Goal: Information Seeking & Learning: Learn about a topic

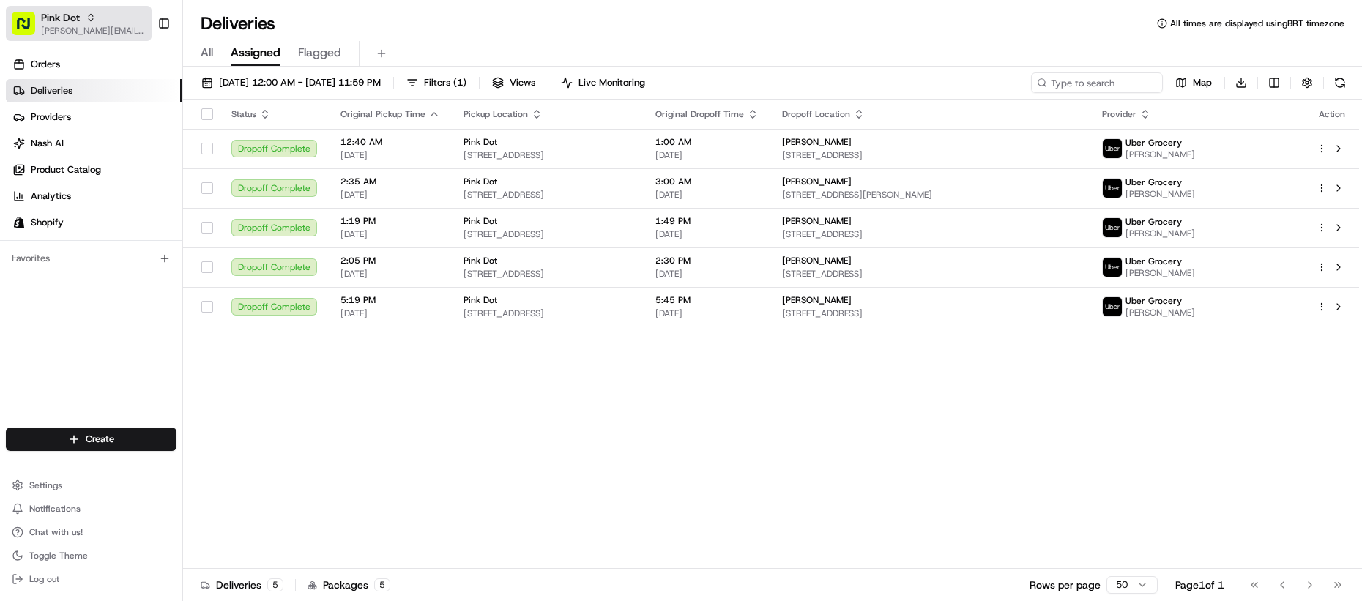
click at [106, 18] on div "Pink Dot" at bounding box center [93, 17] width 105 height 15
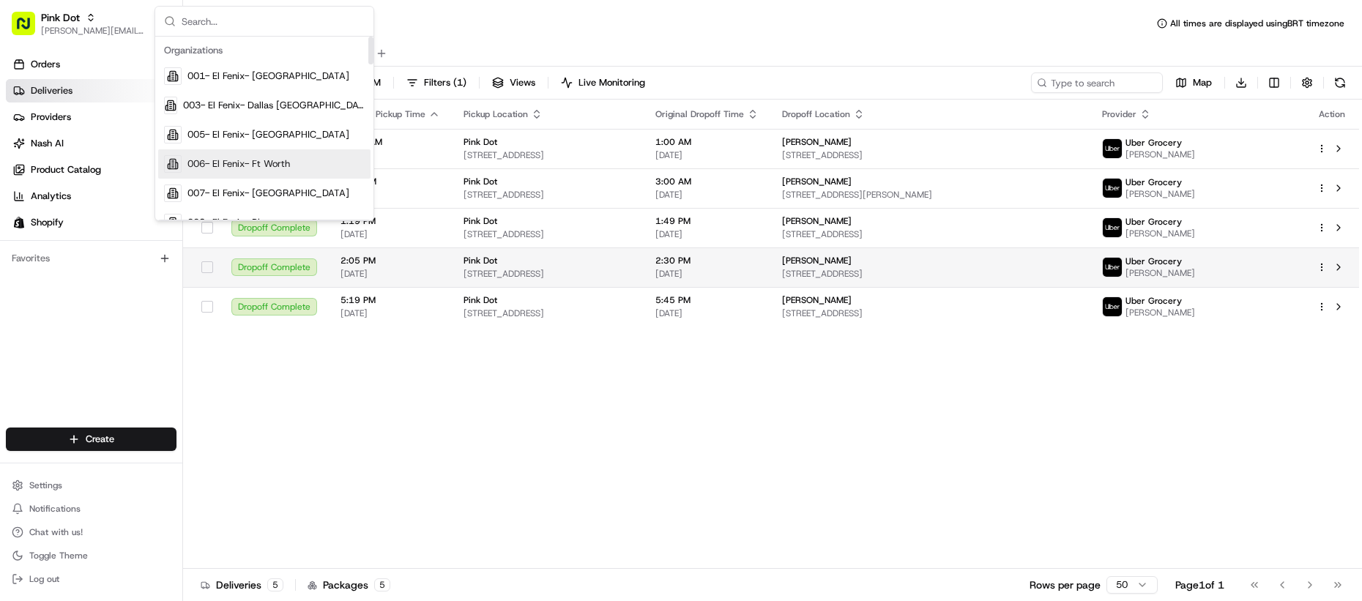
click at [532, 273] on span "8495 Sunset Blvd, West Hollywood, CA 90069, US" at bounding box center [547, 274] width 168 height 12
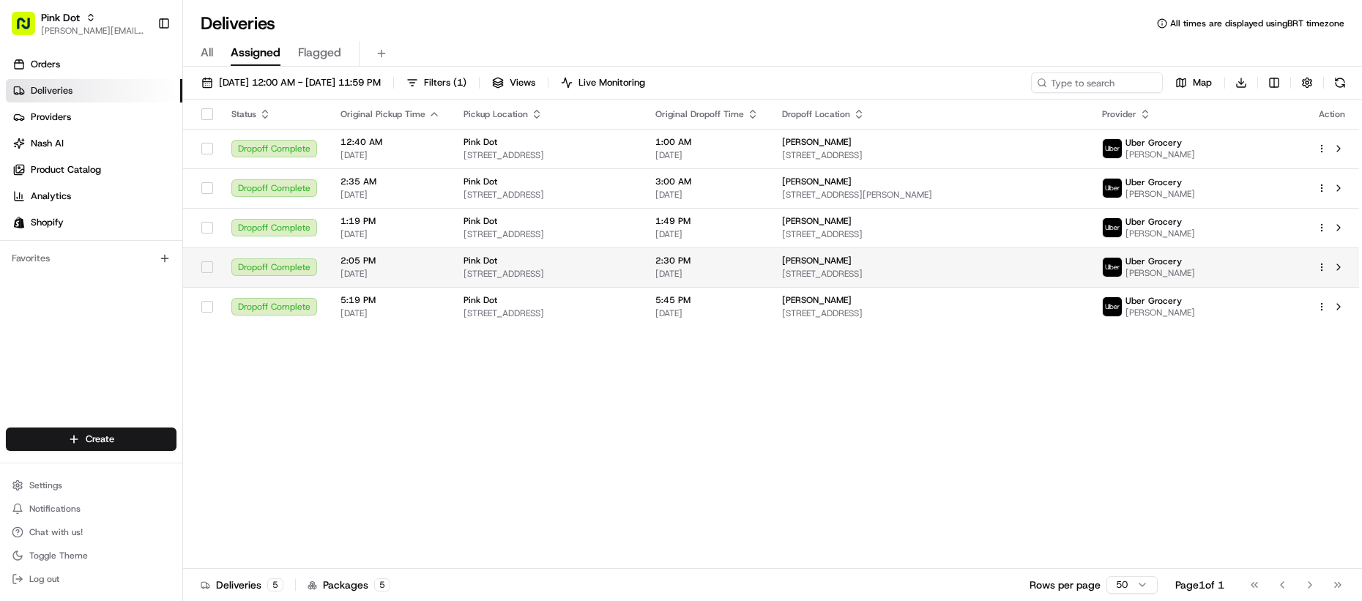
drag, startPoint x: 532, startPoint y: 273, endPoint x: 533, endPoint y: 253, distance: 20.6
click at [523, 256] on div "Pink Dot" at bounding box center [547, 261] width 168 height 12
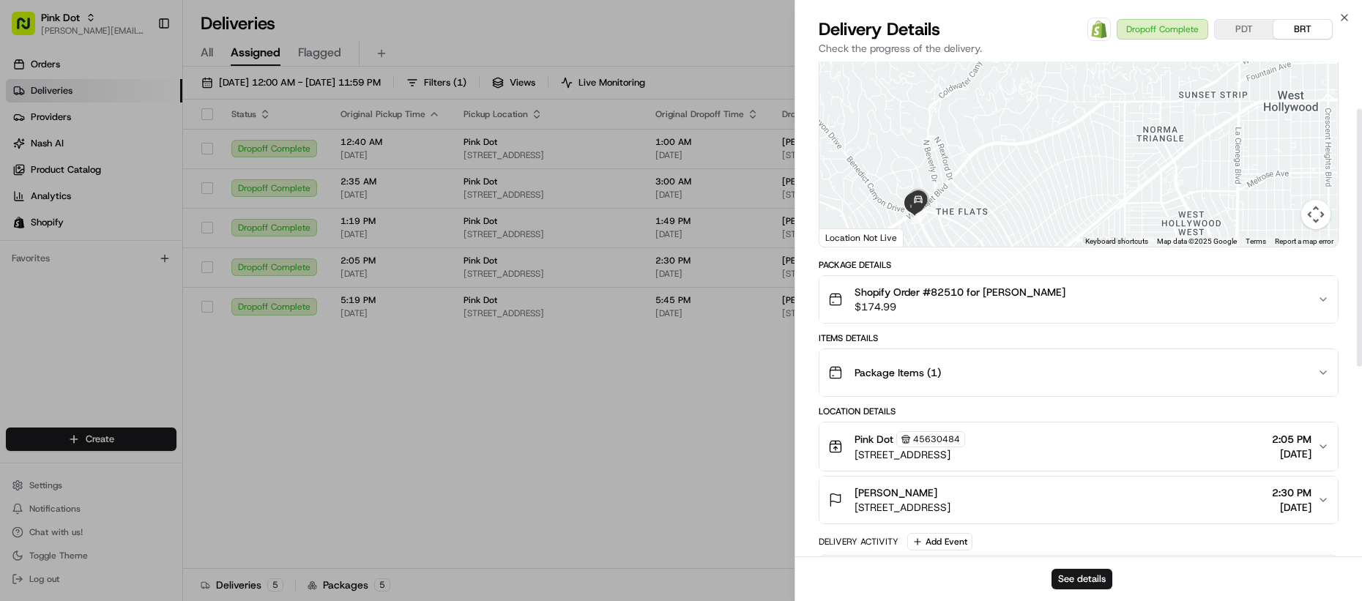
click at [915, 382] on div "Package Items ( 1 )" at bounding box center [1072, 372] width 489 height 29
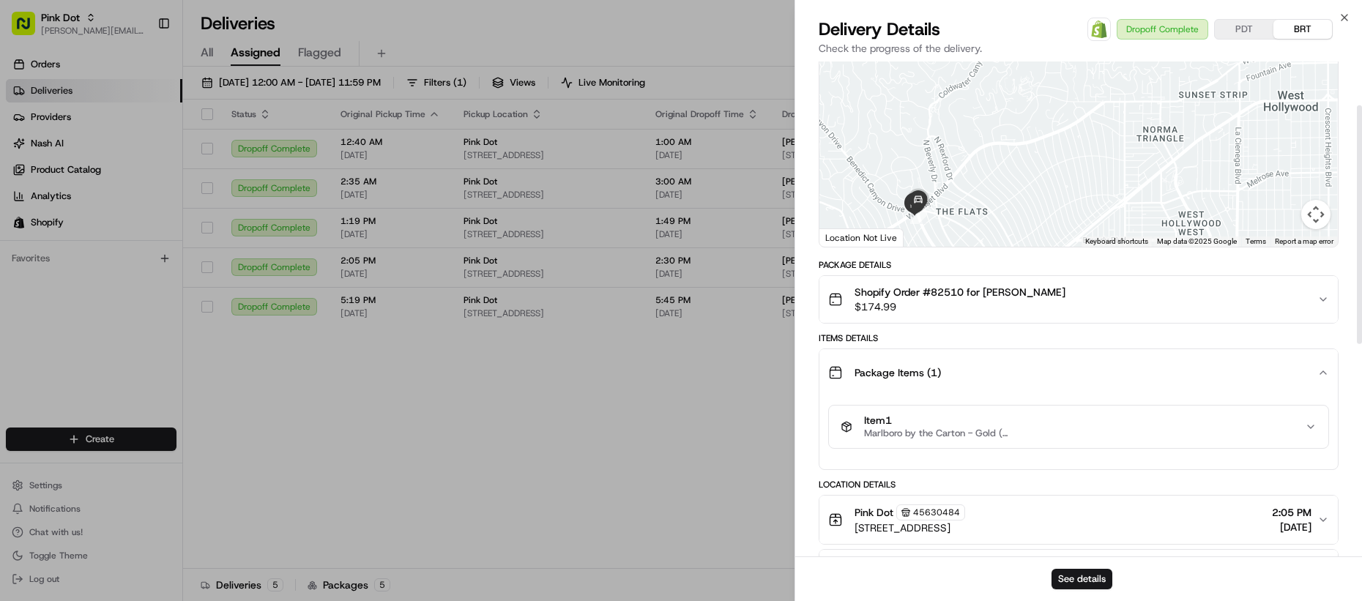
scroll to position [110, 0]
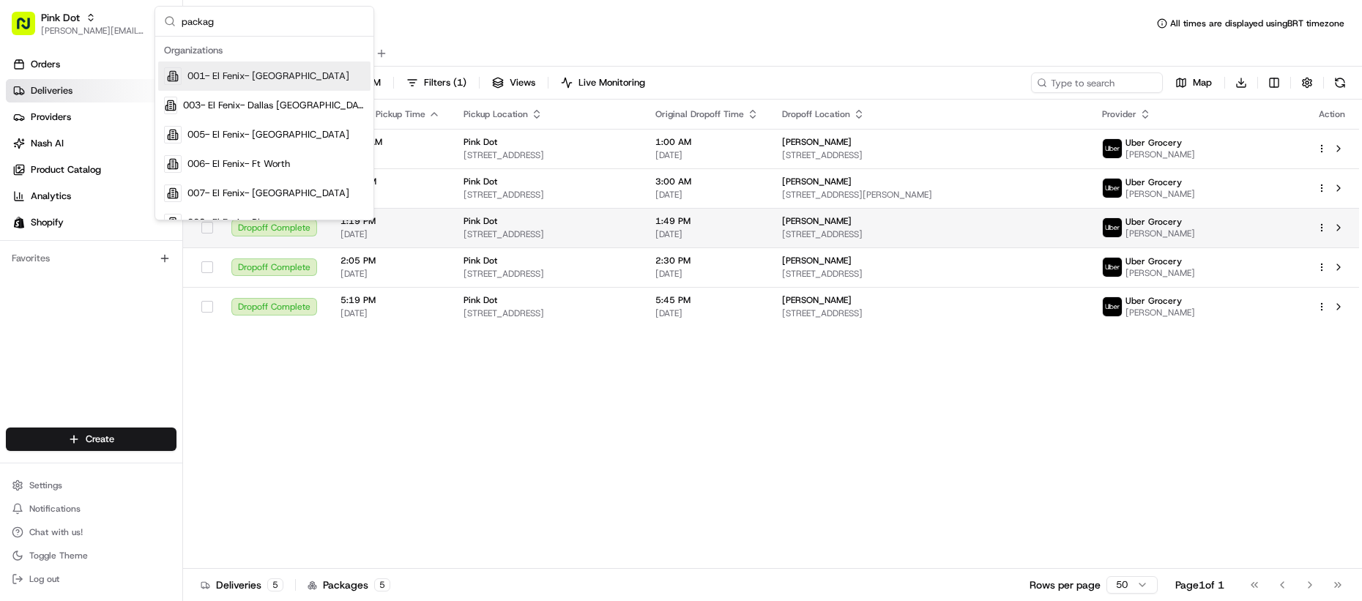
type input "package"
type input "restro"
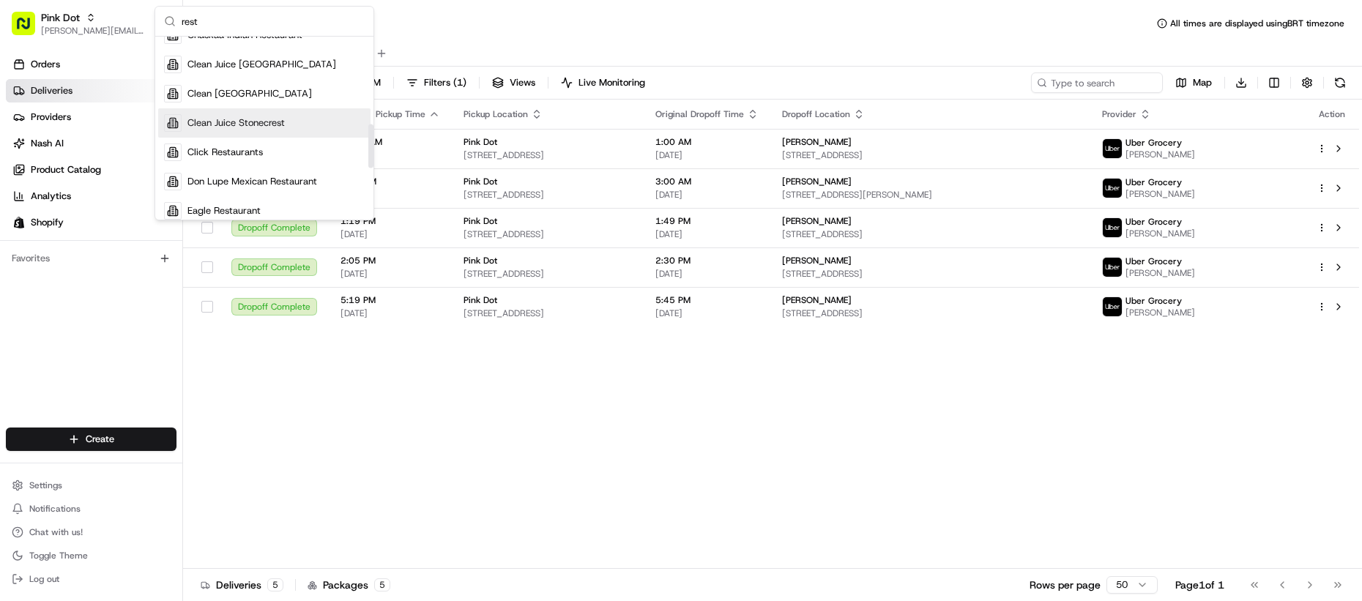
scroll to position [111, 0]
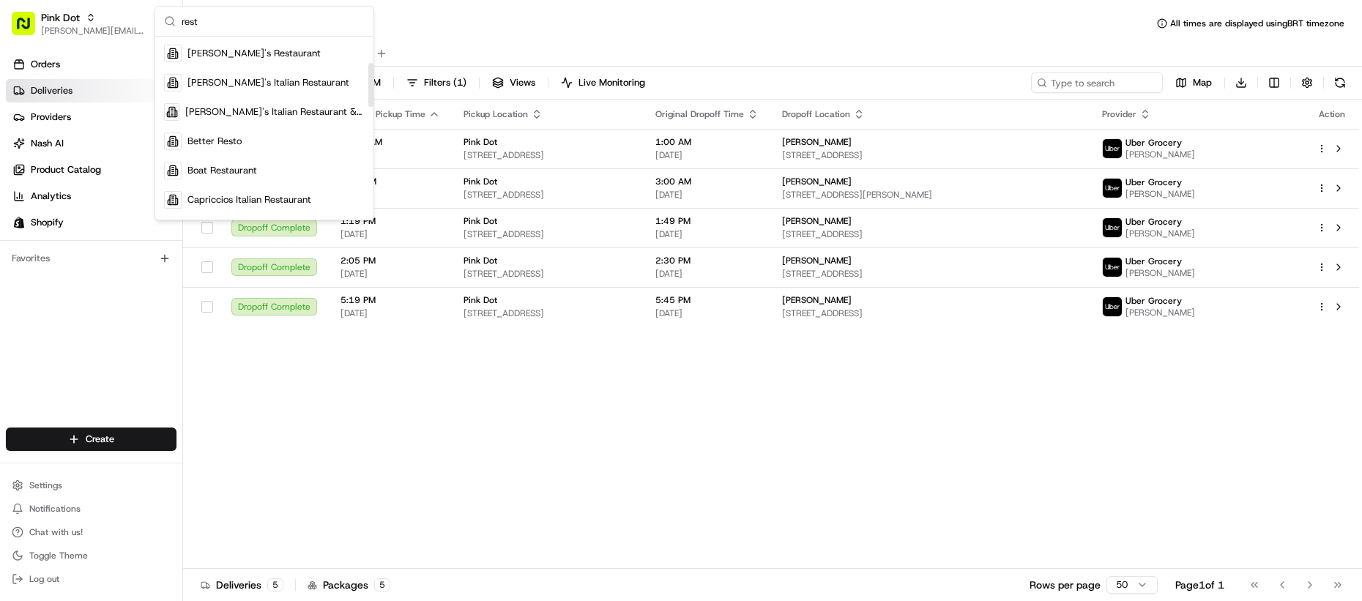
type input "rest"
click at [240, 138] on span "Better Resto" at bounding box center [214, 141] width 54 height 13
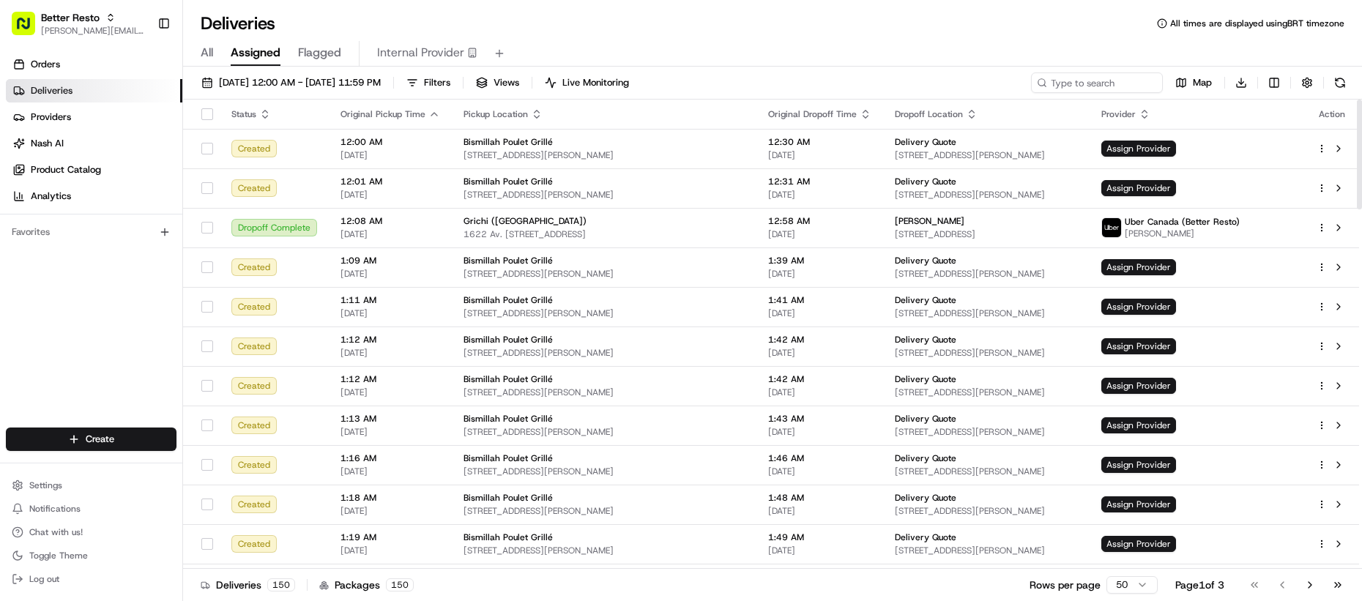
click at [429, 48] on span "Internal Provider" at bounding box center [420, 53] width 87 height 18
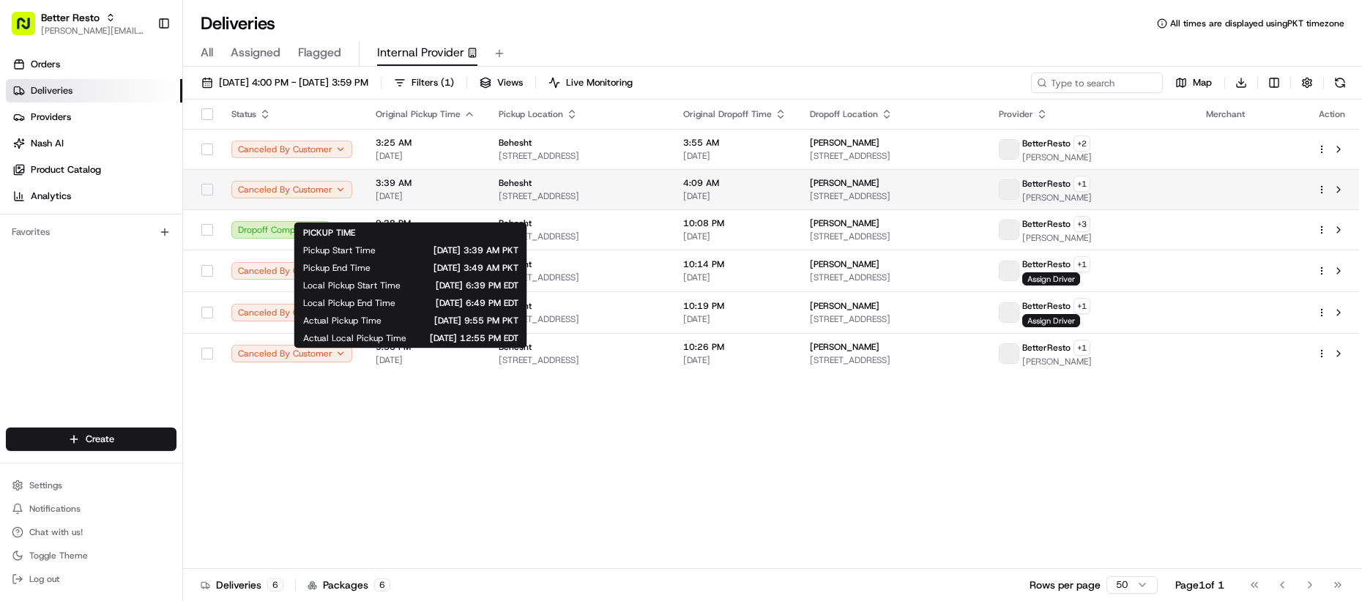
click at [401, 202] on span "05/21/2025" at bounding box center [426, 196] width 100 height 12
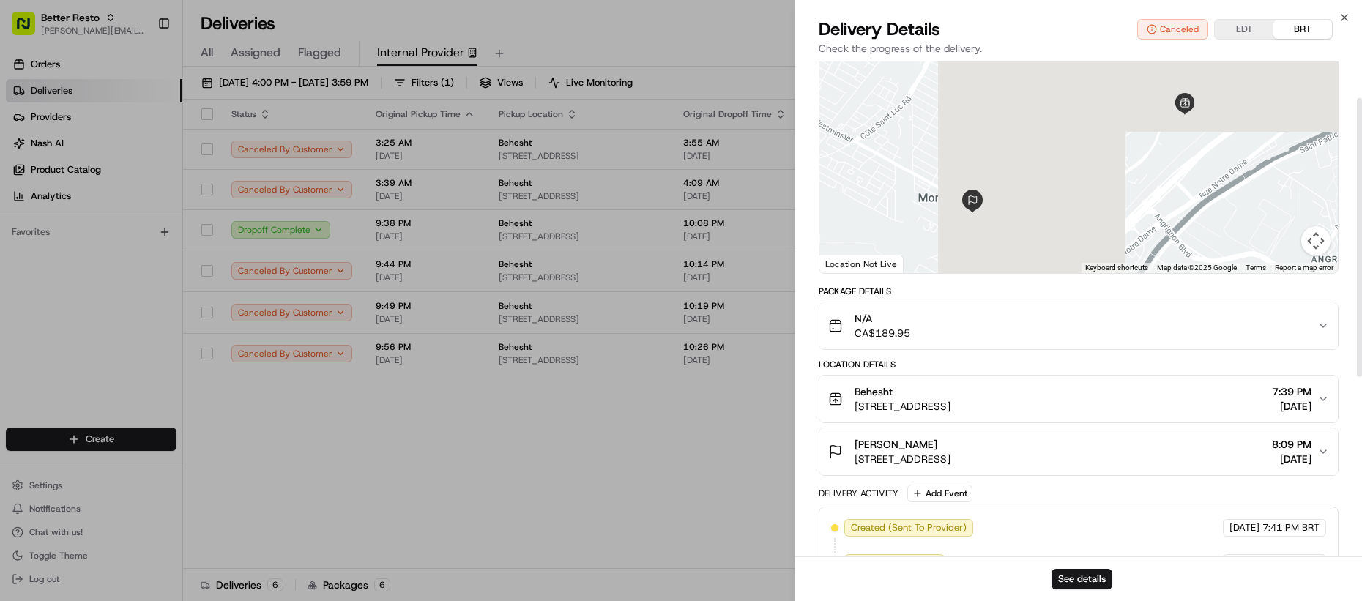
scroll to position [119, 0]
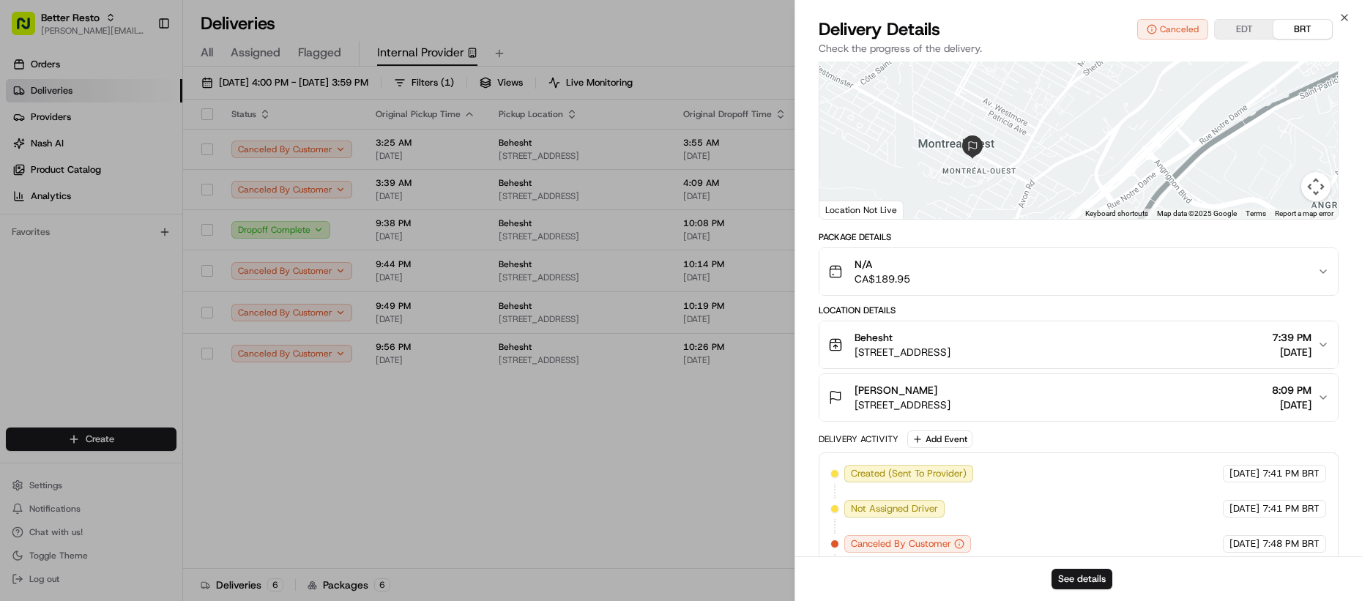
click at [928, 275] on div "N/A CA$189.95" at bounding box center [1072, 271] width 489 height 29
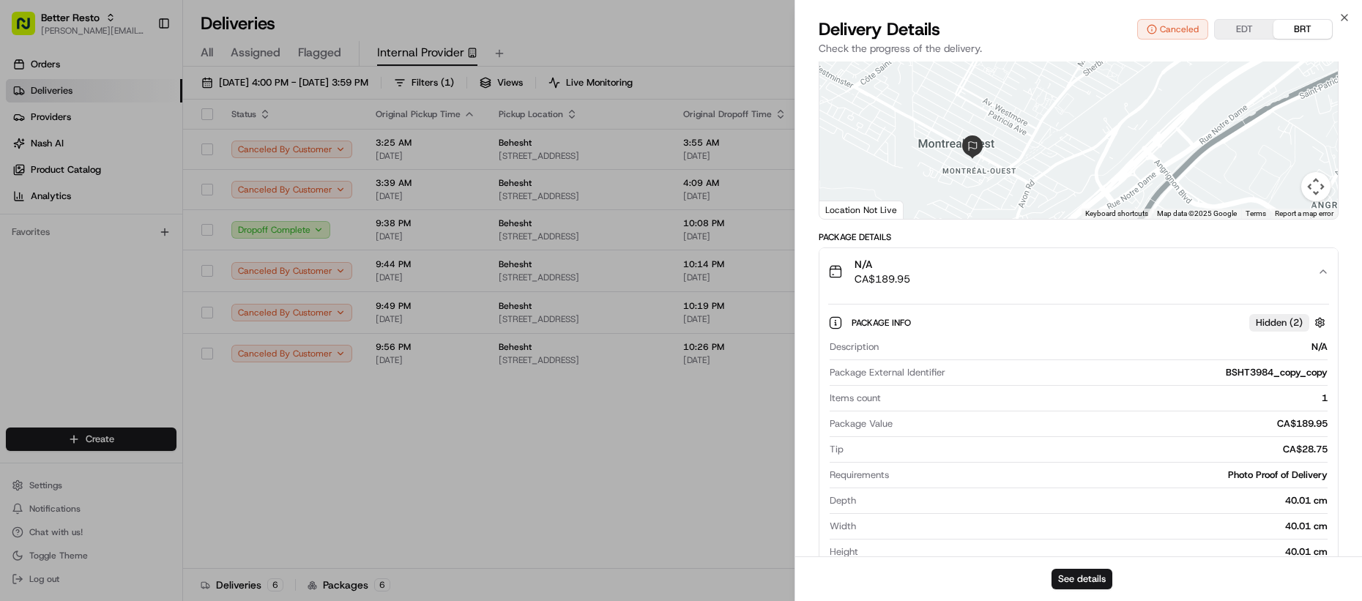
click at [928, 275] on div "N/A CA$189.95" at bounding box center [1072, 271] width 489 height 29
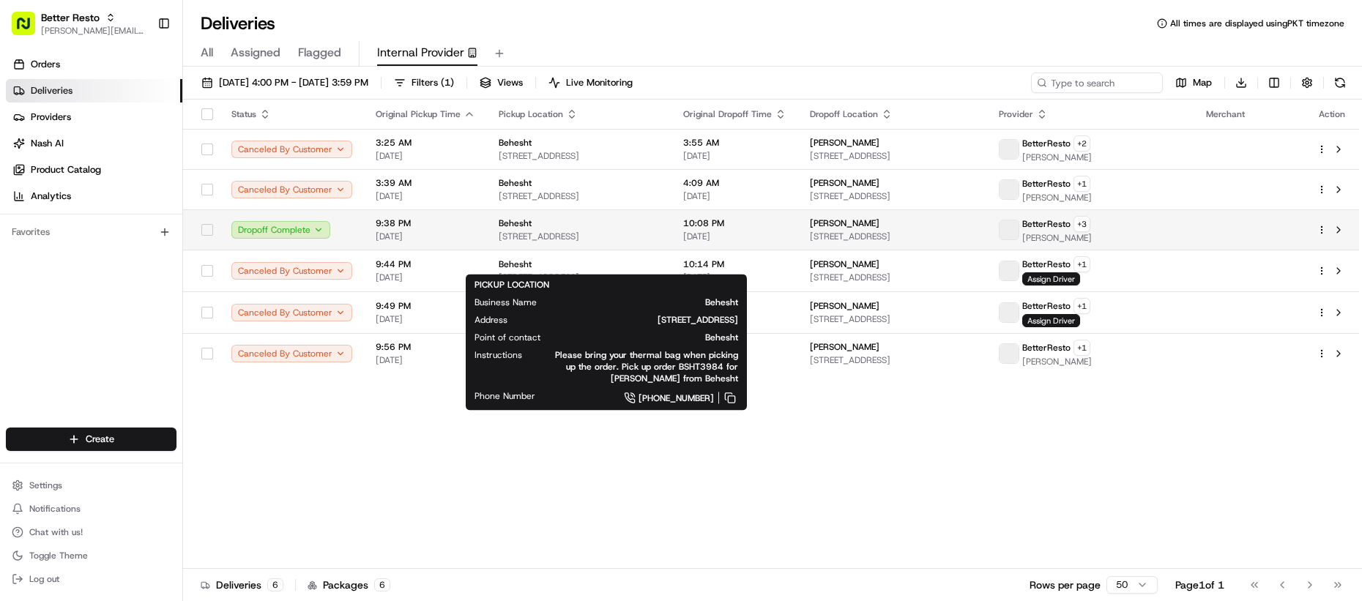
click at [469, 242] on span "05/26/2025" at bounding box center [426, 237] width 100 height 12
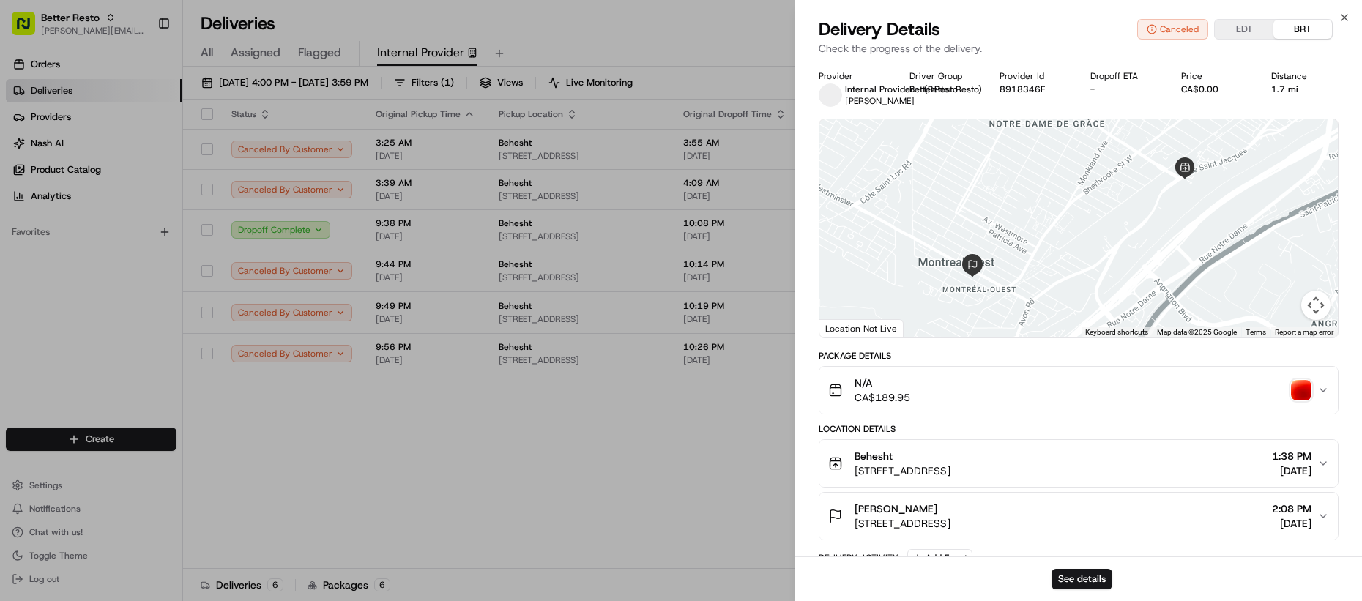
click at [1304, 388] on img "button" at bounding box center [1301, 390] width 20 height 20
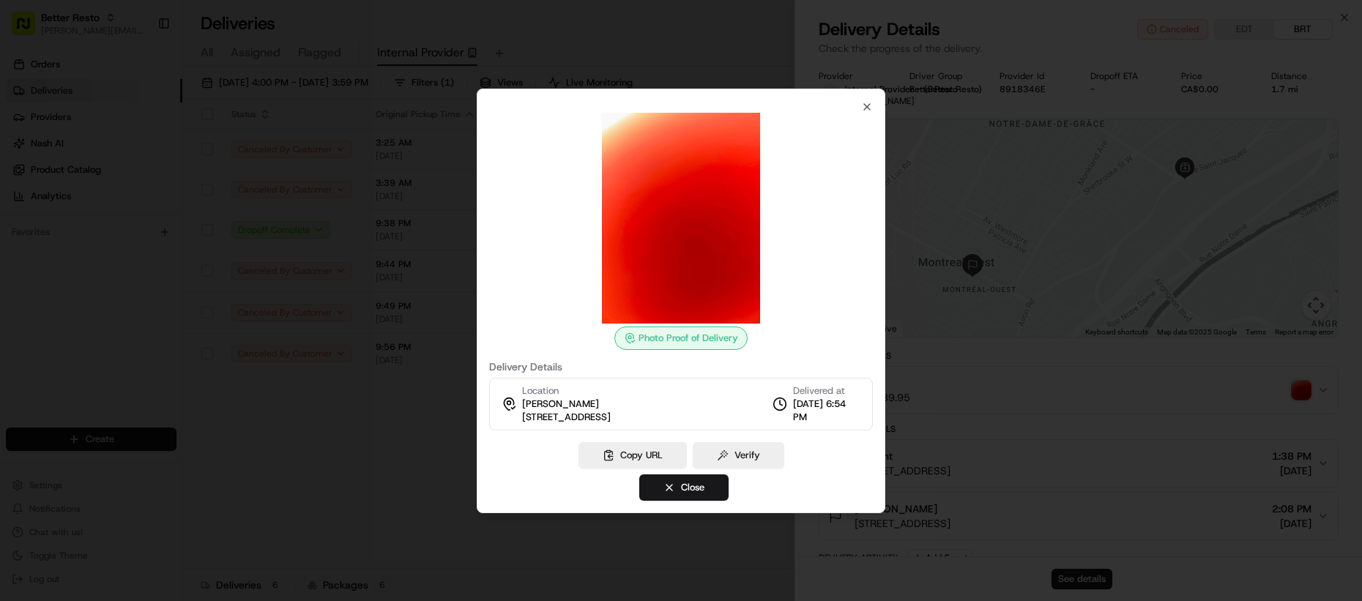
click at [401, 401] on div at bounding box center [681, 300] width 1362 height 601
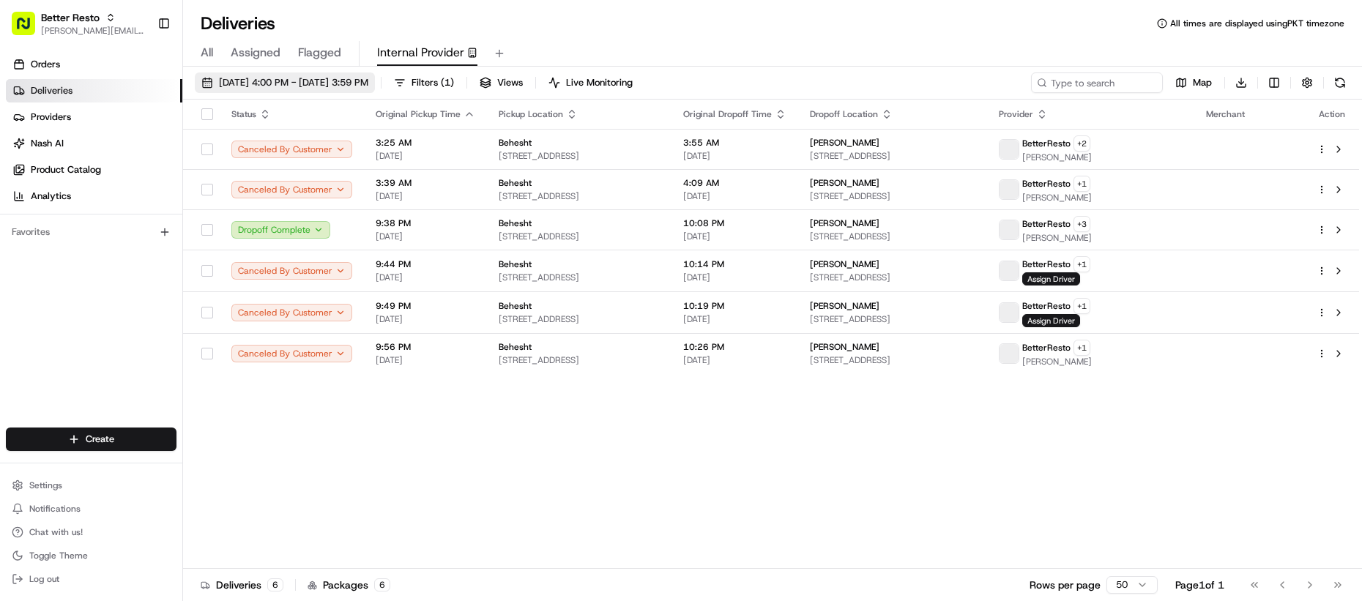
click at [365, 88] on span "04/30/2025 4:00 PM - 05/27/2025 3:59 PM" at bounding box center [293, 82] width 149 height 13
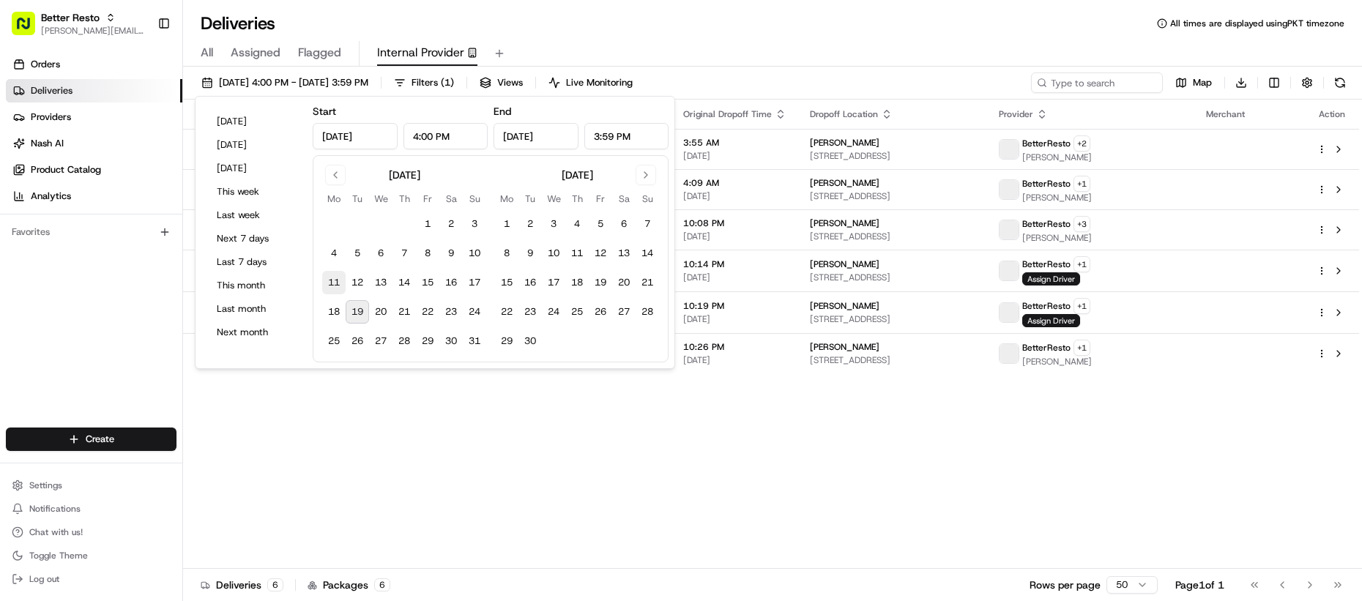
click at [333, 288] on button "11" at bounding box center [333, 282] width 23 height 23
type input "Aug 11, 2025"
type input "12:00 AM"
type input "Aug 11, 2025"
type input "11:59 PM"
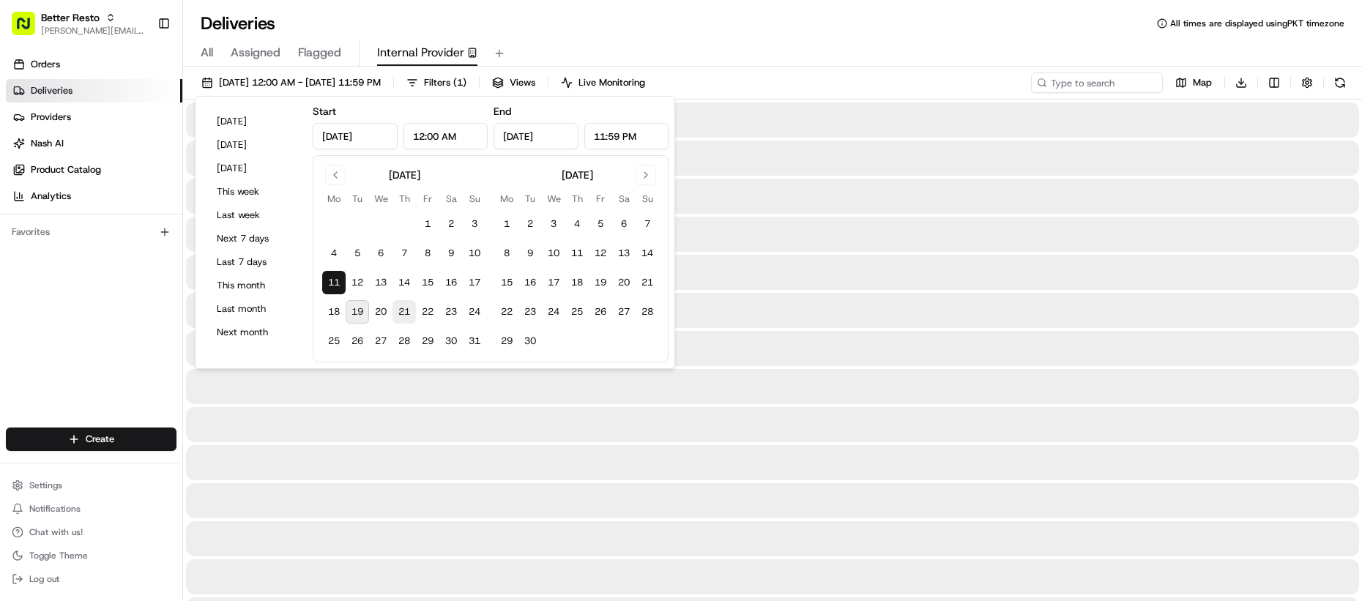
click at [395, 314] on button "21" at bounding box center [403, 311] width 23 height 23
type input "Aug 21, 2025"
click at [490, 440] on div at bounding box center [772, 424] width 1173 height 35
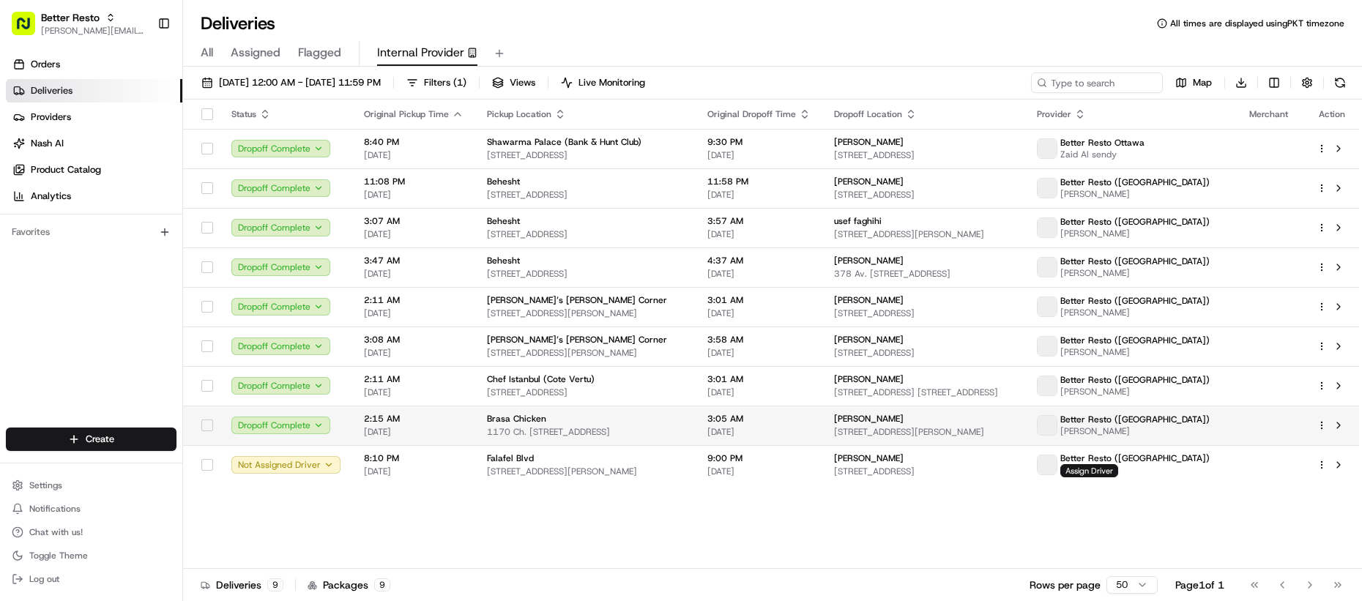
click at [403, 422] on span "2:15 AM" at bounding box center [414, 419] width 100 height 12
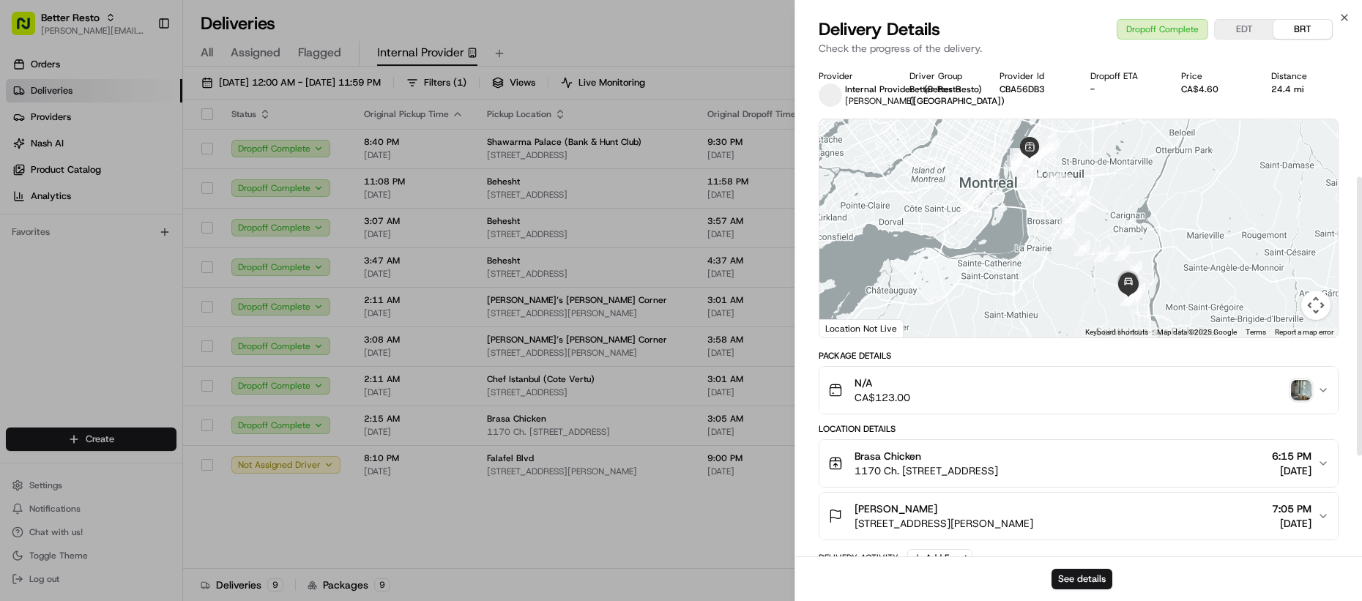
scroll to position [204, 0]
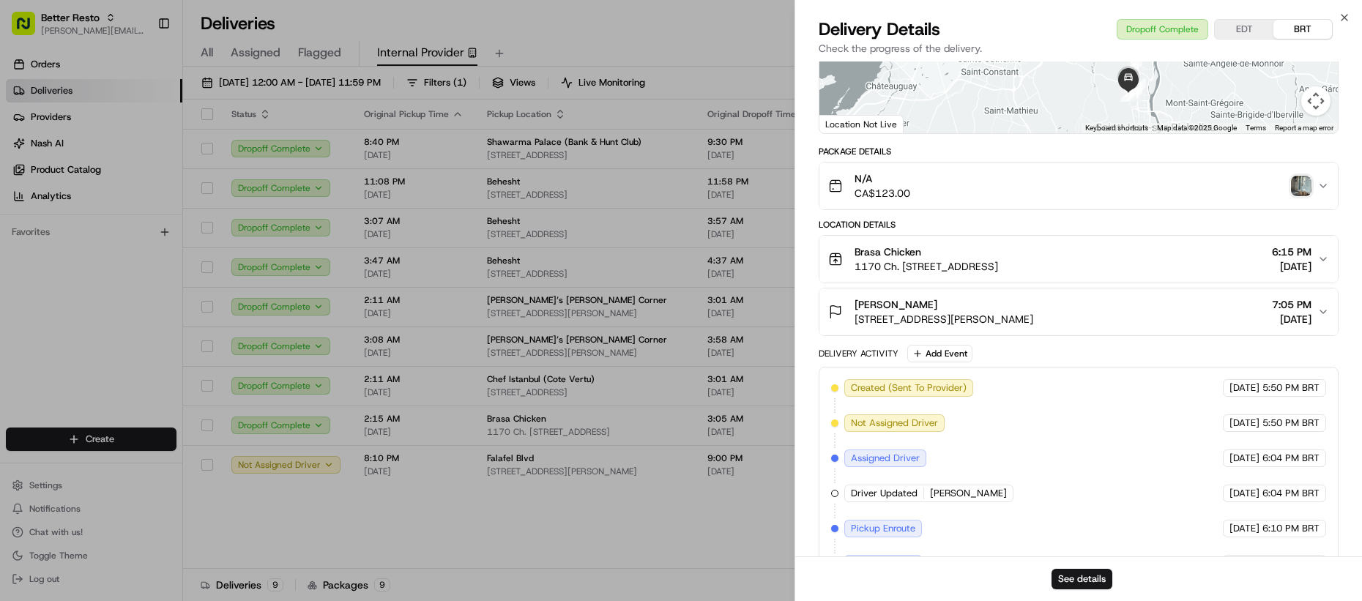
click at [1299, 188] on img "button" at bounding box center [1301, 186] width 20 height 20
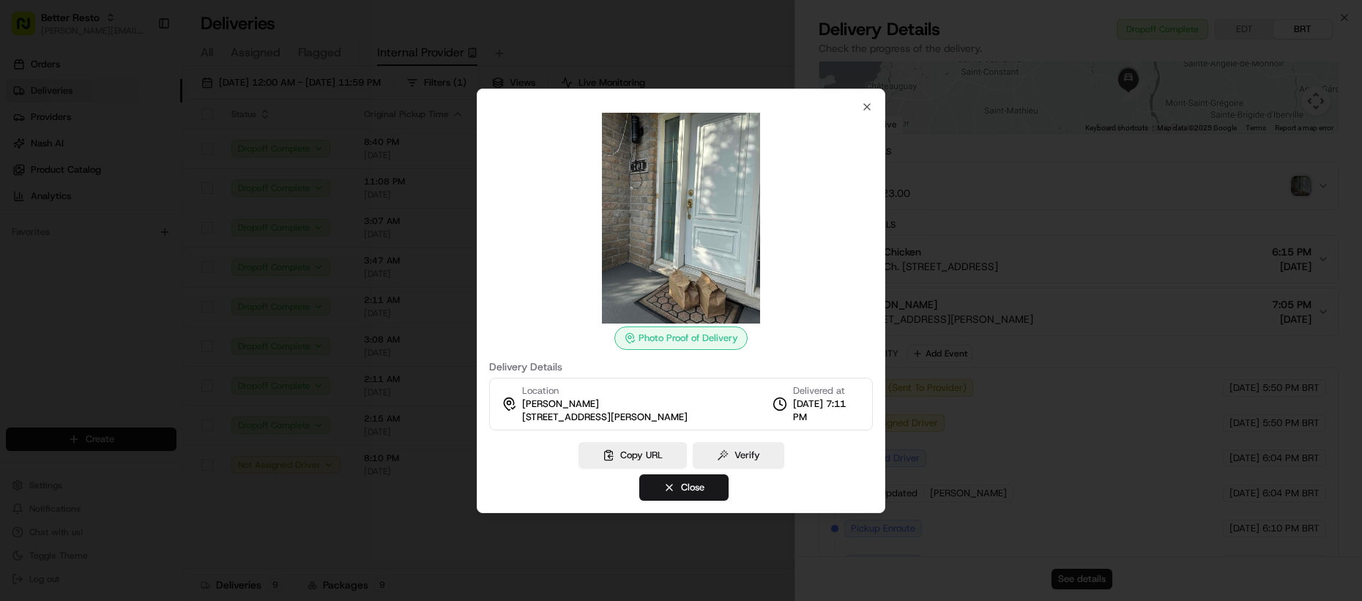
click at [379, 490] on div at bounding box center [681, 300] width 1362 height 601
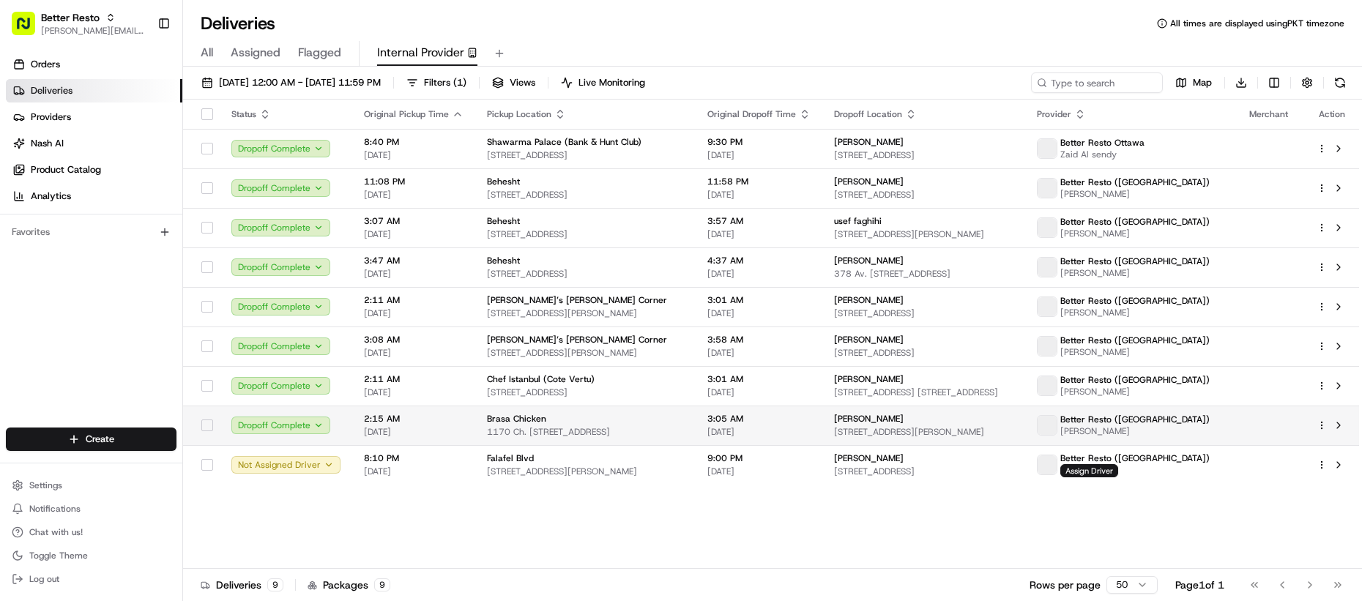
click at [411, 422] on span "2:15 AM" at bounding box center [414, 419] width 100 height 12
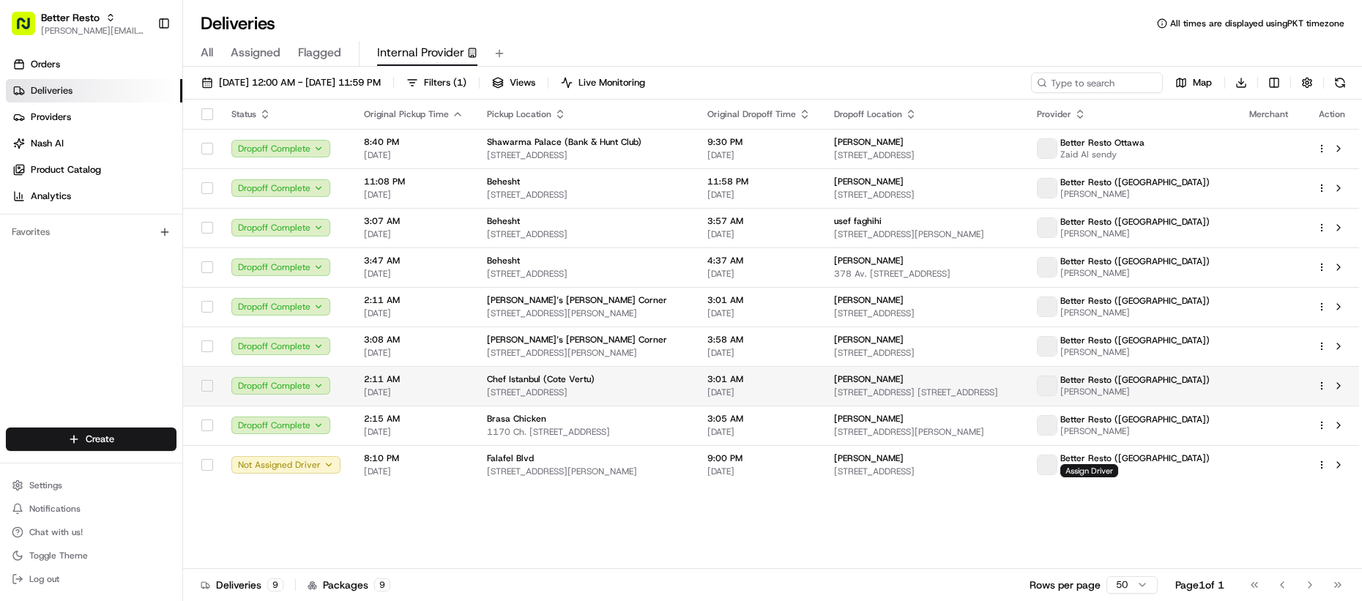
click at [475, 386] on td "Chef Istanbul (Cote Vertu) 757 Boulevard Cote Vertu Ouest, Saint-Laurent, QC H4…" at bounding box center [585, 386] width 220 height 40
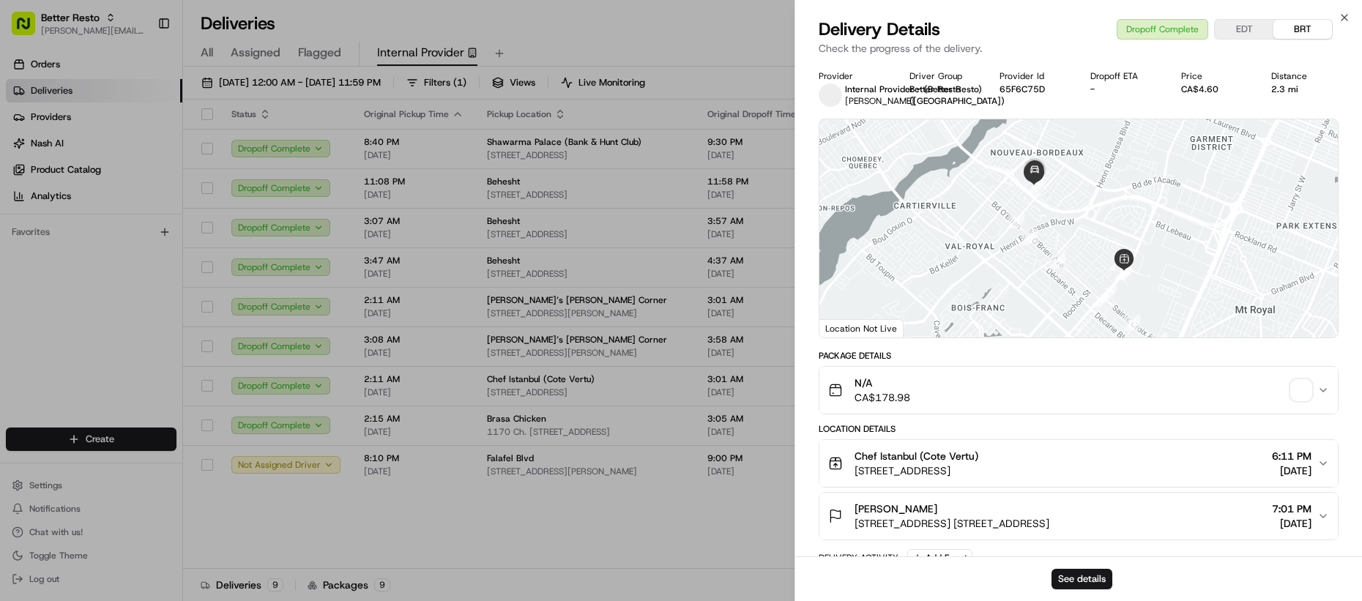
click at [1296, 388] on span "button" at bounding box center [1301, 390] width 20 height 20
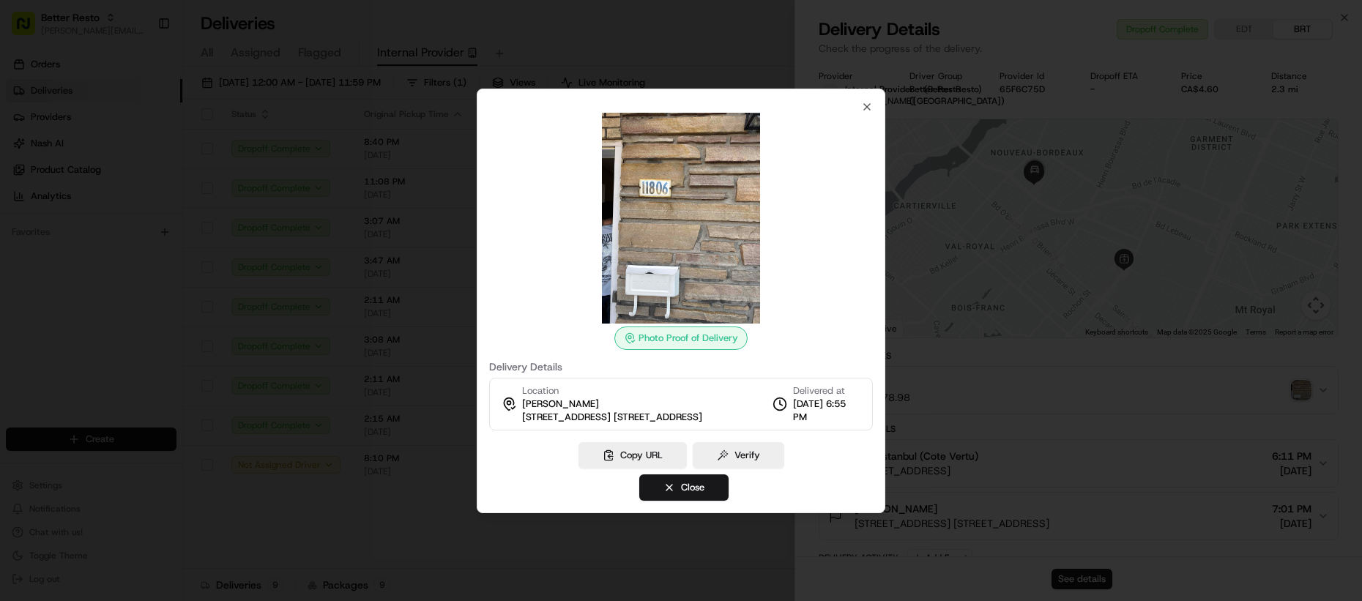
click at [378, 330] on div at bounding box center [681, 300] width 1362 height 601
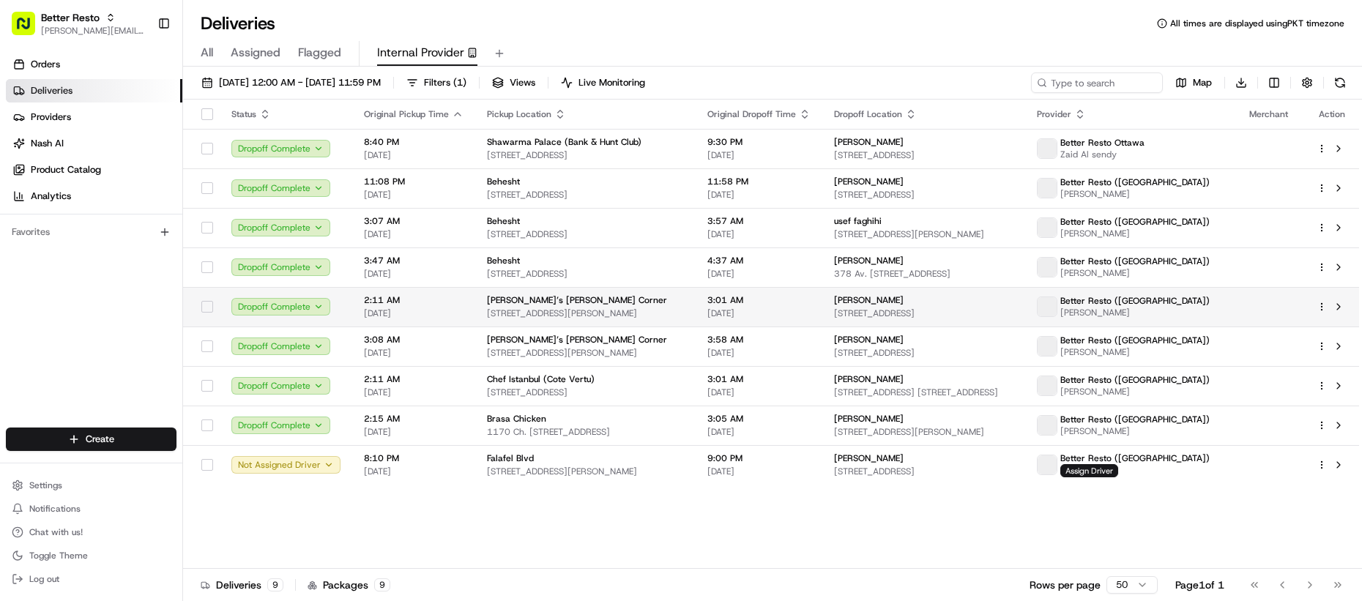
click at [465, 305] on td "2:11 AM 08/17/2025" at bounding box center [413, 307] width 123 height 40
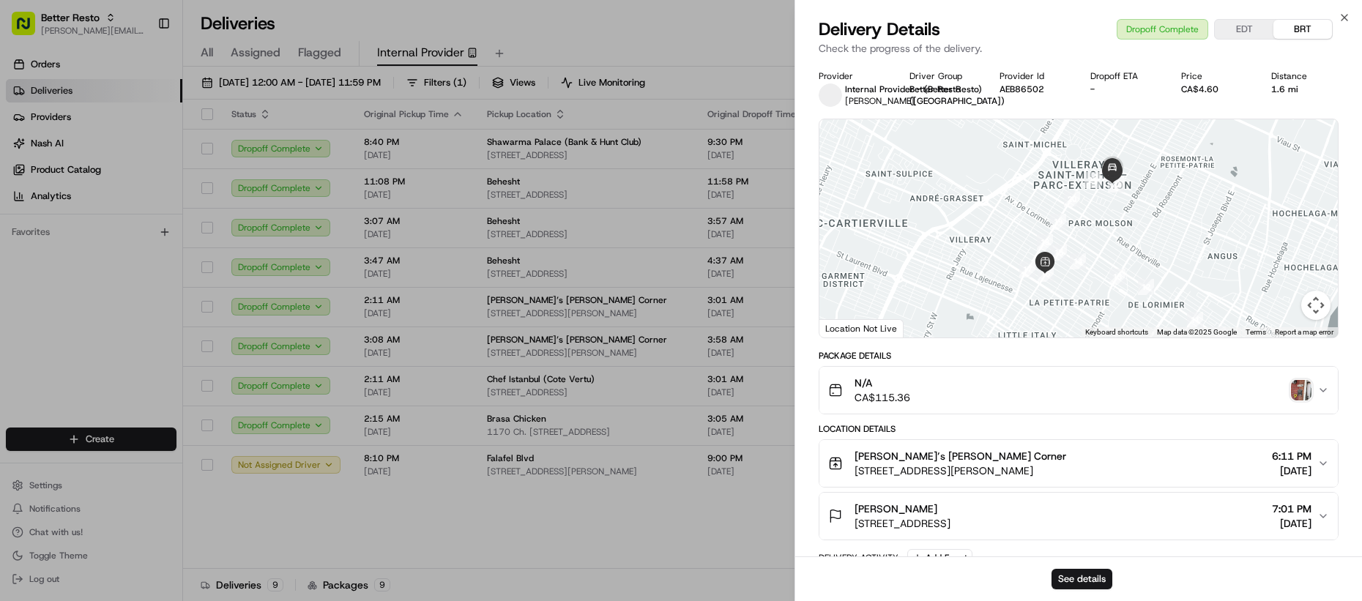
click at [1308, 394] on img "button" at bounding box center [1301, 390] width 20 height 20
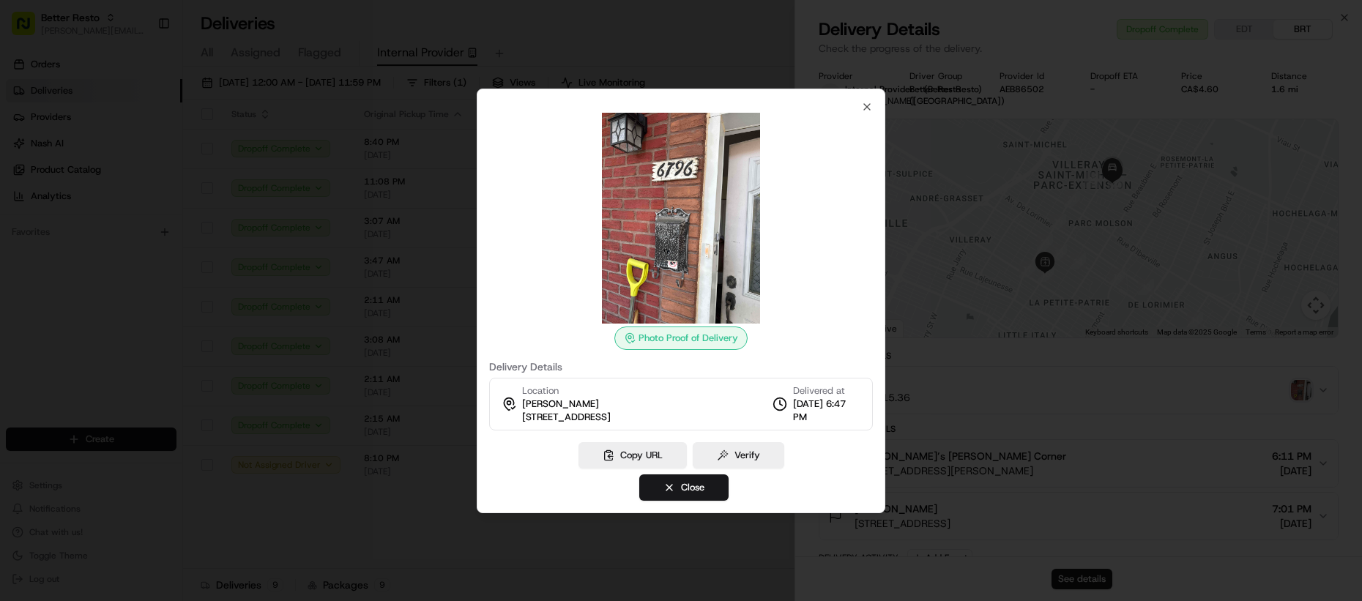
click at [1008, 388] on div at bounding box center [681, 300] width 1362 height 601
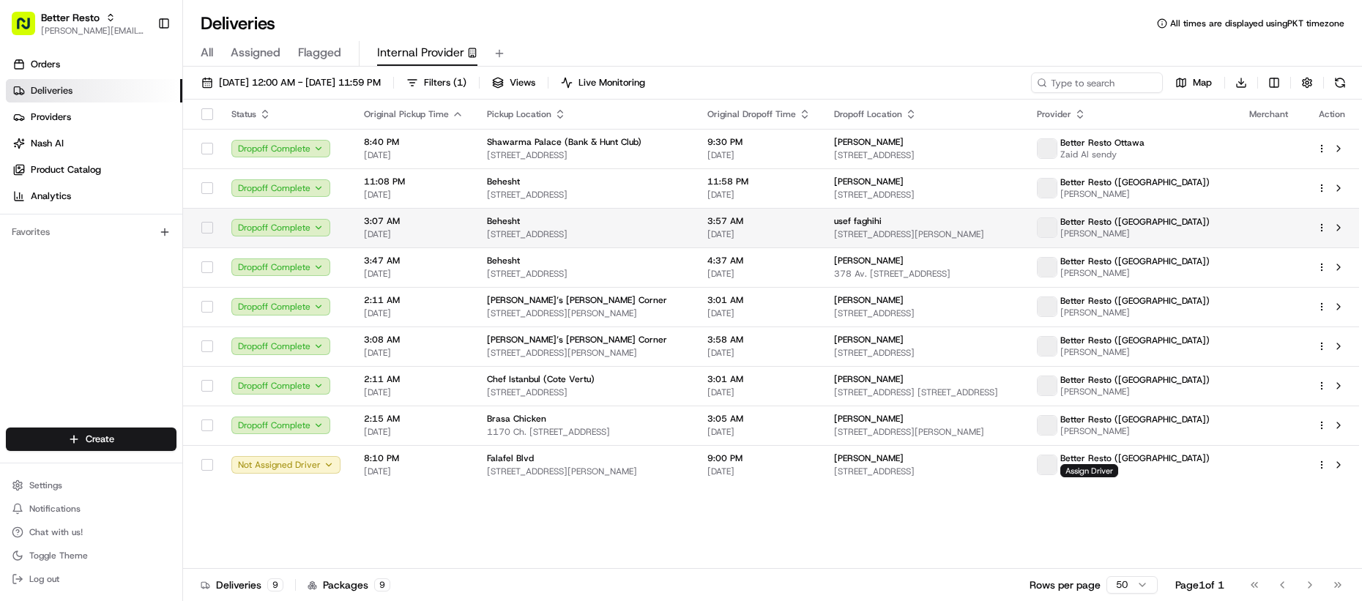
click at [451, 231] on span "08/16/2025" at bounding box center [414, 234] width 100 height 12
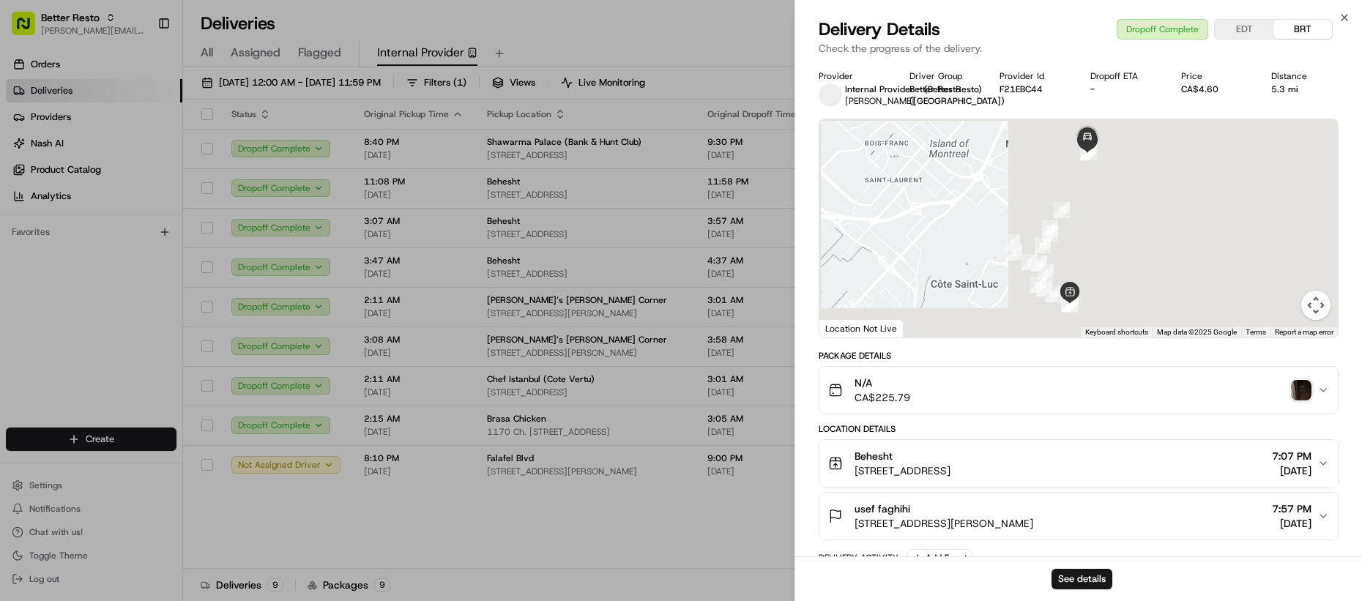
click at [1294, 389] on img "button" at bounding box center [1301, 390] width 20 height 20
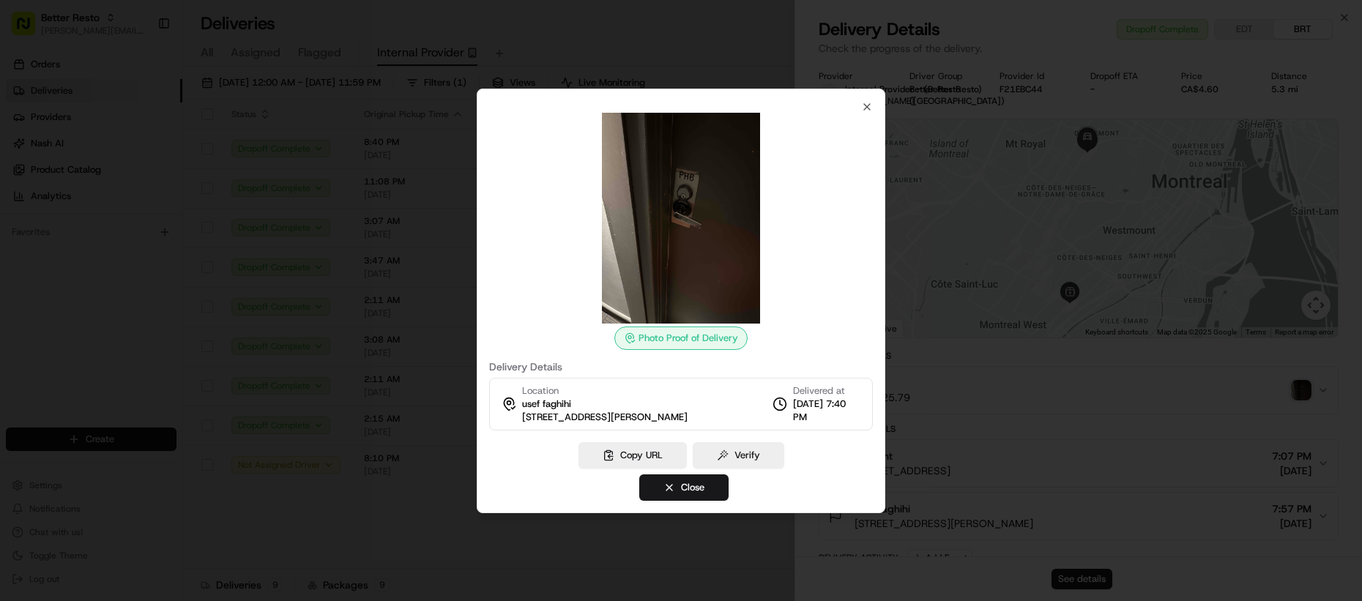
click at [389, 346] on div at bounding box center [681, 300] width 1362 height 601
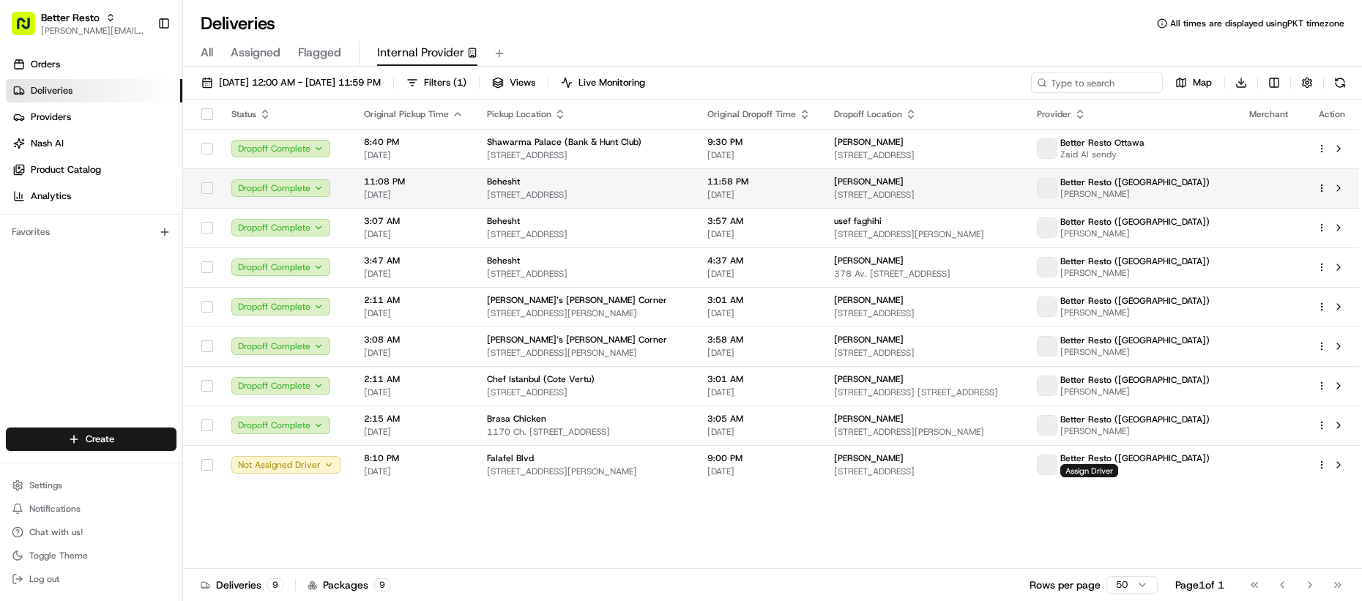
click at [451, 192] on span "08/14/2025" at bounding box center [414, 195] width 100 height 12
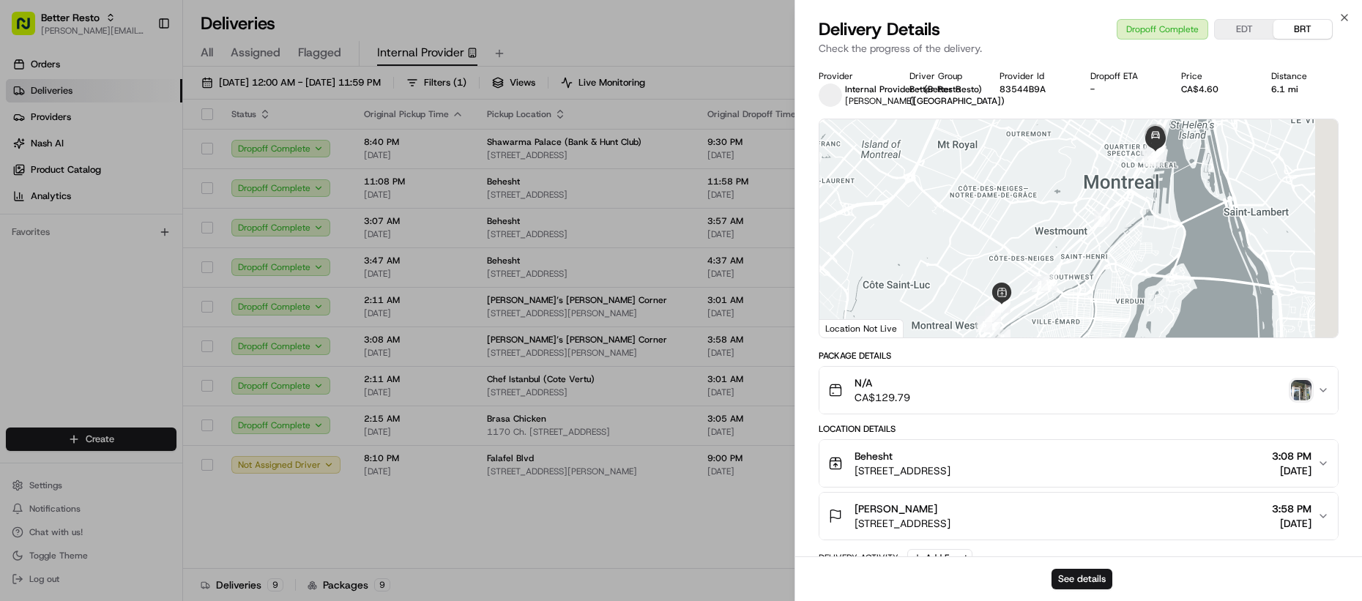
click at [1299, 390] on img "button" at bounding box center [1301, 390] width 20 height 20
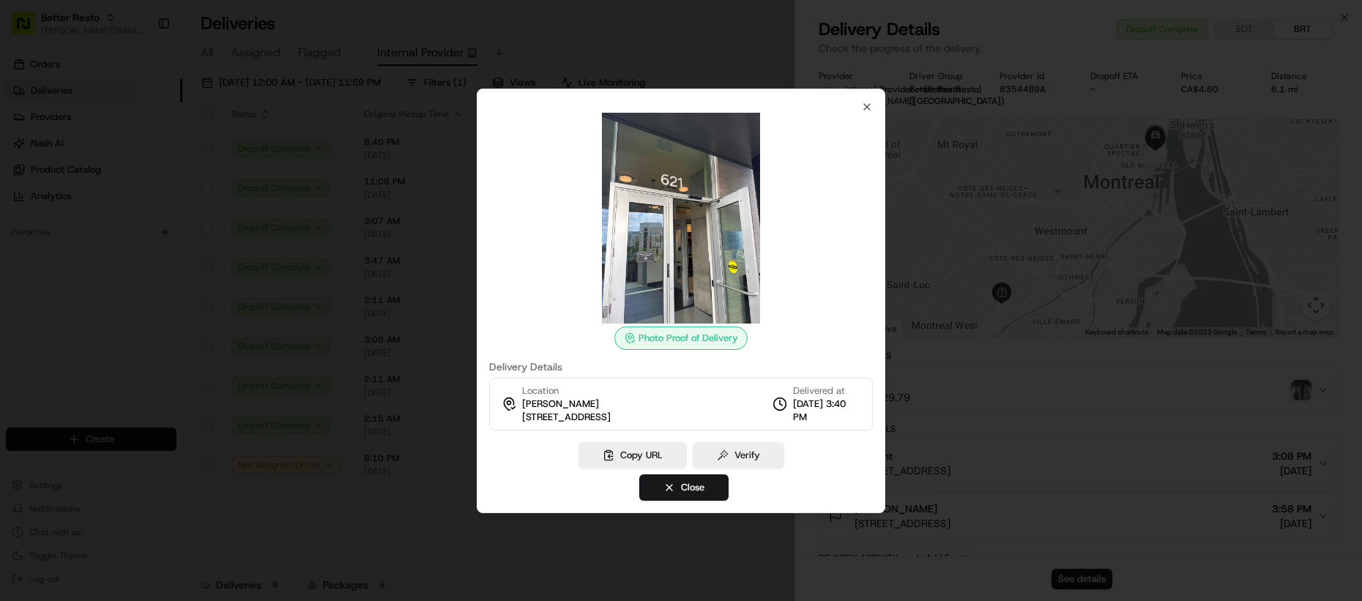
click at [412, 323] on div at bounding box center [681, 300] width 1362 height 601
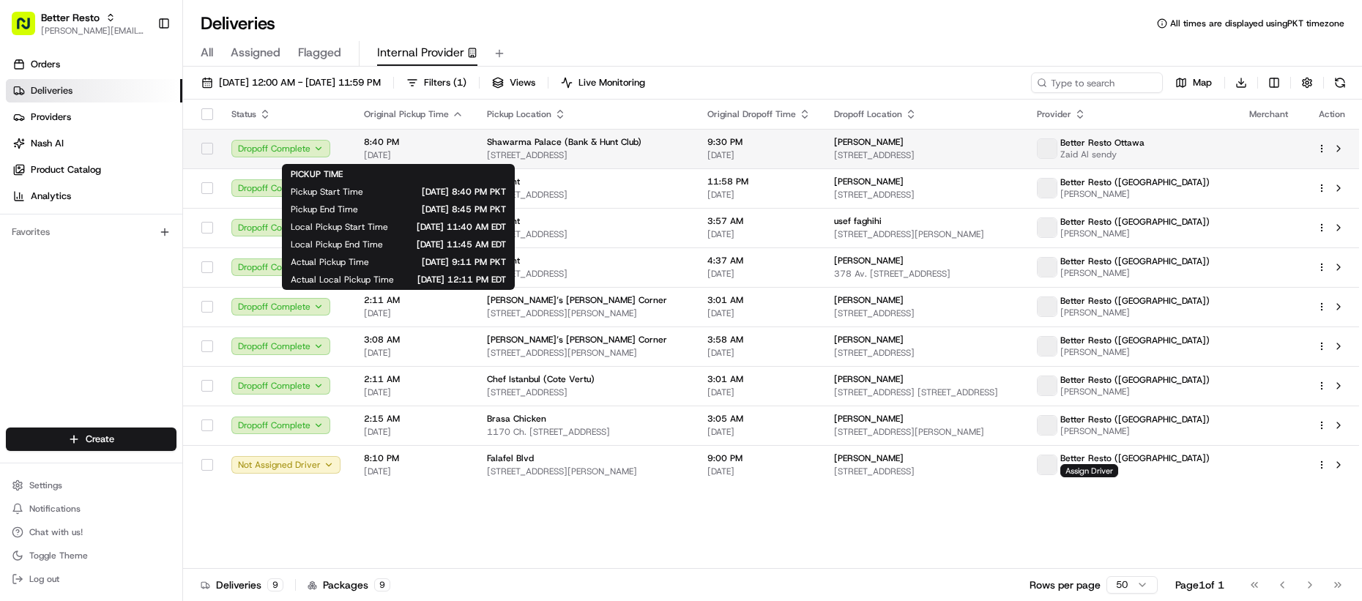
click at [441, 152] on span "08/13/2025" at bounding box center [414, 155] width 100 height 12
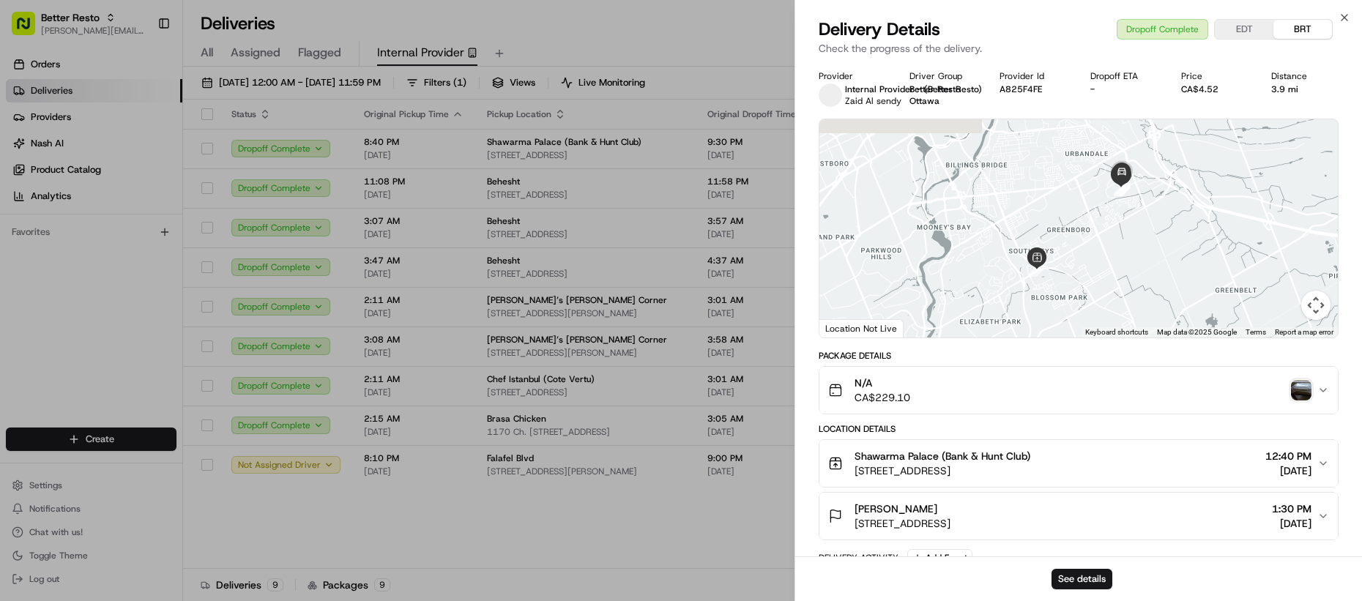
click at [1310, 392] on img "button" at bounding box center [1301, 390] width 20 height 20
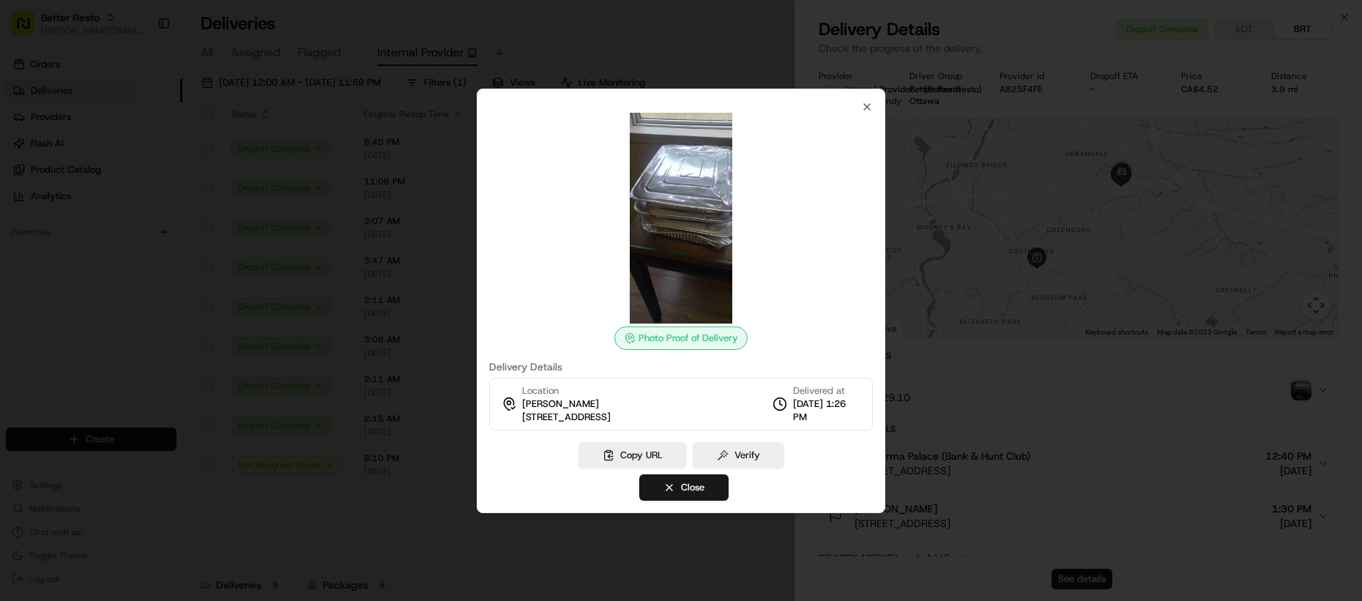
click at [1010, 357] on div at bounding box center [681, 300] width 1362 height 601
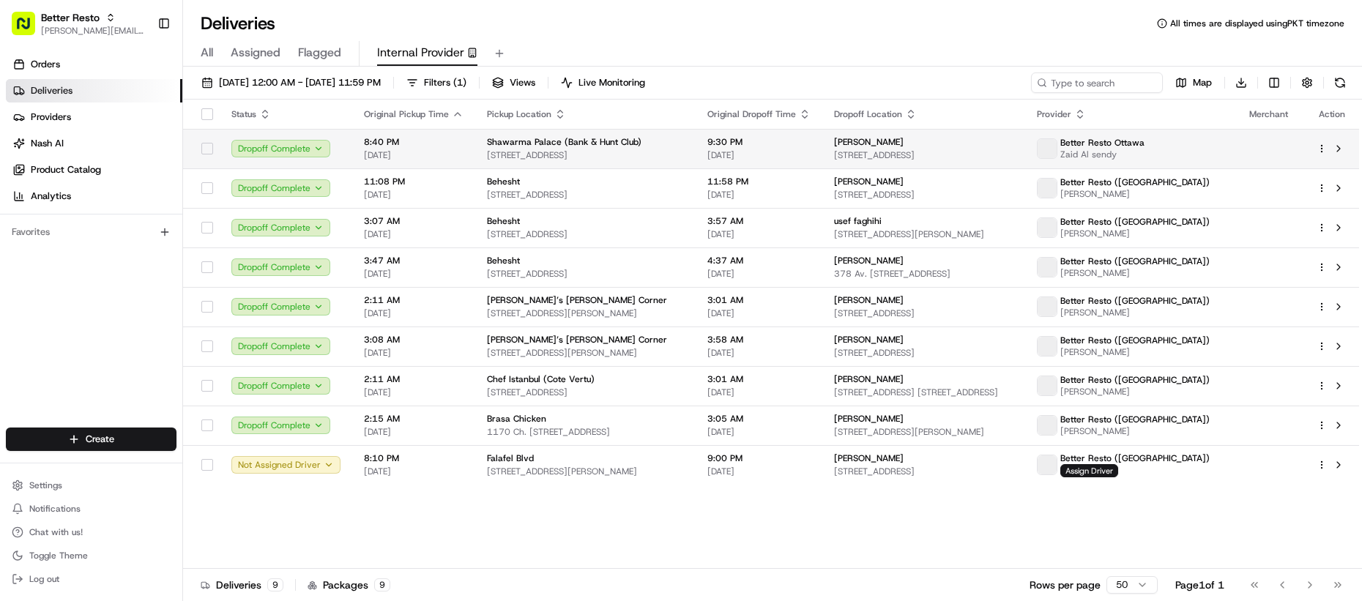
click at [983, 162] on td "Lois Gosselin 2373 Stevenage Dr, Ottawa, ON K1G 3W1, Canada" at bounding box center [923, 149] width 203 height 40
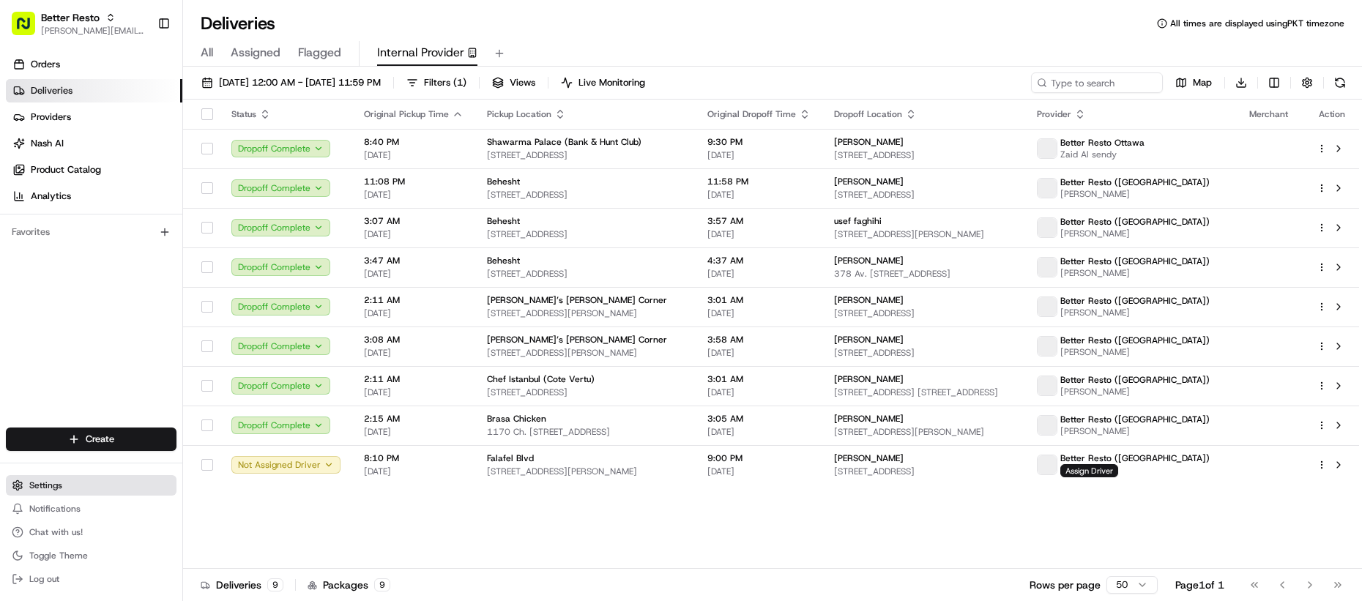
click at [119, 491] on button "Settings" at bounding box center [91, 485] width 171 height 20
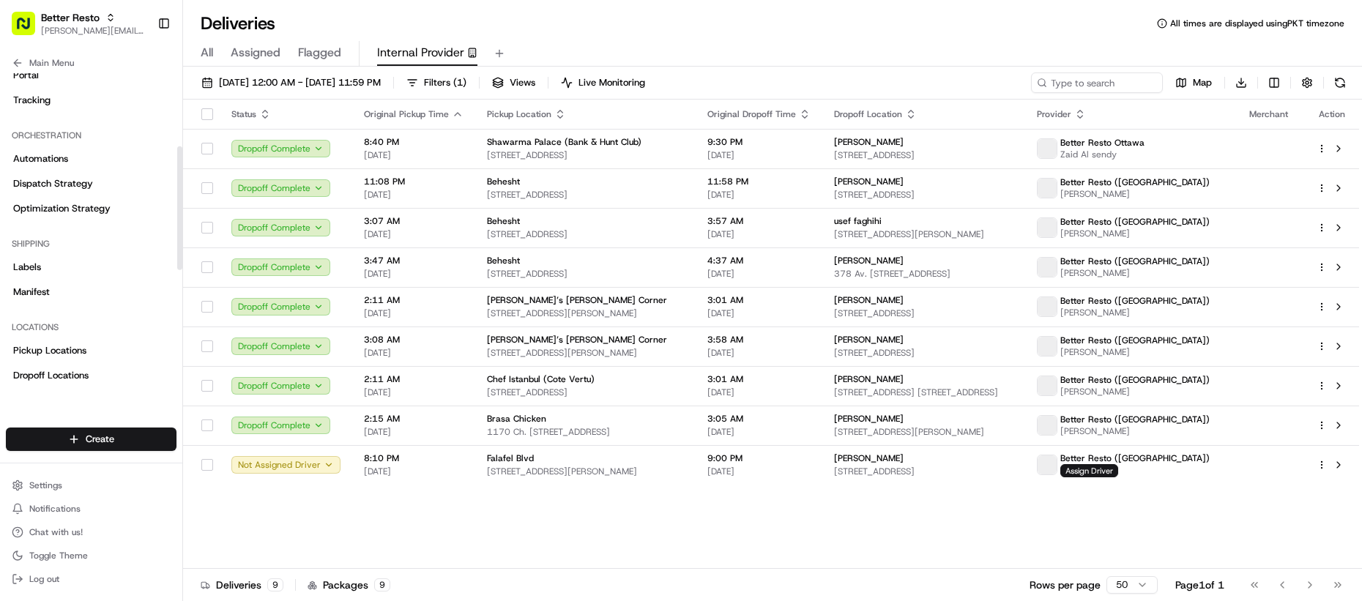
scroll to position [191, 0]
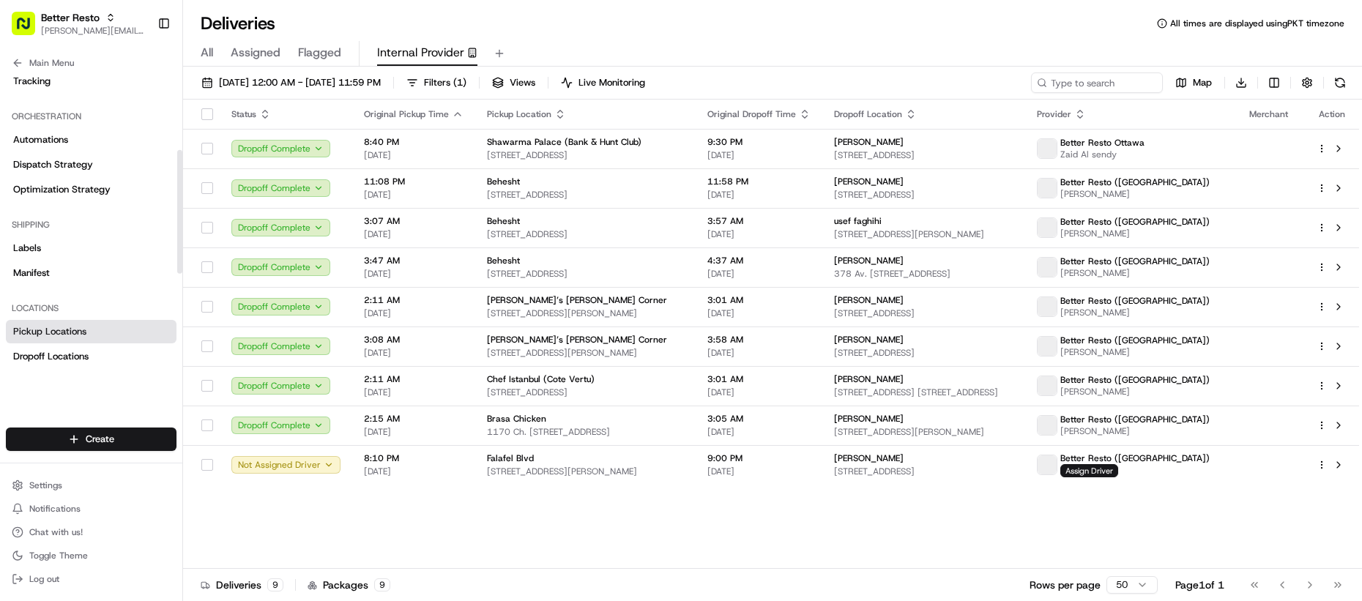
click at [53, 329] on span "Pickup Locations" at bounding box center [49, 331] width 73 height 13
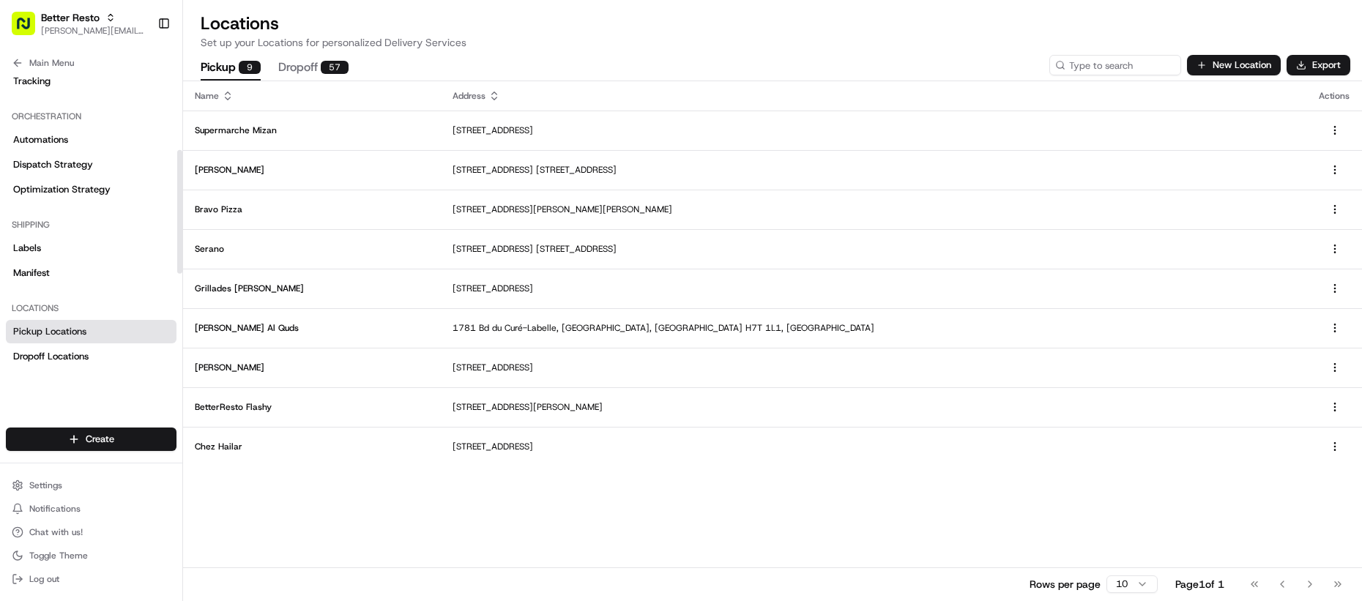
click at [45, 49] on div "Main Menu" at bounding box center [91, 60] width 182 height 26
click at [45, 57] on span "Main Menu" at bounding box center [51, 63] width 45 height 12
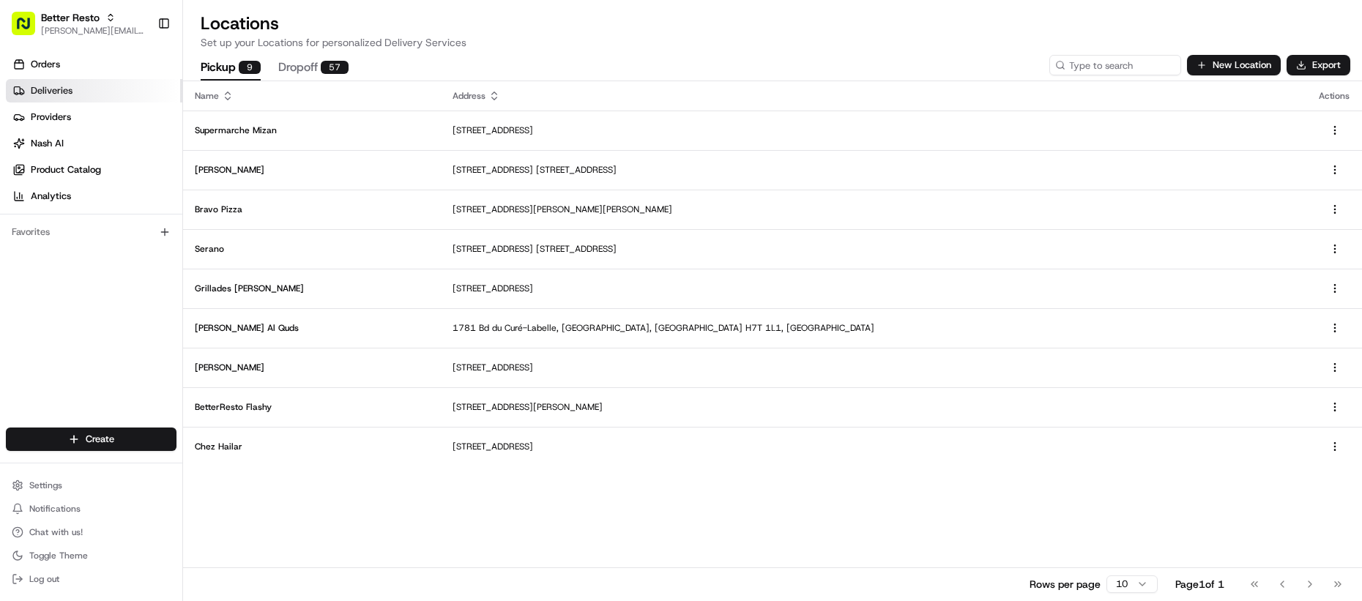
click at [98, 92] on link "Deliveries" at bounding box center [94, 90] width 176 height 23
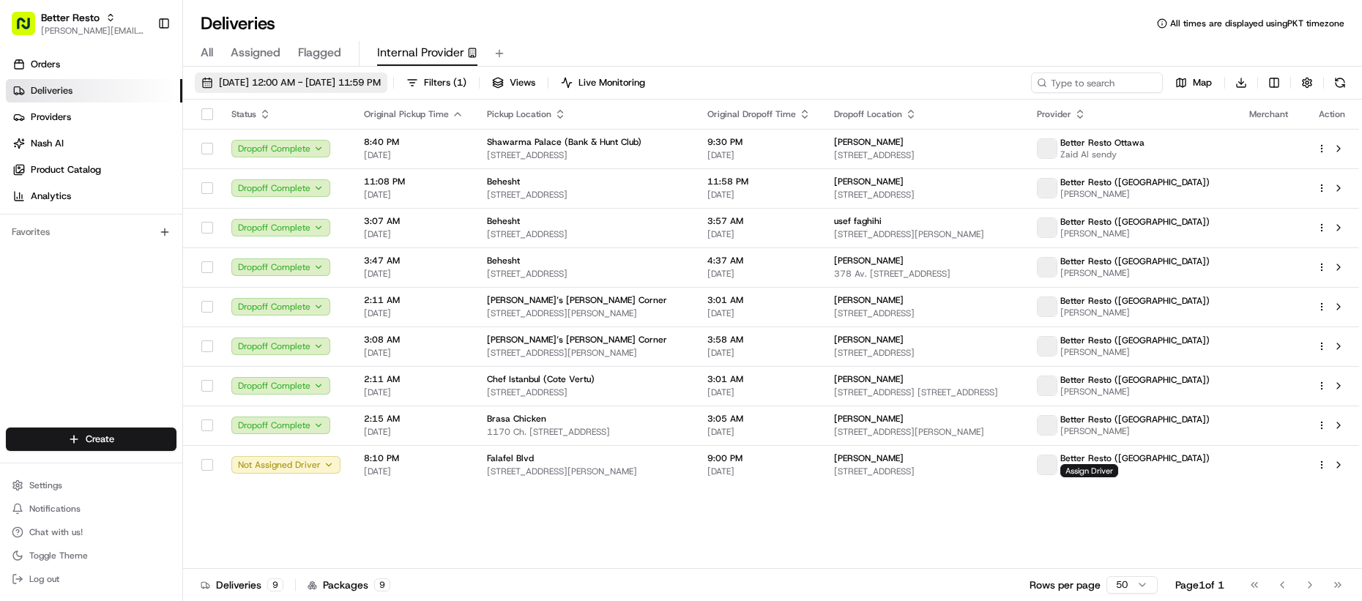
click at [381, 86] on span "08/11/2025 12:00 AM - 08/21/2025 11:59 PM" at bounding box center [300, 82] width 162 height 13
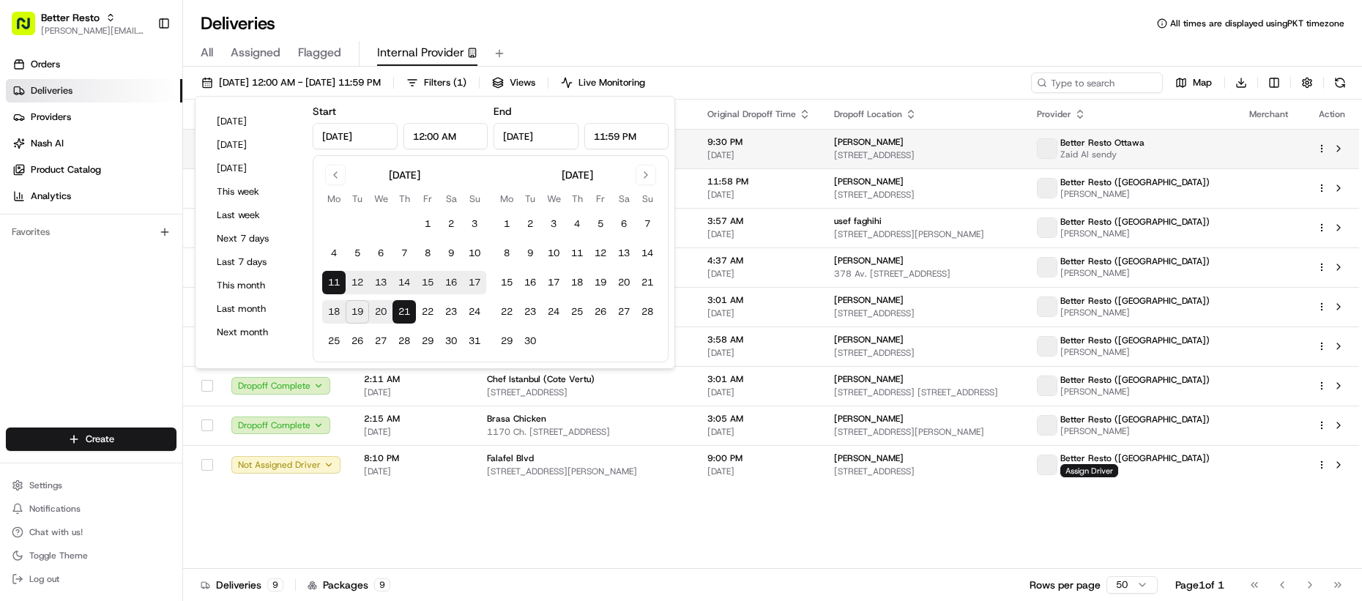
click at [1025, 146] on td "Lois Gosselin 2373 Stevenage Dr, Ottawa, ON K1G 3W1, Canada" at bounding box center [923, 149] width 203 height 40
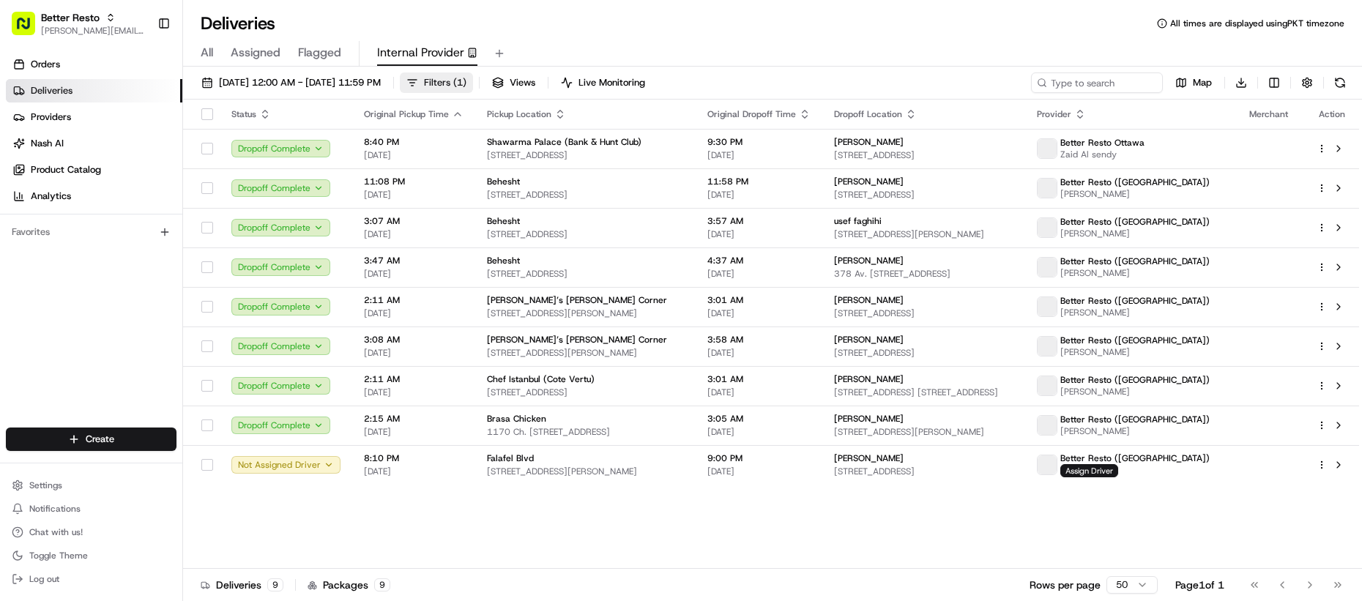
click at [466, 86] on span "Filters ( 1 )" at bounding box center [445, 82] width 42 height 13
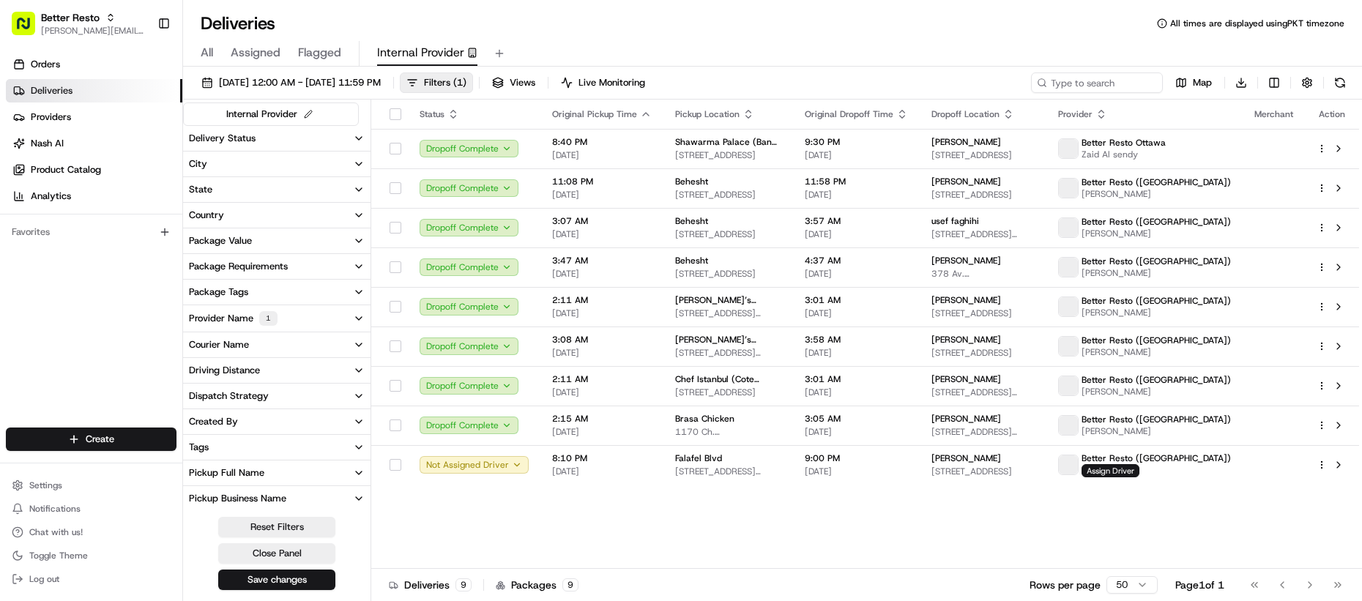
click at [288, 339] on button "Courier Name" at bounding box center [276, 344] width 187 height 25
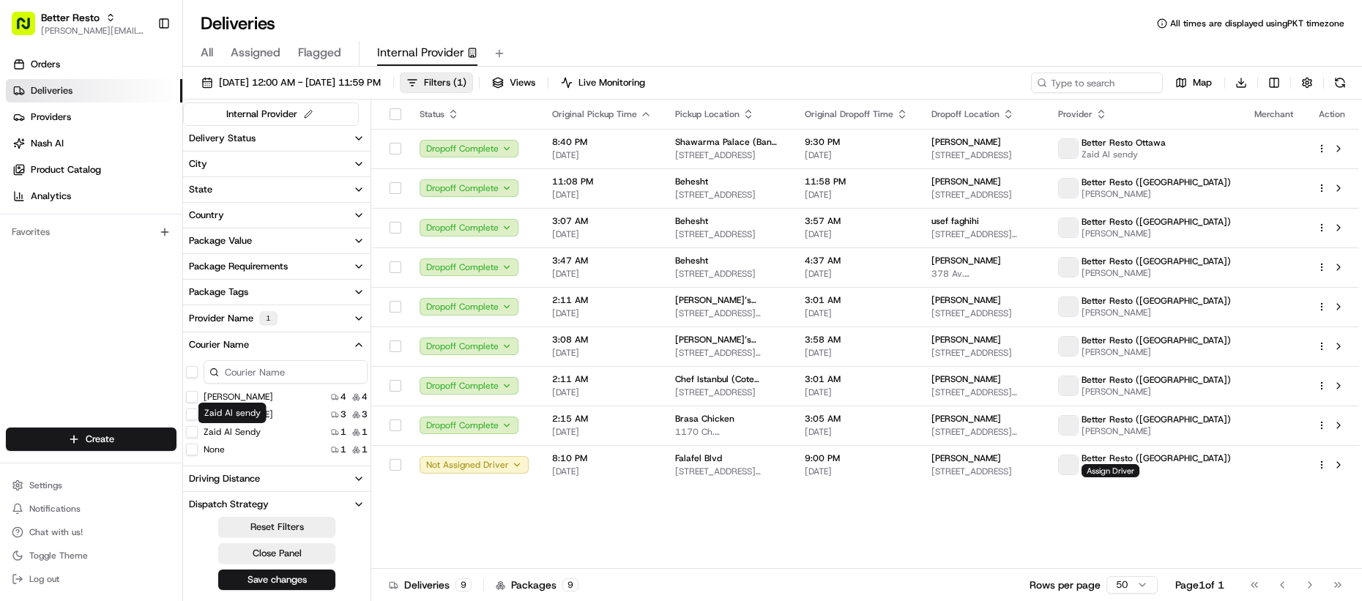
click at [251, 433] on label "Zaid Al sendy" at bounding box center [232, 432] width 57 height 12
click at [198, 433] on sendy "Zaid Al sendy" at bounding box center [192, 432] width 12 height 12
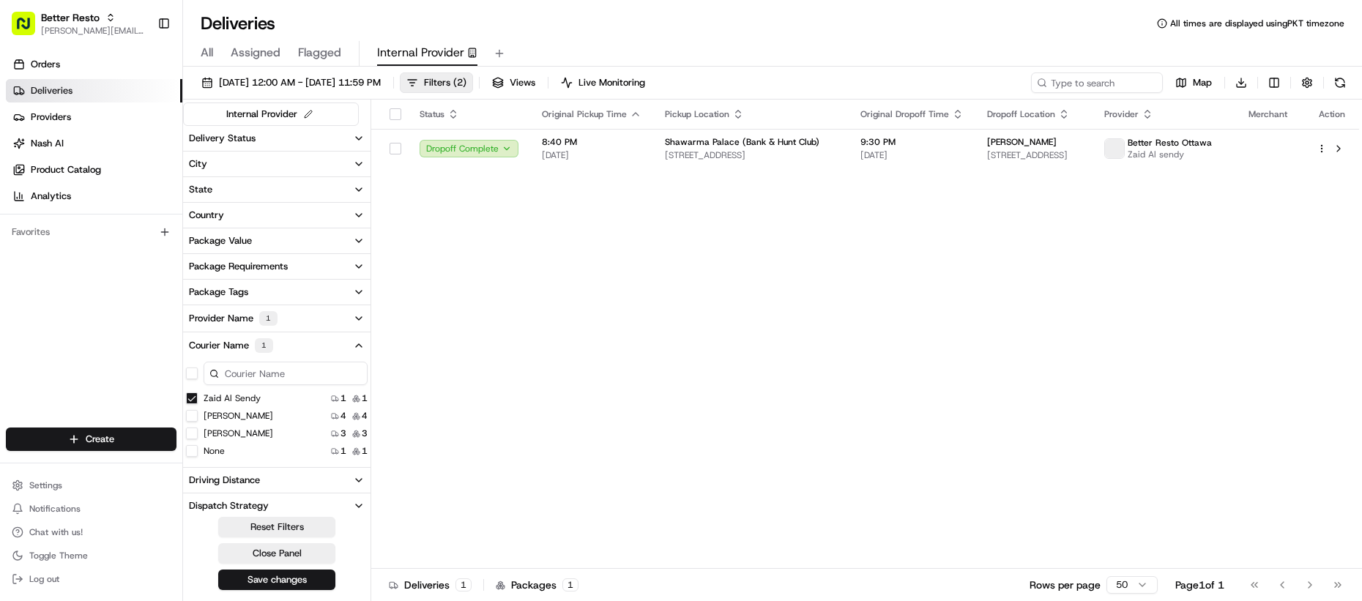
click at [302, 98] on div "08/11/2025 12:00 AM - 08/21/2025 11:59 PM Filters ( 2 ) Views Live Monitoring M…" at bounding box center [772, 85] width 1179 height 27
click at [304, 93] on div "08/11/2025 12:00 AM - 08/21/2025 11:59 PM Filters ( 2 ) Views Live Monitoring M…" at bounding box center [772, 85] width 1179 height 27
click at [315, 88] on span "08/11/2025 12:00 AM - 08/21/2025 11:59 PM" at bounding box center [300, 82] width 162 height 13
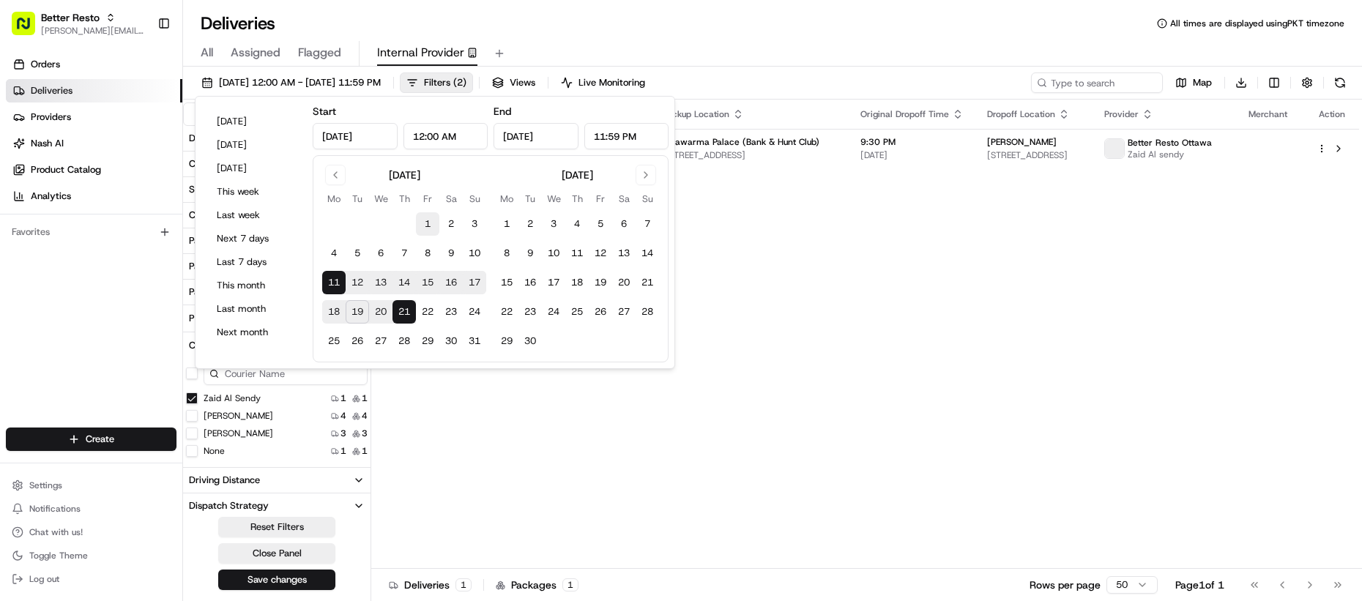
click at [429, 222] on button "1" at bounding box center [427, 223] width 23 height 23
type input "Aug 1, 2025"
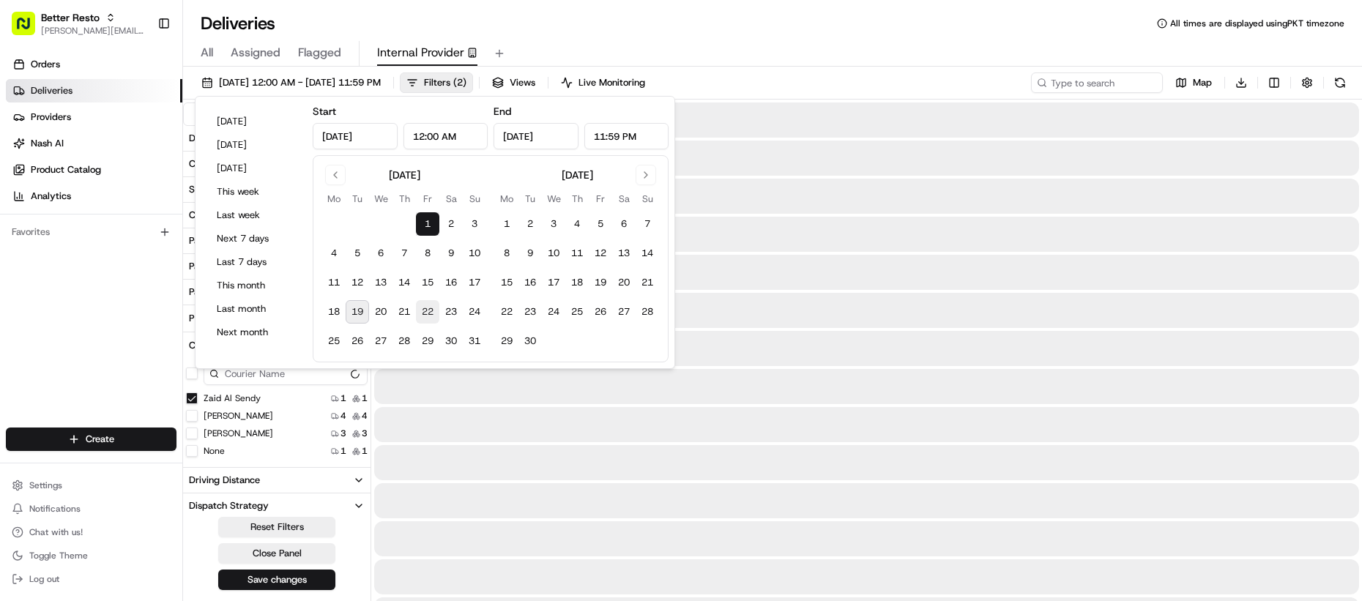
click at [434, 314] on button "22" at bounding box center [427, 311] width 23 height 23
type input "Aug 22, 2025"
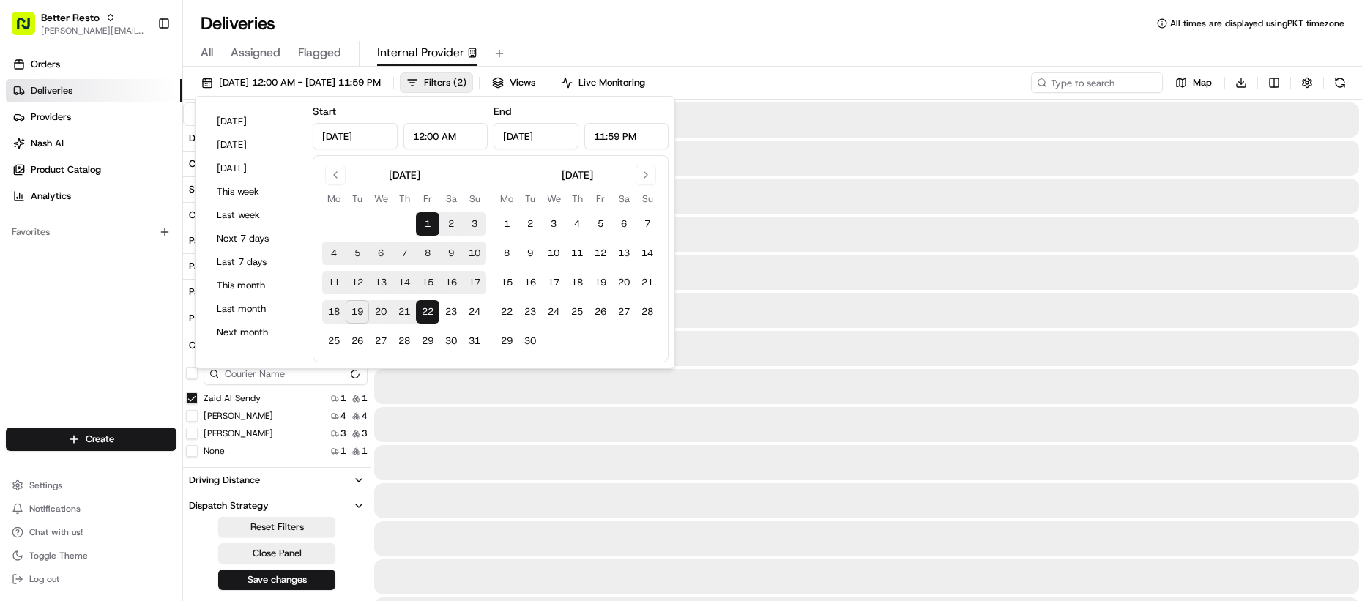
click at [821, 460] on div at bounding box center [866, 462] width 985 height 35
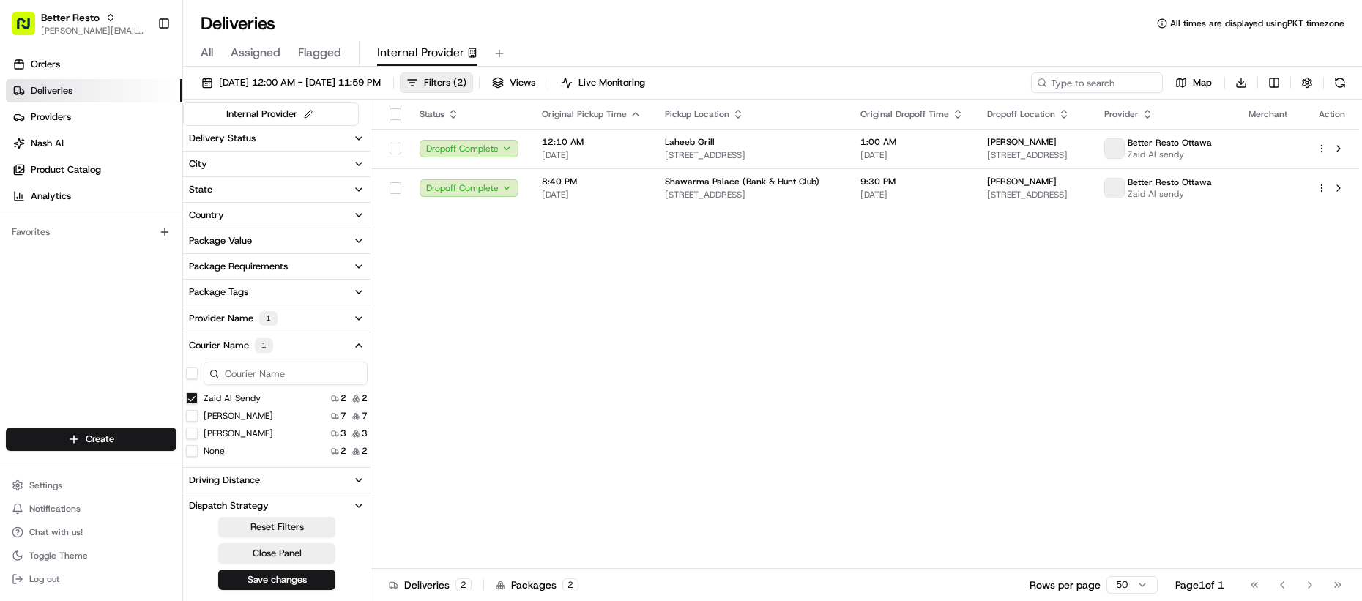
click at [763, 425] on div "Status Original Pickup Time Pickup Location Original Dropoff Time Dropoff Locat…" at bounding box center [865, 334] width 988 height 469
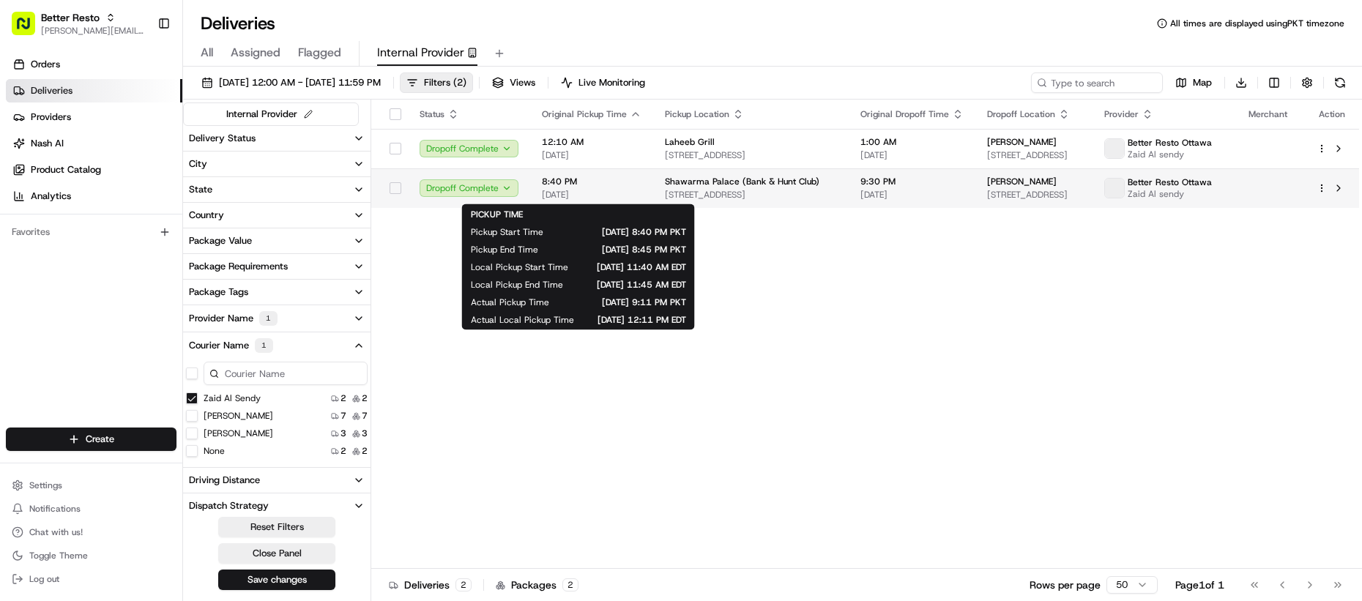
click at [611, 187] on span "8:40 PM" at bounding box center [592, 182] width 100 height 12
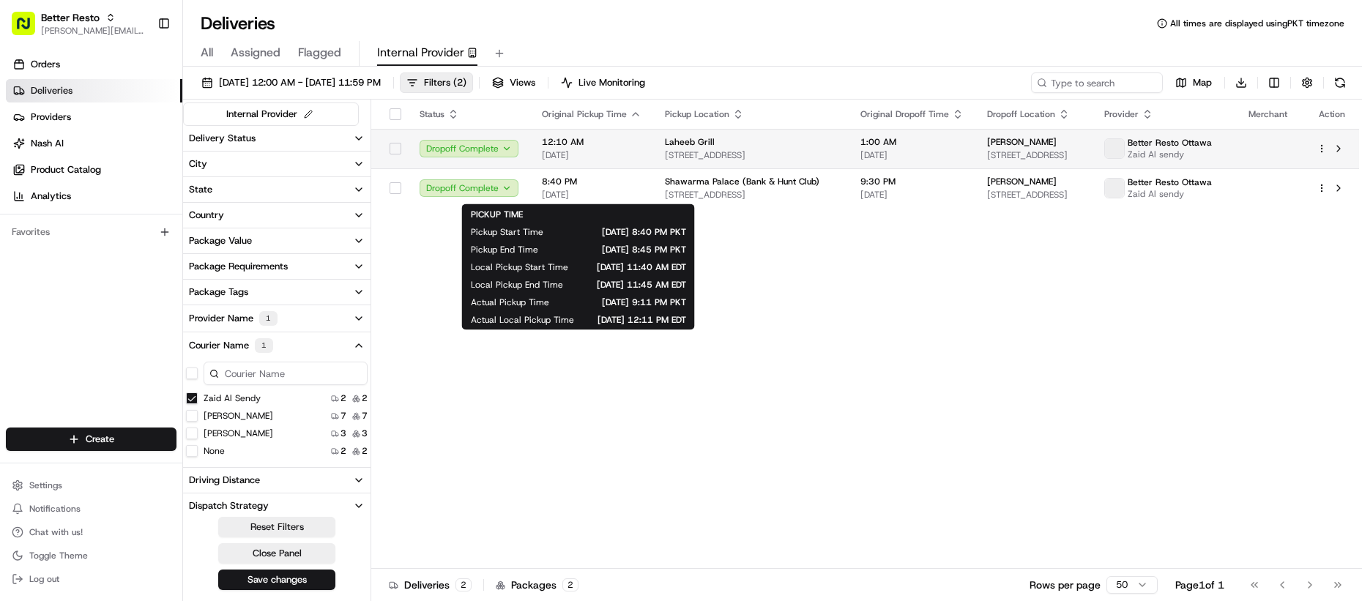
click at [609, 146] on span "12:10 AM" at bounding box center [592, 142] width 100 height 12
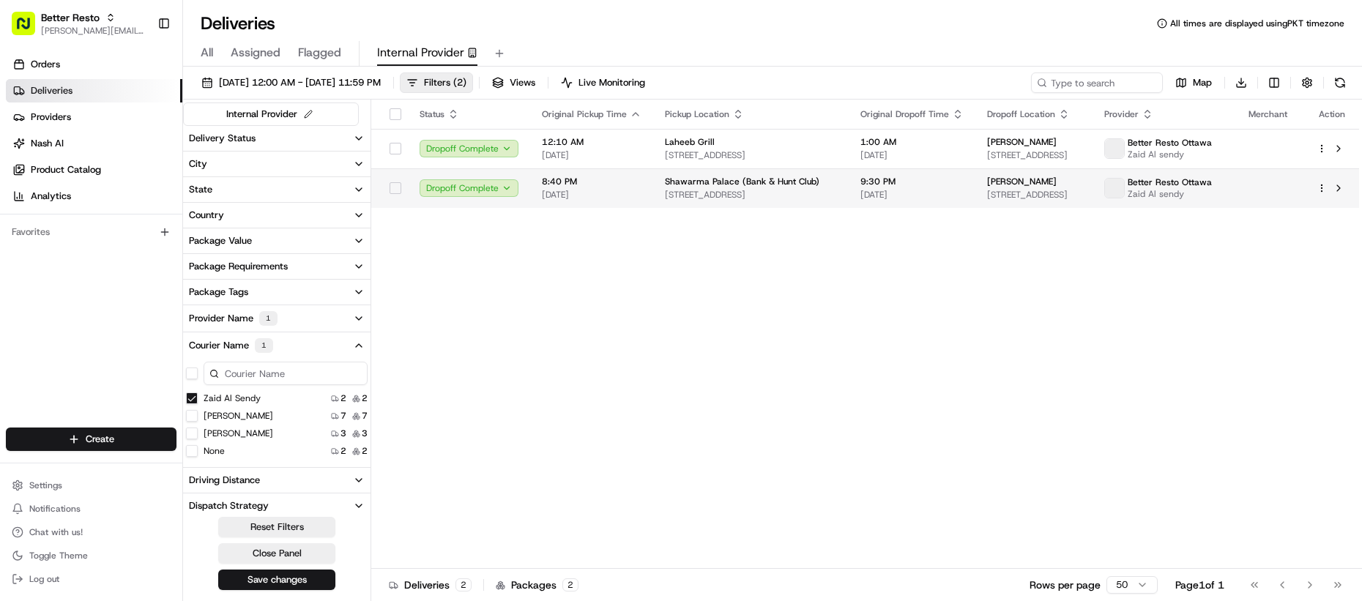
click at [673, 195] on span "2440 Bank St, Ottawa, ON K1V 0T7, Canada" at bounding box center [751, 195] width 172 height 12
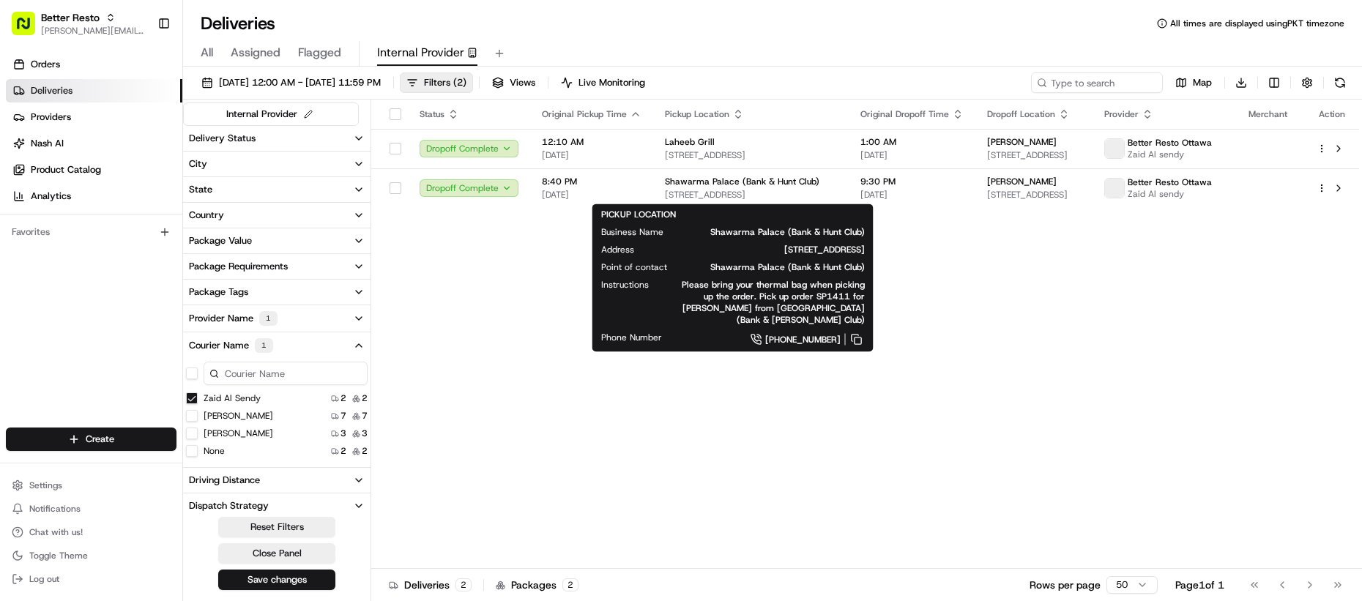
click at [498, 257] on div "Status Original Pickup Time Pickup Location Original Dropoff Time Dropoff Locat…" at bounding box center [865, 334] width 988 height 469
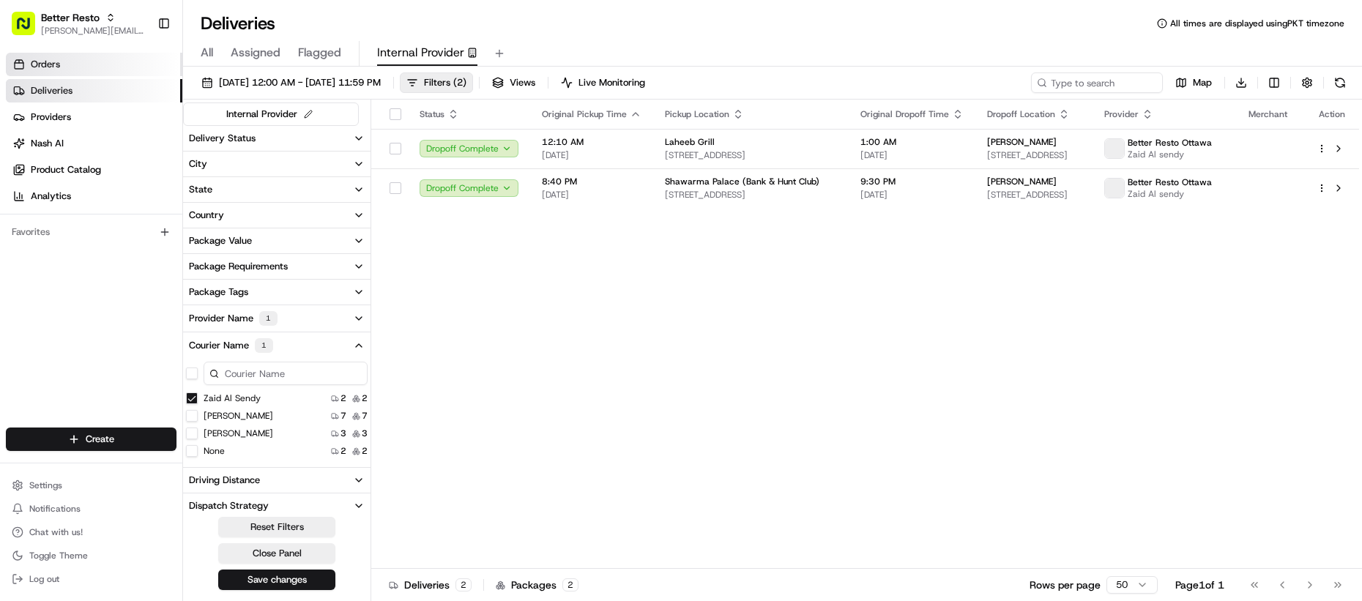
click at [36, 59] on span "Orders" at bounding box center [45, 64] width 29 height 13
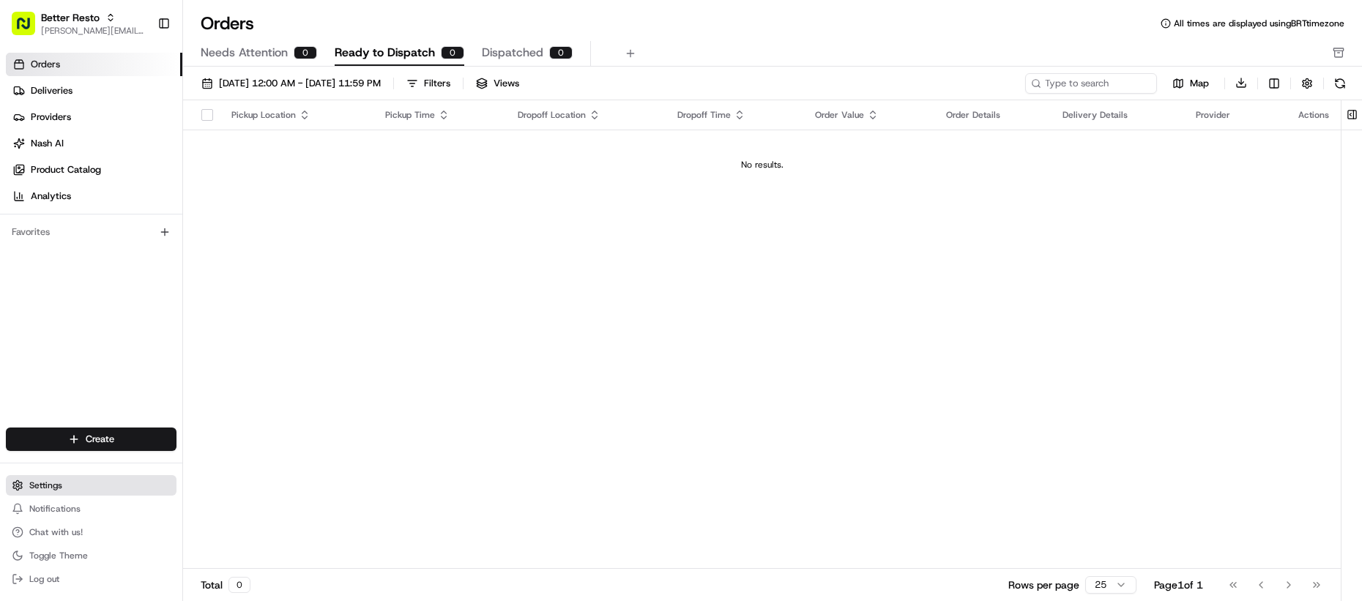
click at [108, 480] on button "Settings" at bounding box center [91, 485] width 171 height 20
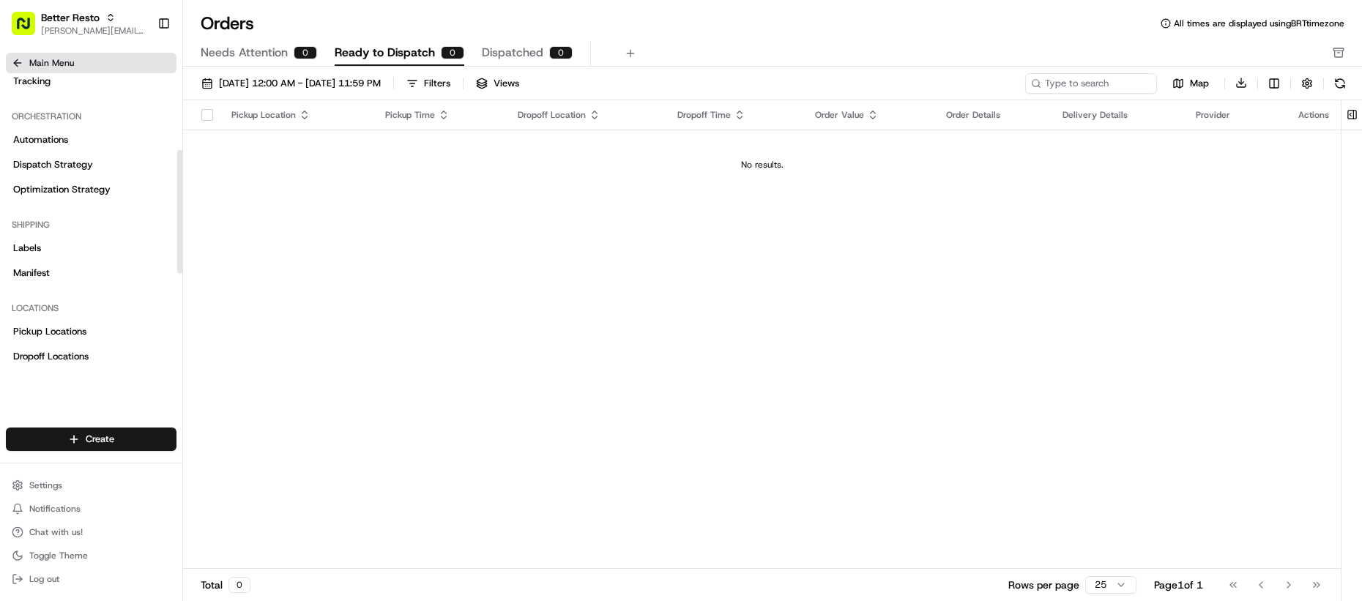
click at [38, 60] on span "Main Menu" at bounding box center [51, 63] width 45 height 12
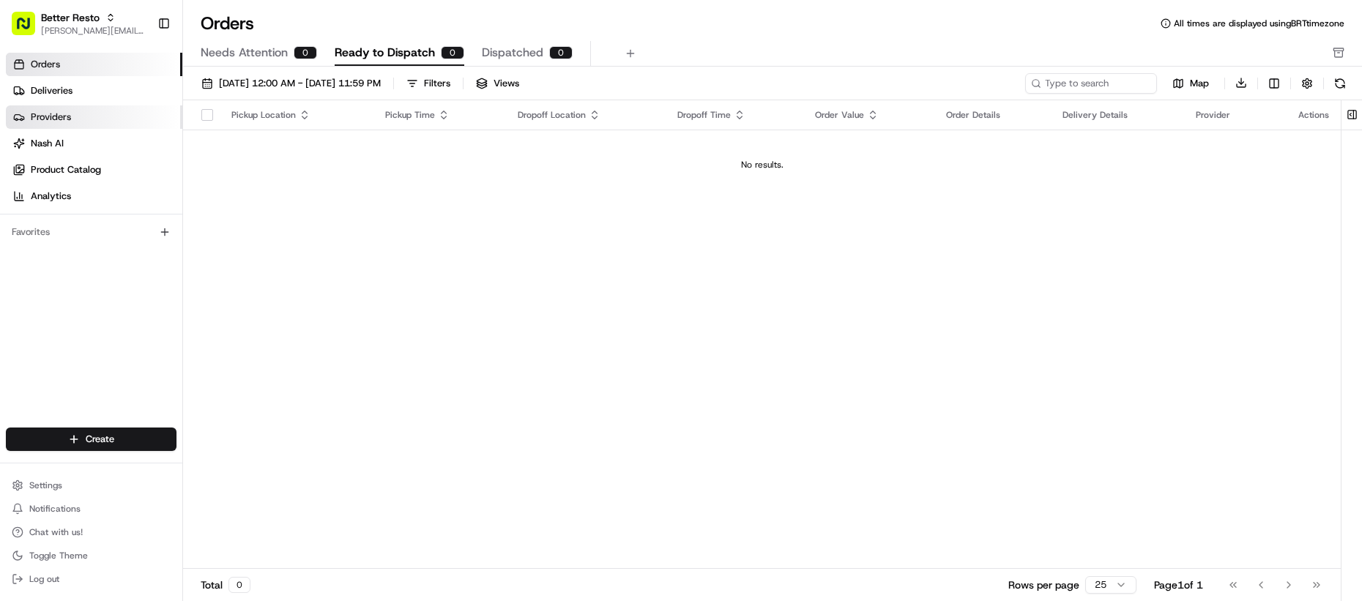
click at [89, 119] on link "Providers" at bounding box center [94, 116] width 176 height 23
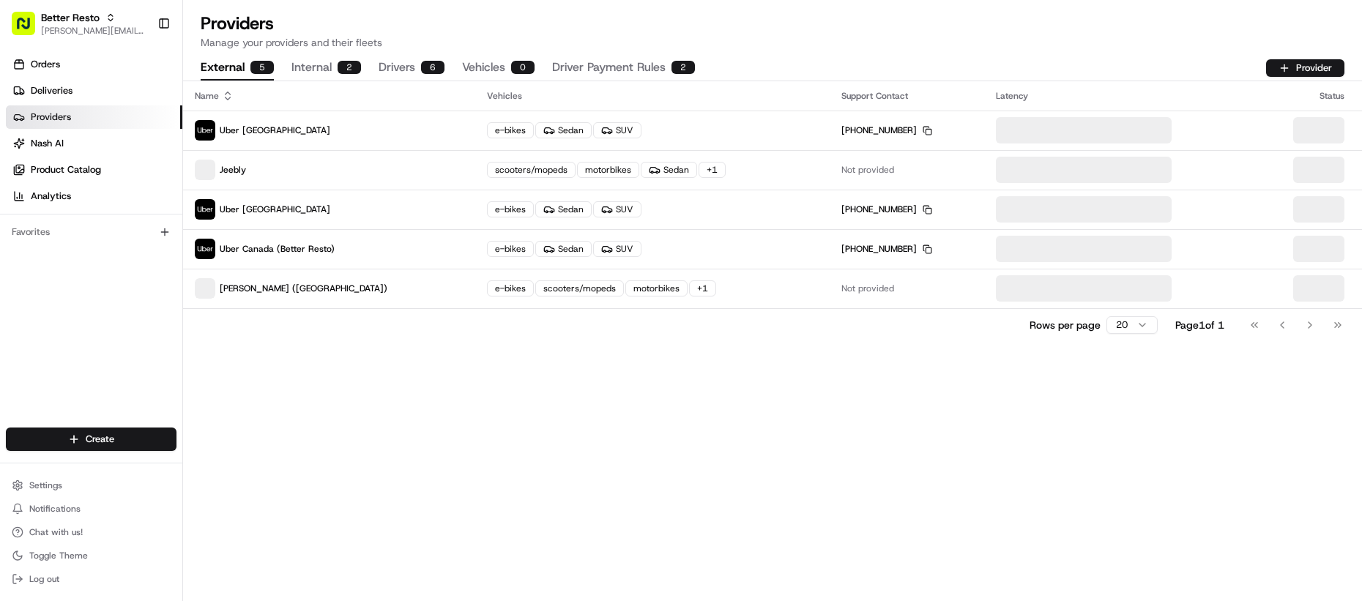
click at [408, 63] on button "Drivers 6" at bounding box center [412, 68] width 66 height 25
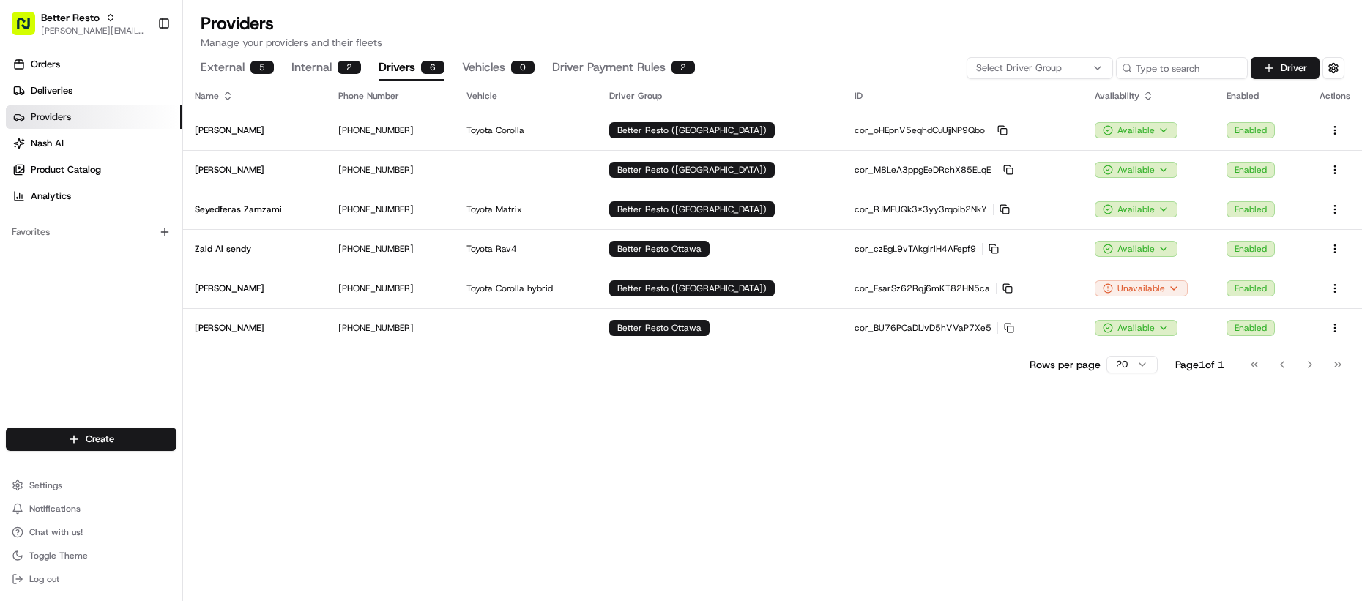
click at [558, 434] on div "Name Phone Number Vehicle Driver Group ID Availability Enabled Actions Mohamad …" at bounding box center [772, 341] width 1179 height 520
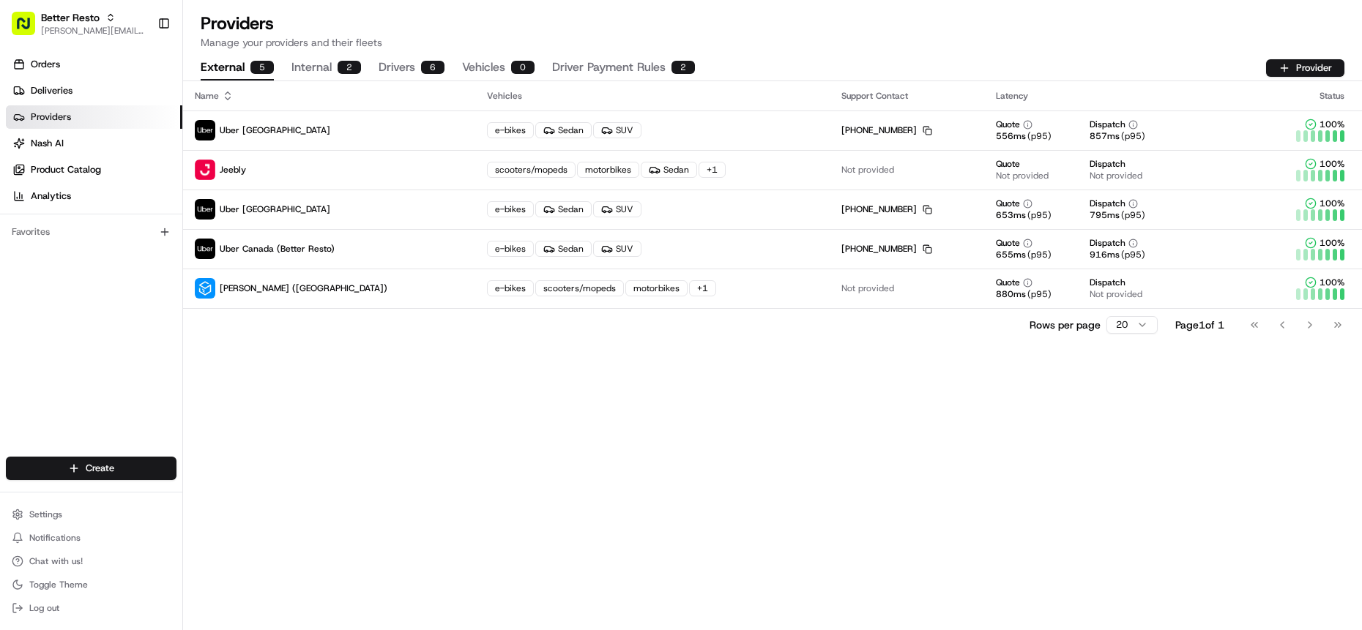
click at [61, 296] on div "Orders Deliveries Providers [PERSON_NAME] Product Catalog Analytics Favorites" at bounding box center [91, 256] width 182 height 419
click at [93, 34] on span "[PERSON_NAME][EMAIL_ADDRESS][DOMAIN_NAME]" at bounding box center [93, 31] width 105 height 12
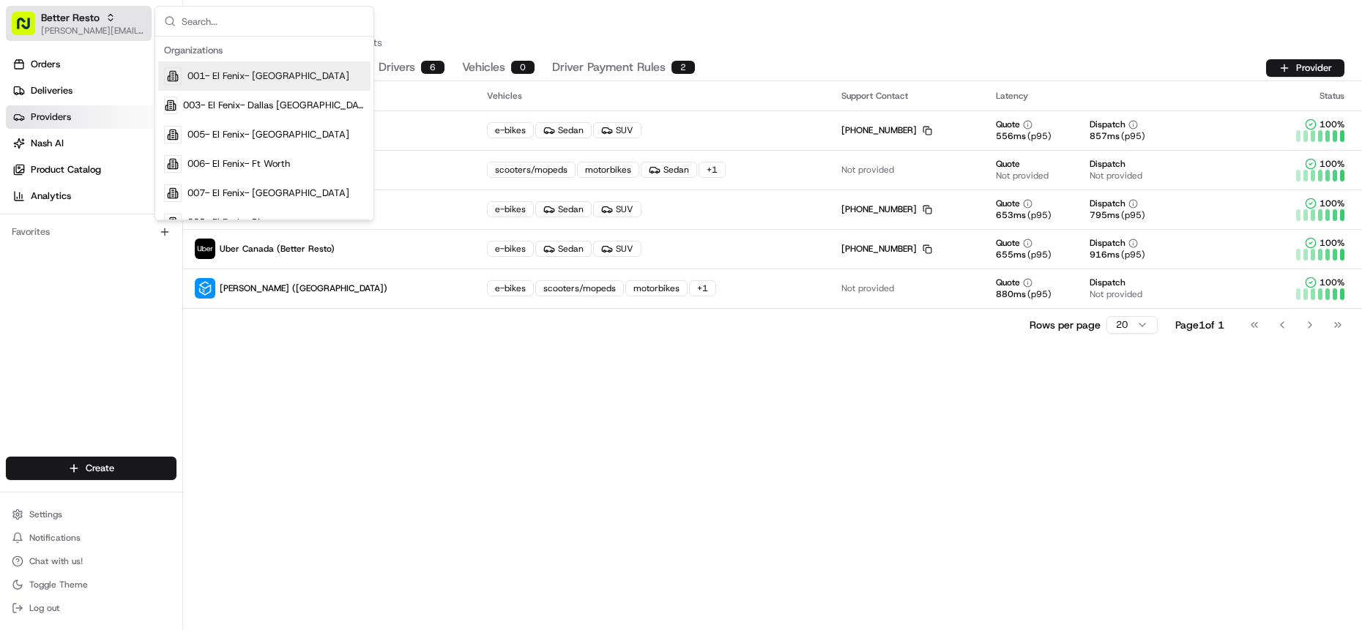
click at [93, 34] on span "[PERSON_NAME][EMAIL_ADDRESS][DOMAIN_NAME]" at bounding box center [93, 31] width 105 height 12
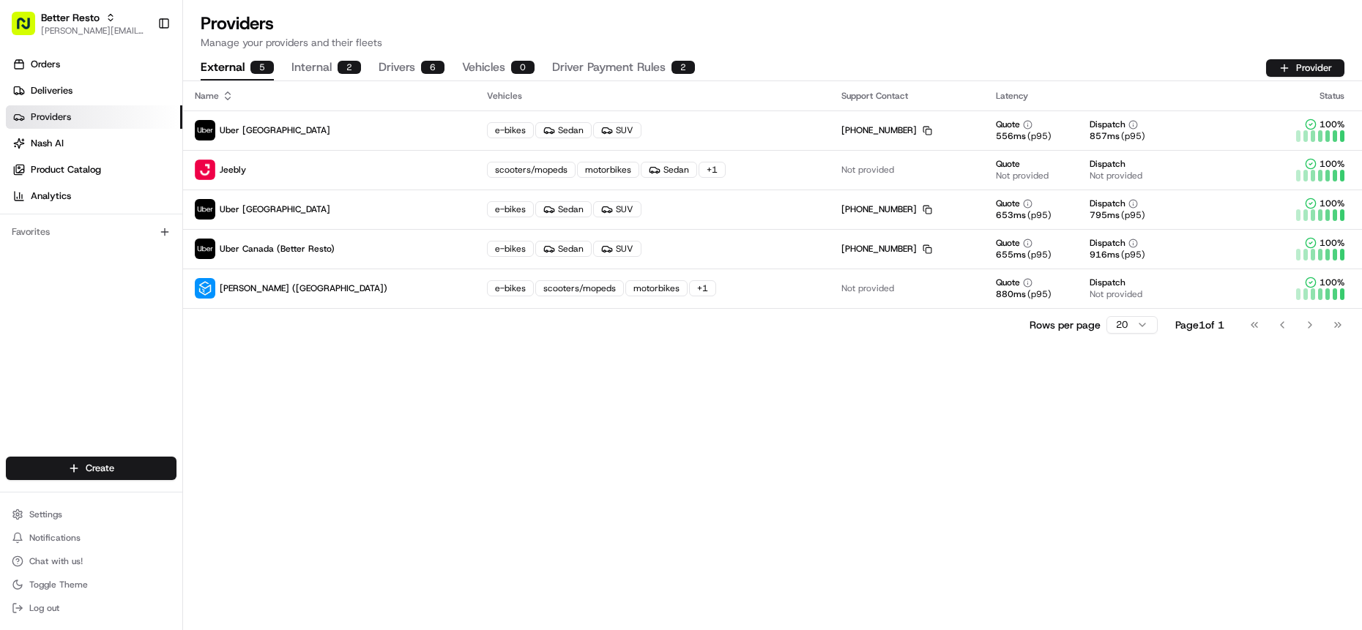
click at [106, 48] on div "Orders Deliveries Providers [PERSON_NAME] Product Catalog Analytics" at bounding box center [91, 130] width 182 height 167
click at [289, 323] on div "Rows per page 20 Page 1 of 1 Go to first page Go to previous page Go to next pa…" at bounding box center [772, 324] width 1179 height 33
click at [127, 24] on button "Better Resto [EMAIL_ADDRESS][DOMAIN_NAME]" at bounding box center [79, 23] width 146 height 35
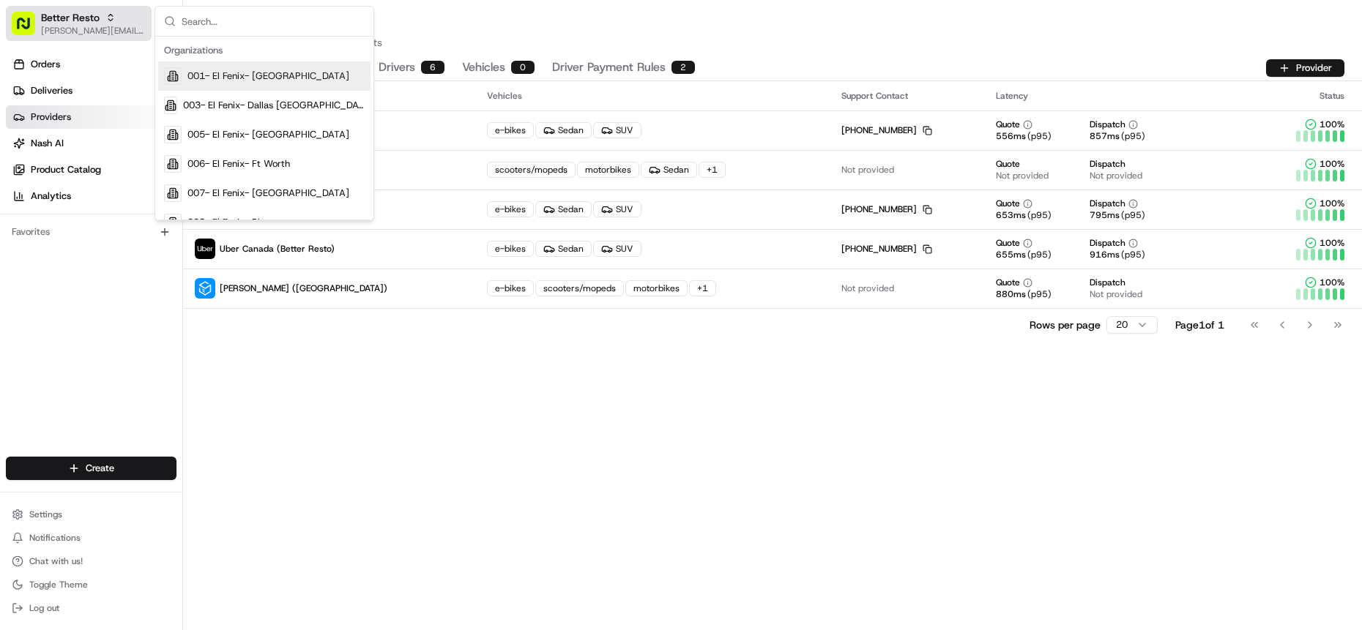
click at [94, 21] on span "Better Resto" at bounding box center [70, 17] width 59 height 15
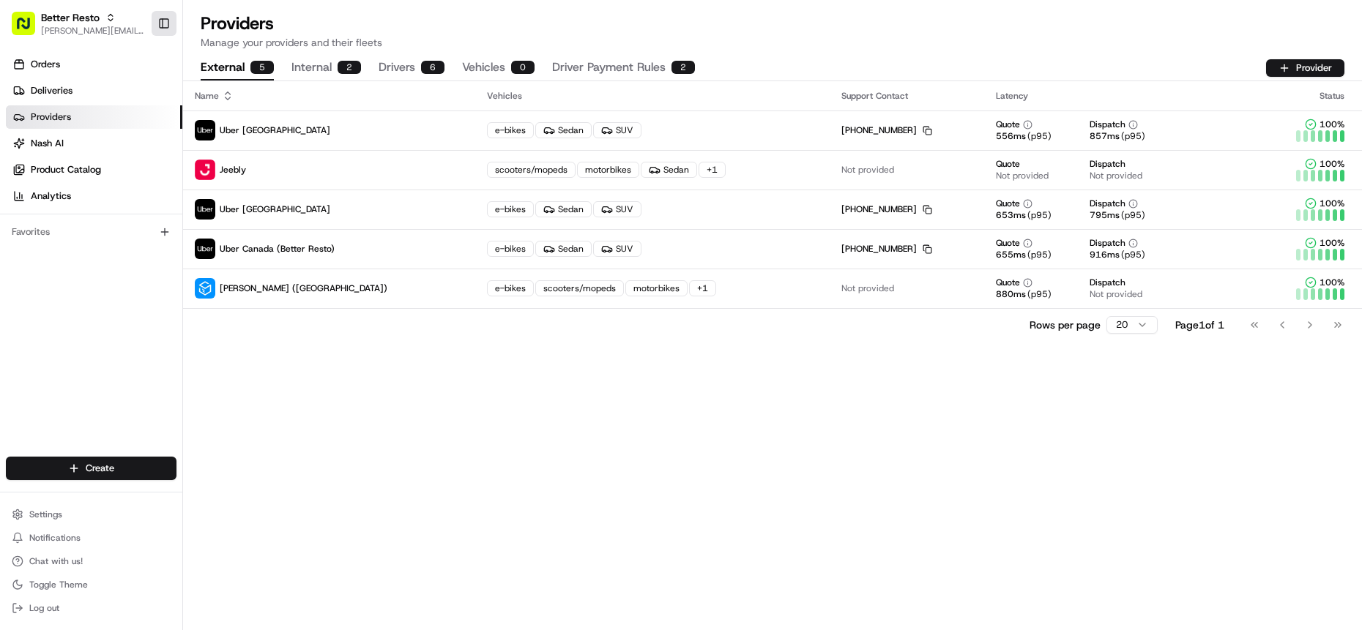
click at [172, 26] on button "Toggle Sidebar" at bounding box center [164, 23] width 25 height 25
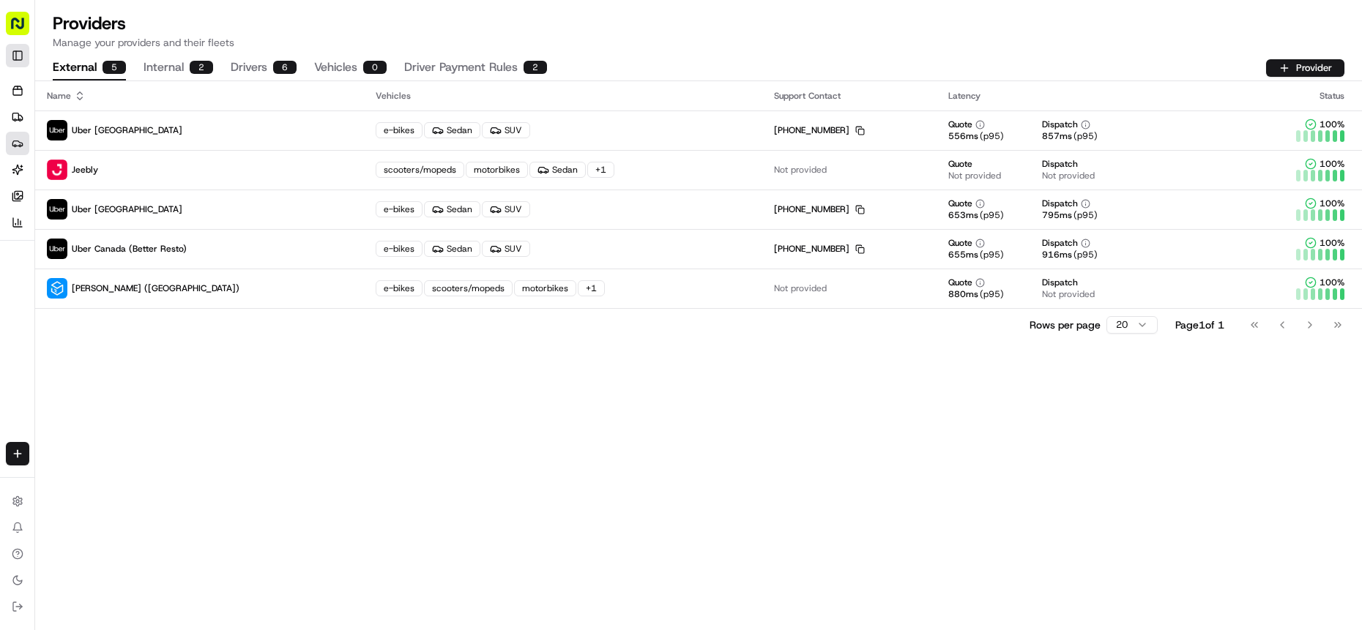
click at [20, 48] on button "Toggle Sidebar" at bounding box center [17, 55] width 23 height 23
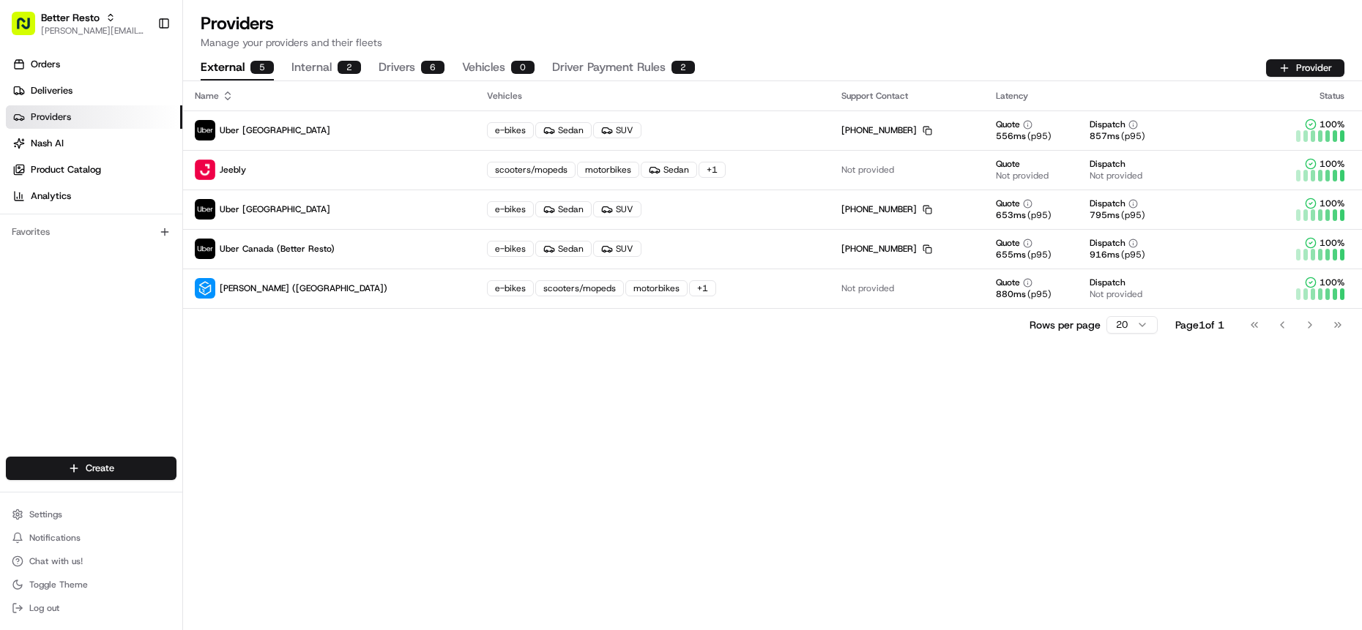
click at [122, 300] on div "Orders Deliveries Providers [PERSON_NAME] Product Catalog Analytics Favorites" at bounding box center [91, 256] width 182 height 419
click at [386, 452] on div "Name Vehicles Support Contact Latency Status Uber [GEOGRAPHIC_DATA] e-bikes Sed…" at bounding box center [772, 355] width 1179 height 549
click at [87, 141] on link "Nash AI" at bounding box center [94, 143] width 176 height 23
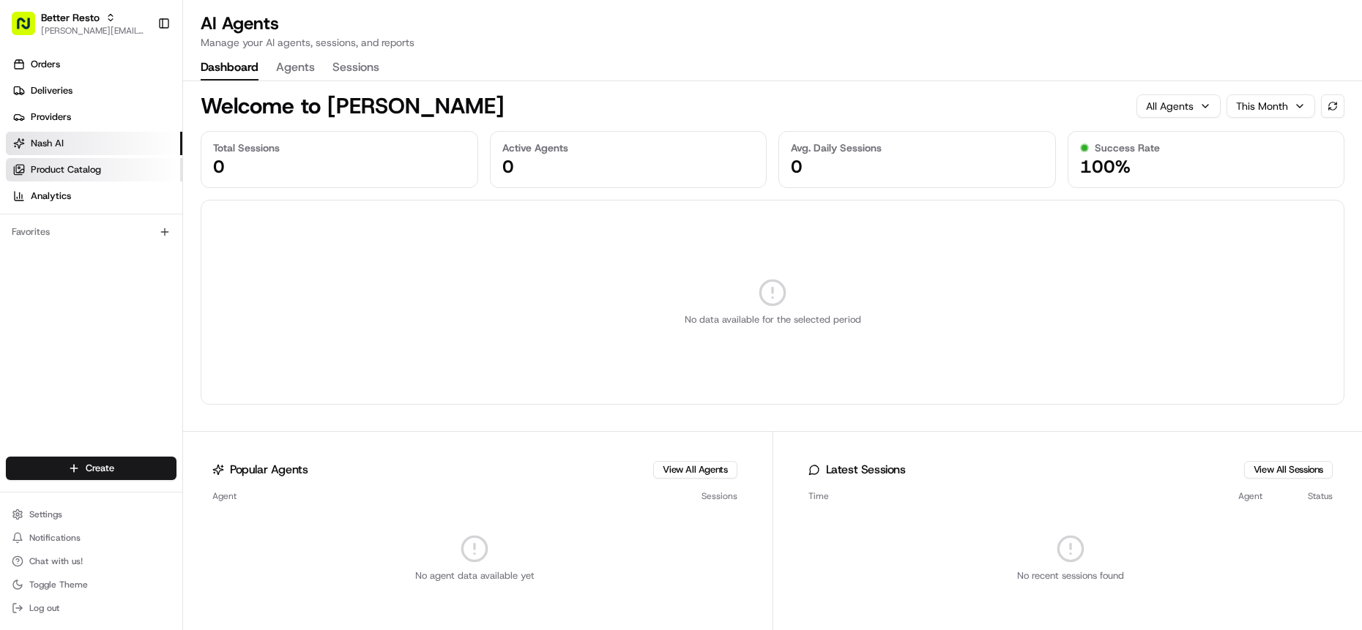
click at [98, 168] on span "Product Catalog" at bounding box center [66, 169] width 70 height 13
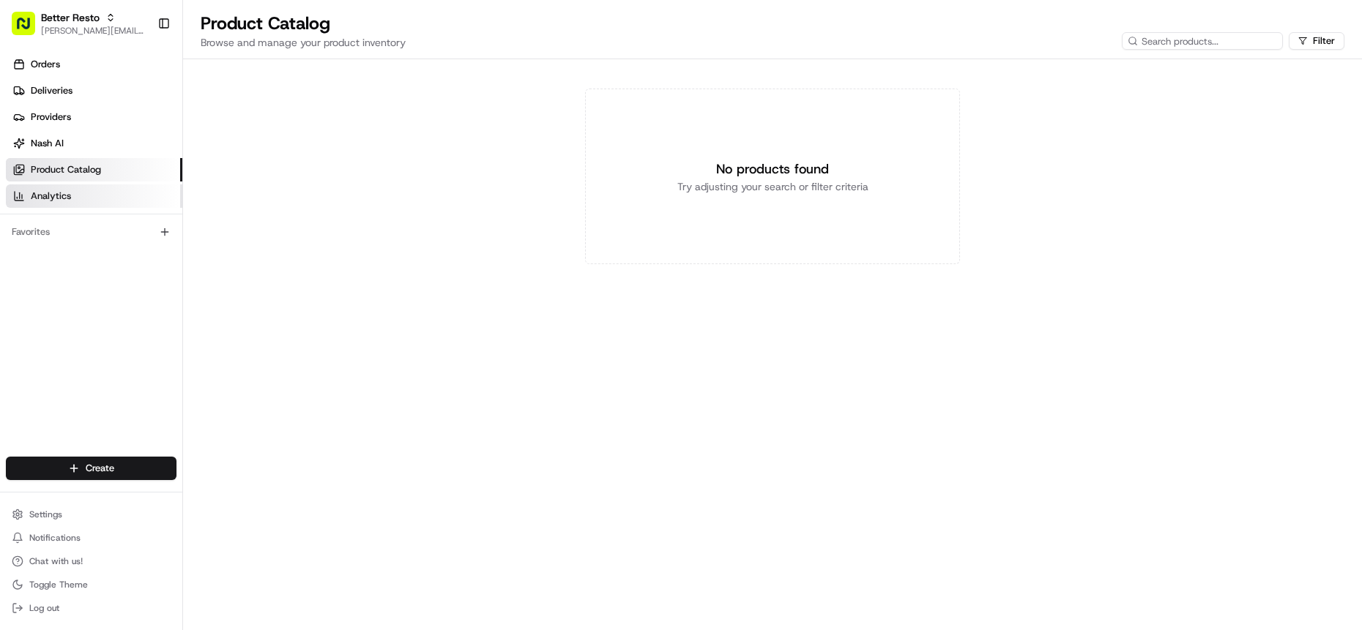
click at [84, 192] on link "Analytics" at bounding box center [94, 195] width 176 height 23
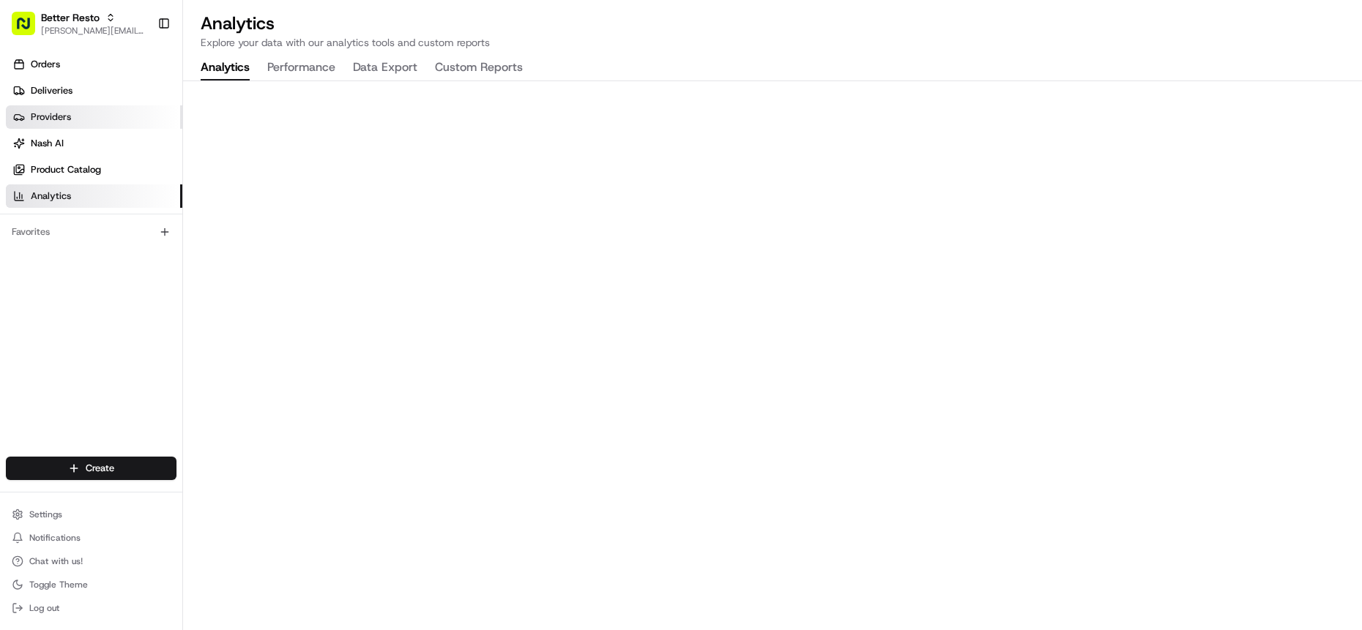
click at [81, 105] on link "Providers" at bounding box center [94, 116] width 176 height 23
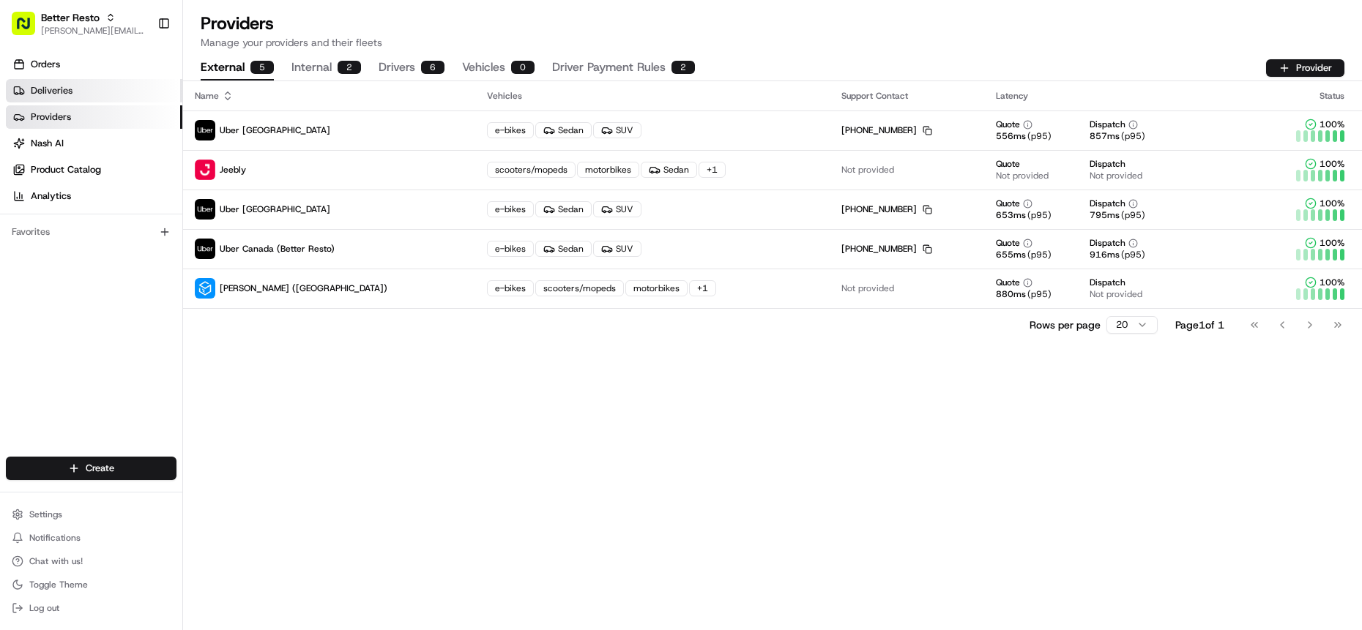
click at [82, 94] on link "Deliveries" at bounding box center [94, 90] width 176 height 23
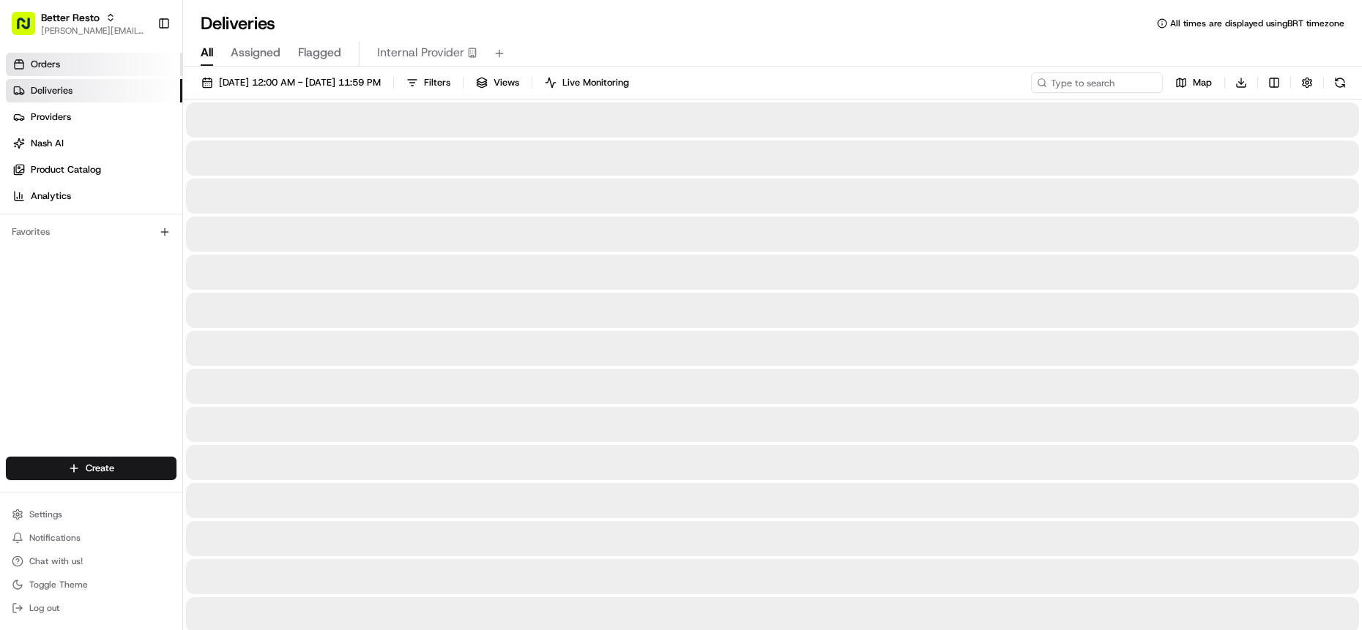
click at [94, 59] on link "Orders" at bounding box center [94, 64] width 176 height 23
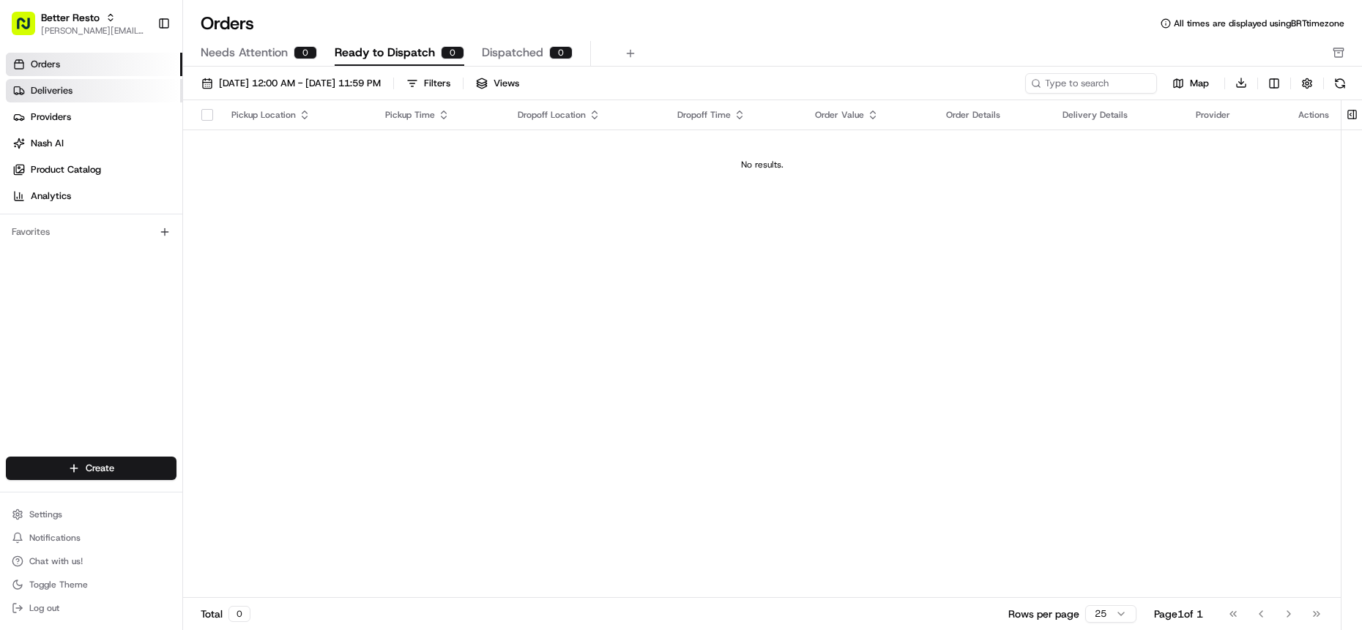
click at [89, 95] on link "Deliveries" at bounding box center [94, 90] width 176 height 23
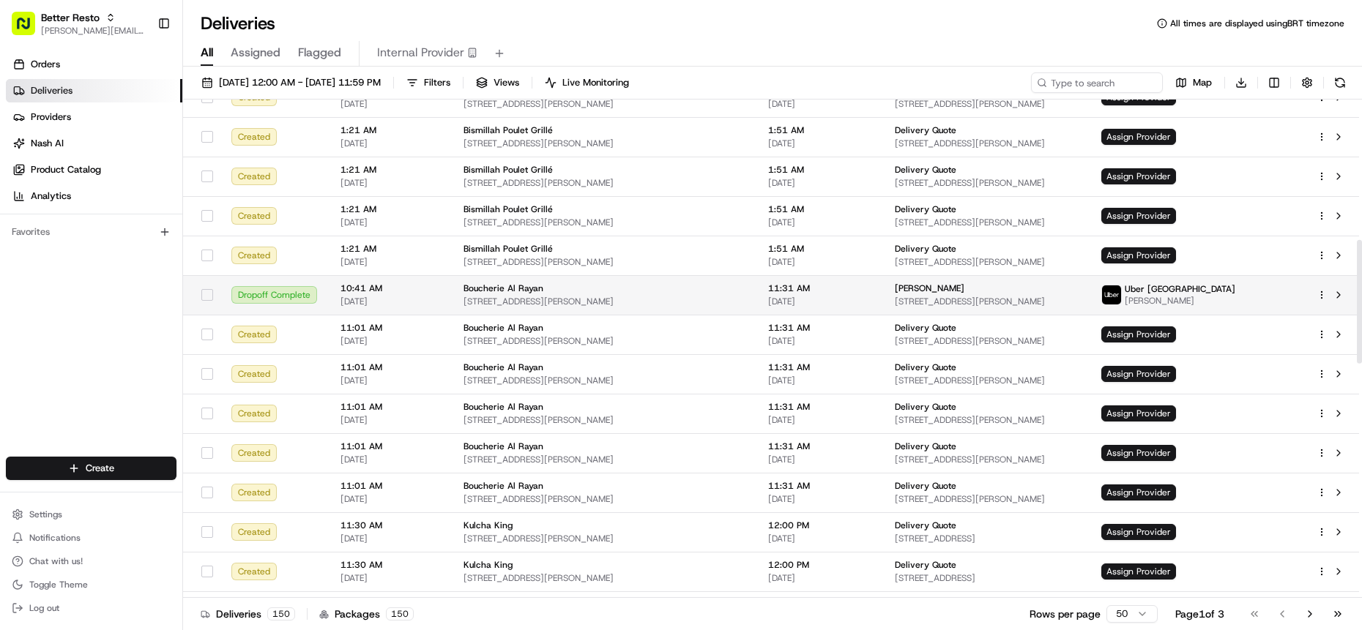
scroll to position [704, 0]
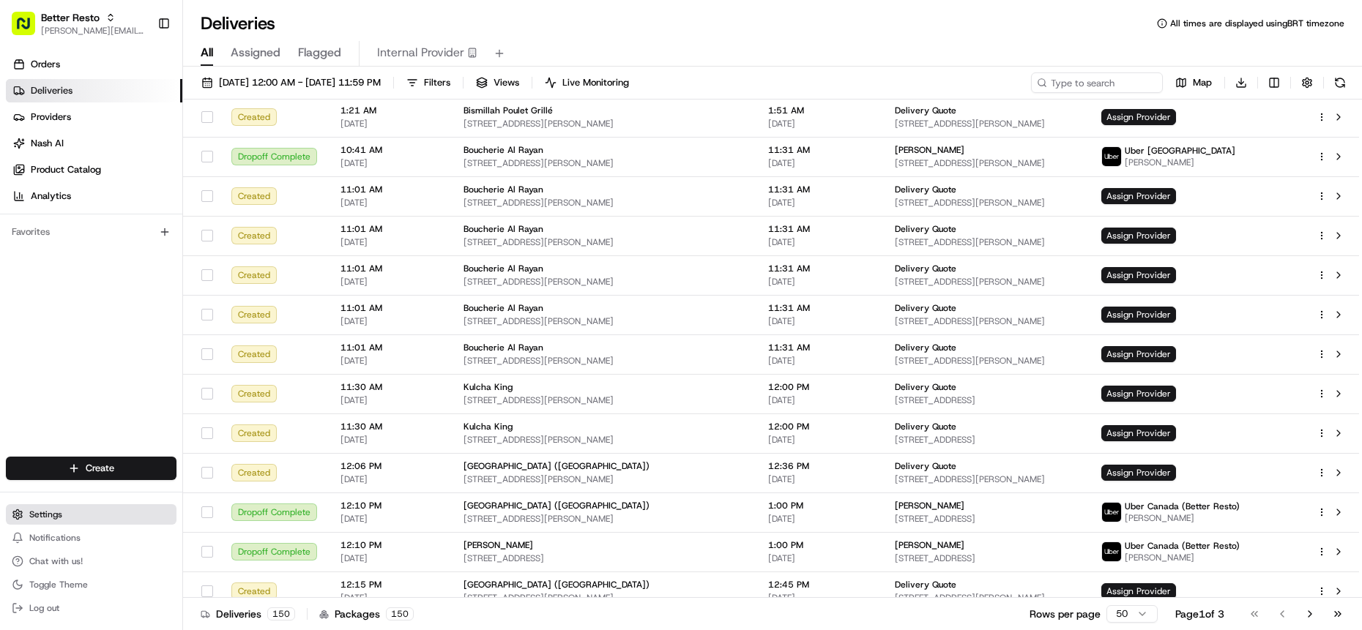
click at [92, 522] on button "Settings" at bounding box center [91, 514] width 171 height 20
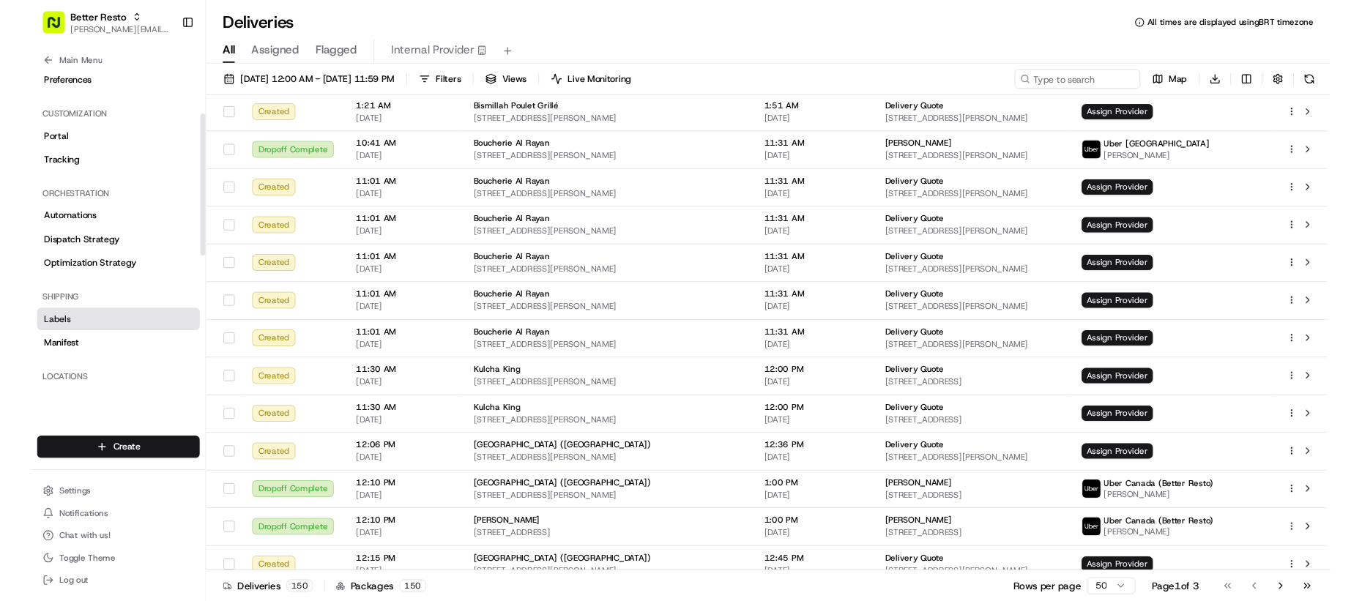
scroll to position [0, 0]
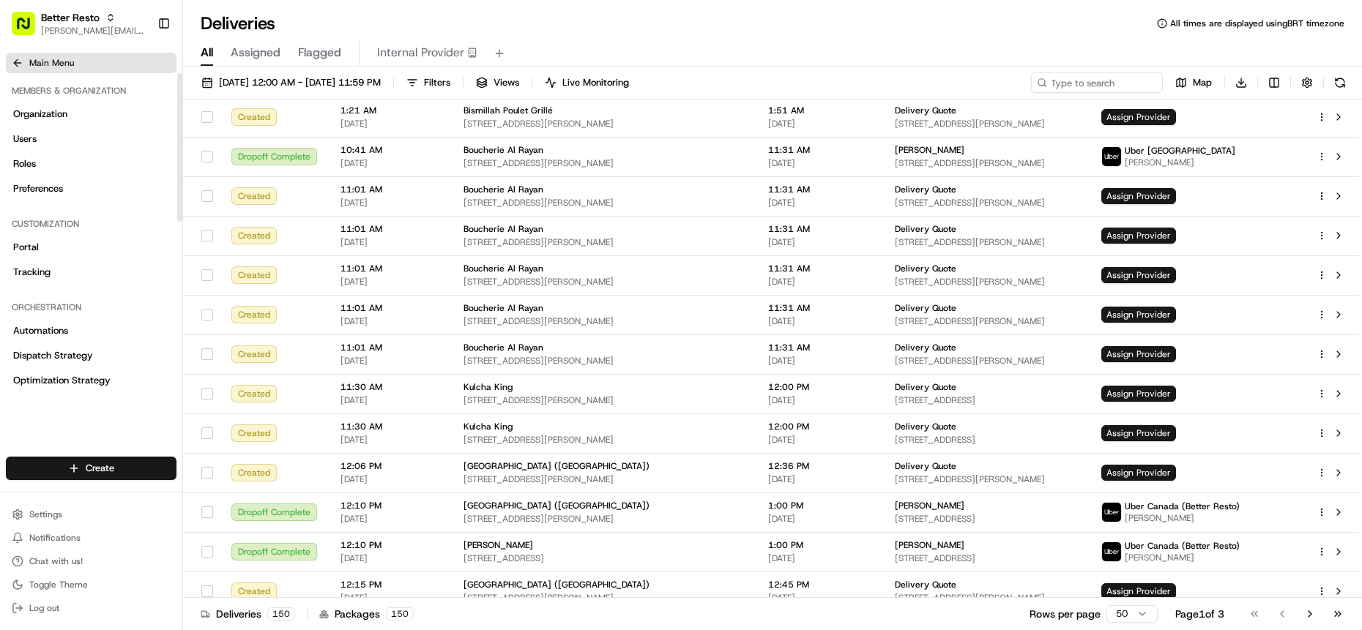
click at [48, 64] on span "Main Menu" at bounding box center [51, 63] width 45 height 12
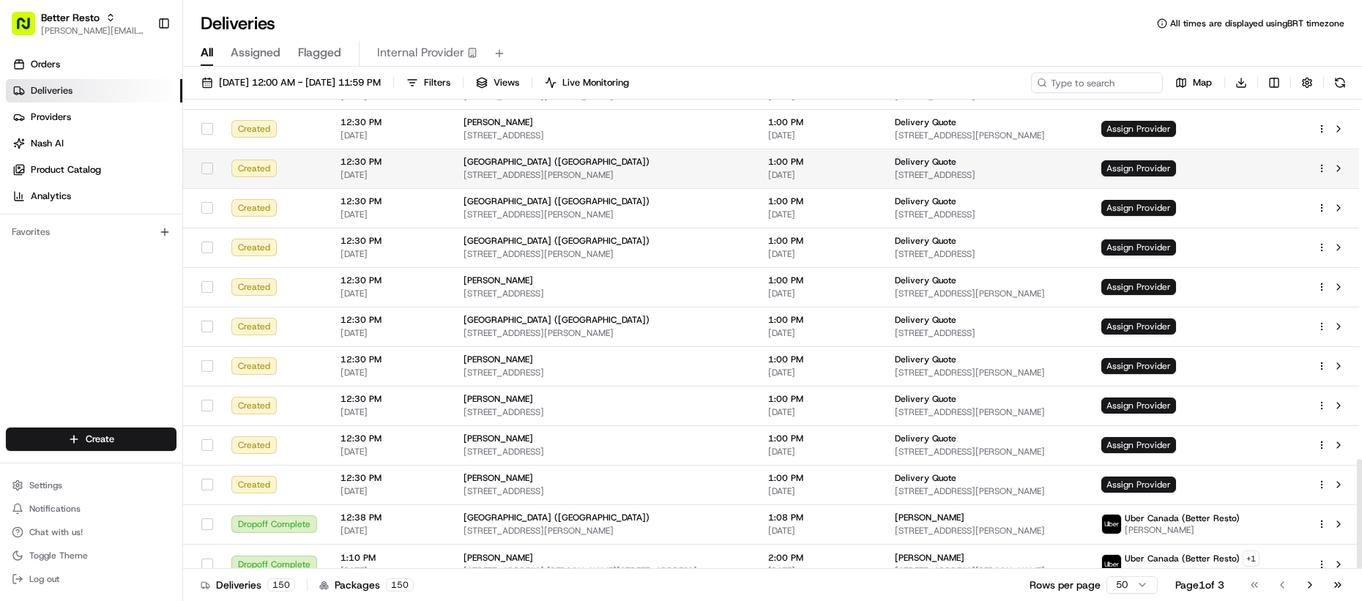
scroll to position [1537, 0]
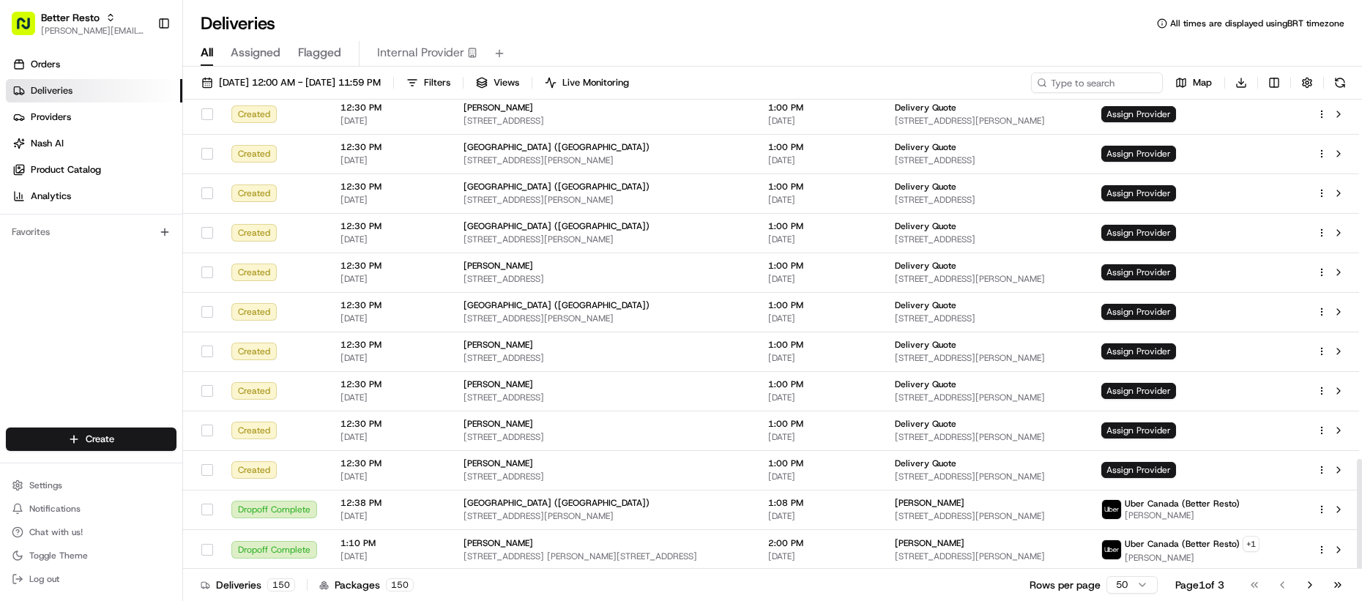
click at [27, 304] on div "Orders Deliveries Providers [PERSON_NAME] Product Catalog Analytics Favorites" at bounding box center [91, 241] width 182 height 389
